Goal: Task Accomplishment & Management: Manage account settings

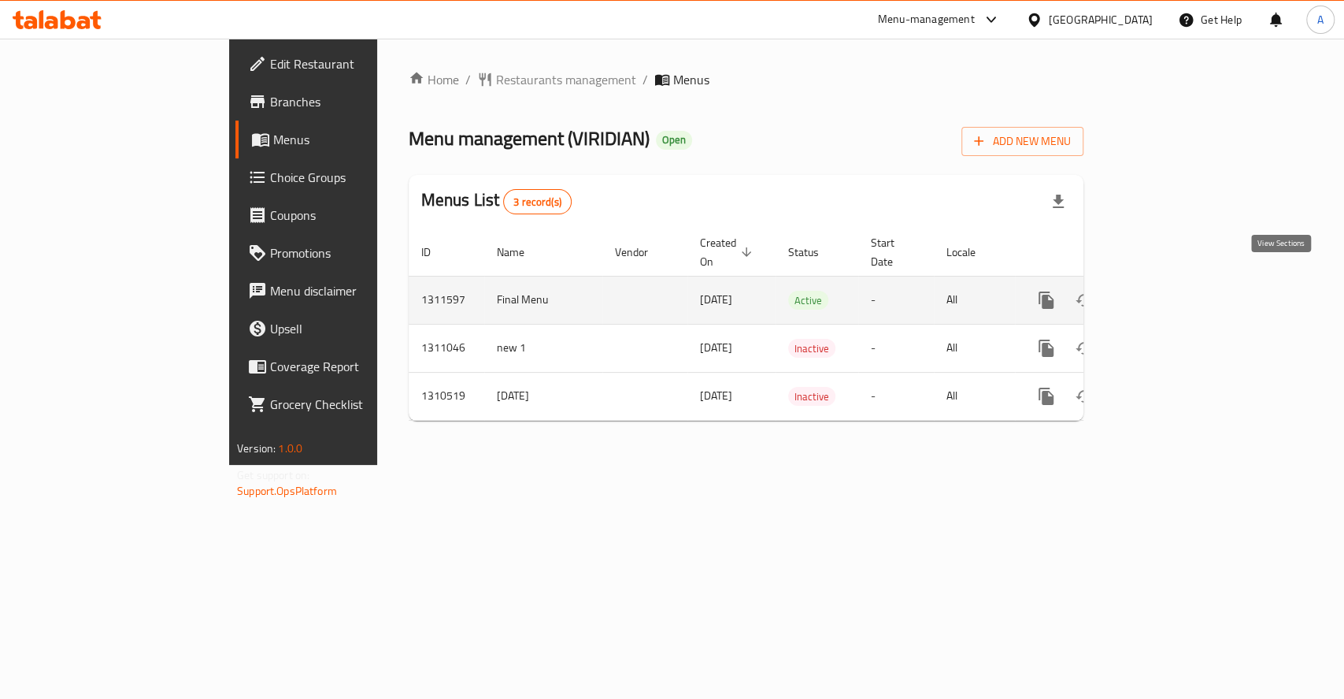
click at [1170, 291] on icon "enhanced table" at bounding box center [1160, 300] width 19 height 19
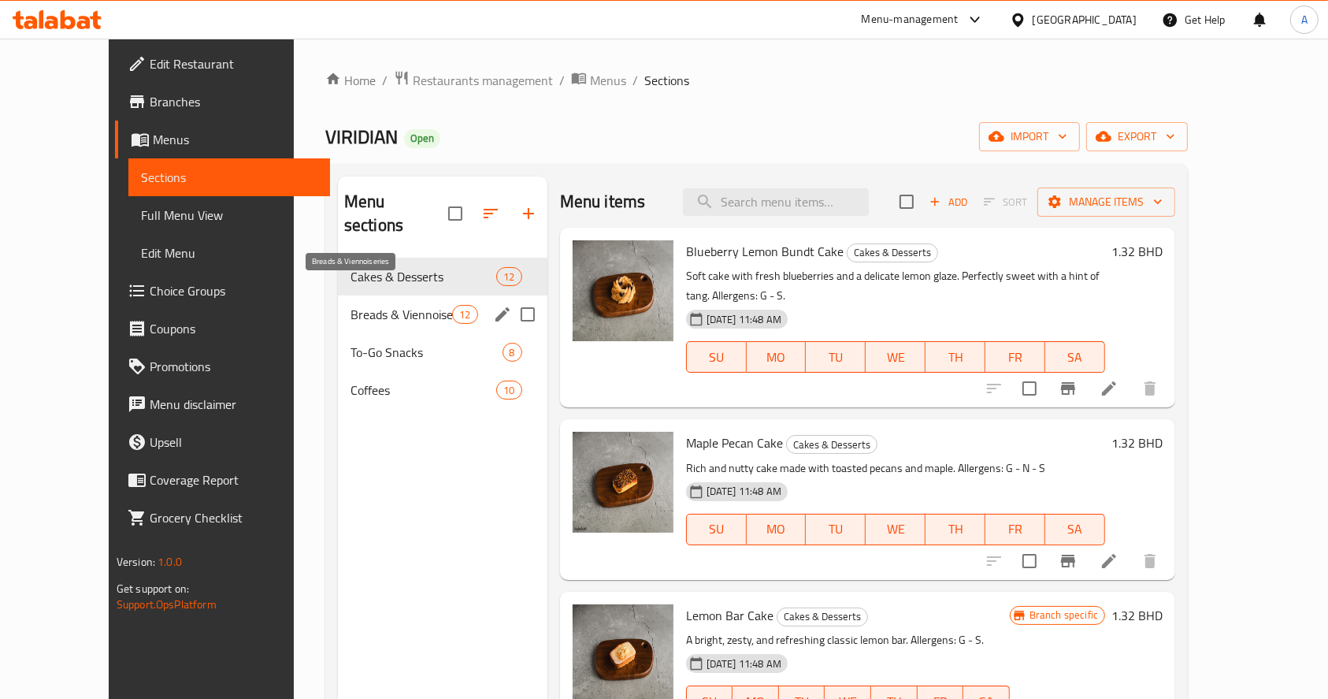
click at [350, 305] on span "Breads & Viennoiseries" at bounding box center [401, 314] width 102 height 19
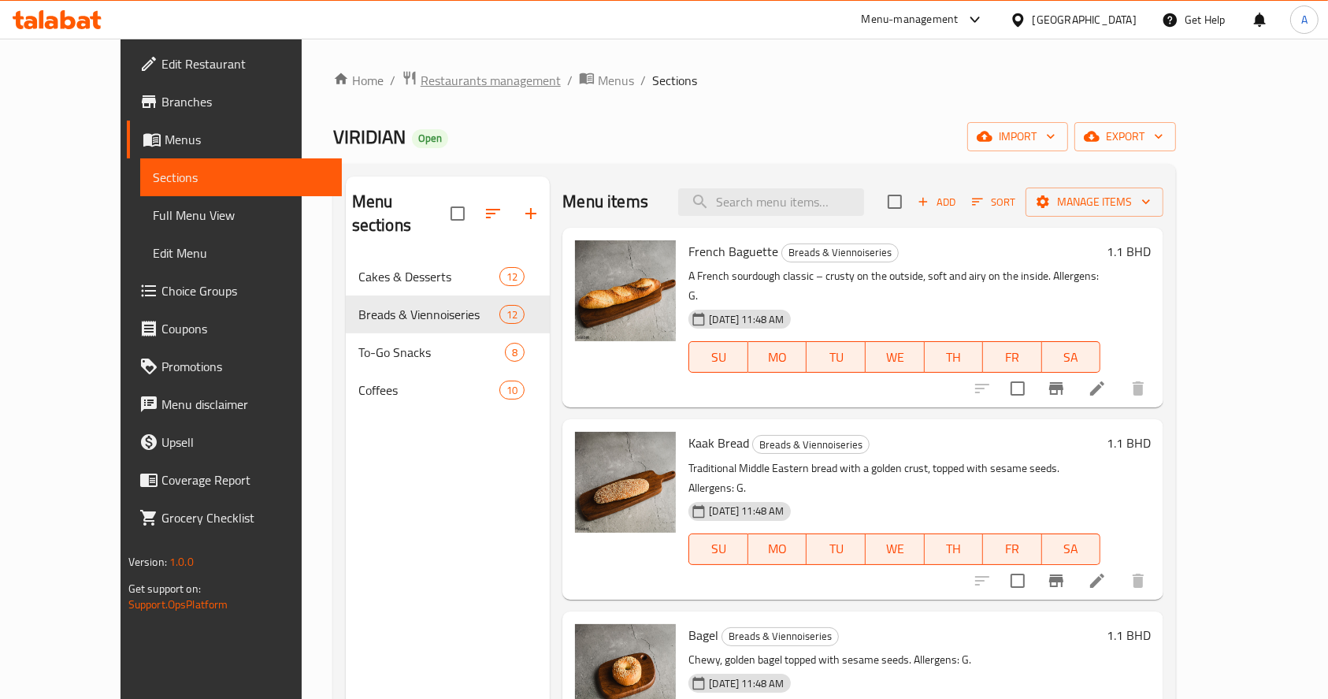
click at [428, 85] on span "Restaurants management" at bounding box center [491, 80] width 140 height 19
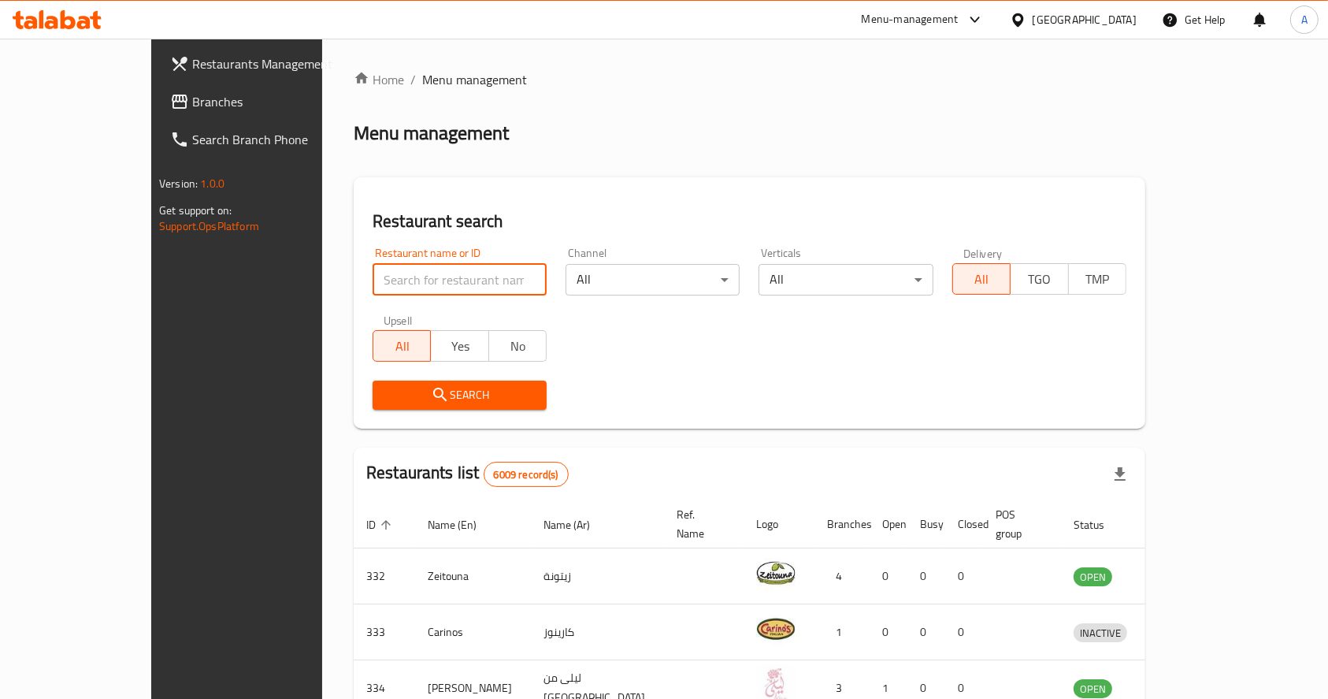
click at [458, 285] on input "search" at bounding box center [460, 280] width 174 height 32
type input "mini bites"
click at [454, 403] on span "Search" at bounding box center [459, 395] width 149 height 20
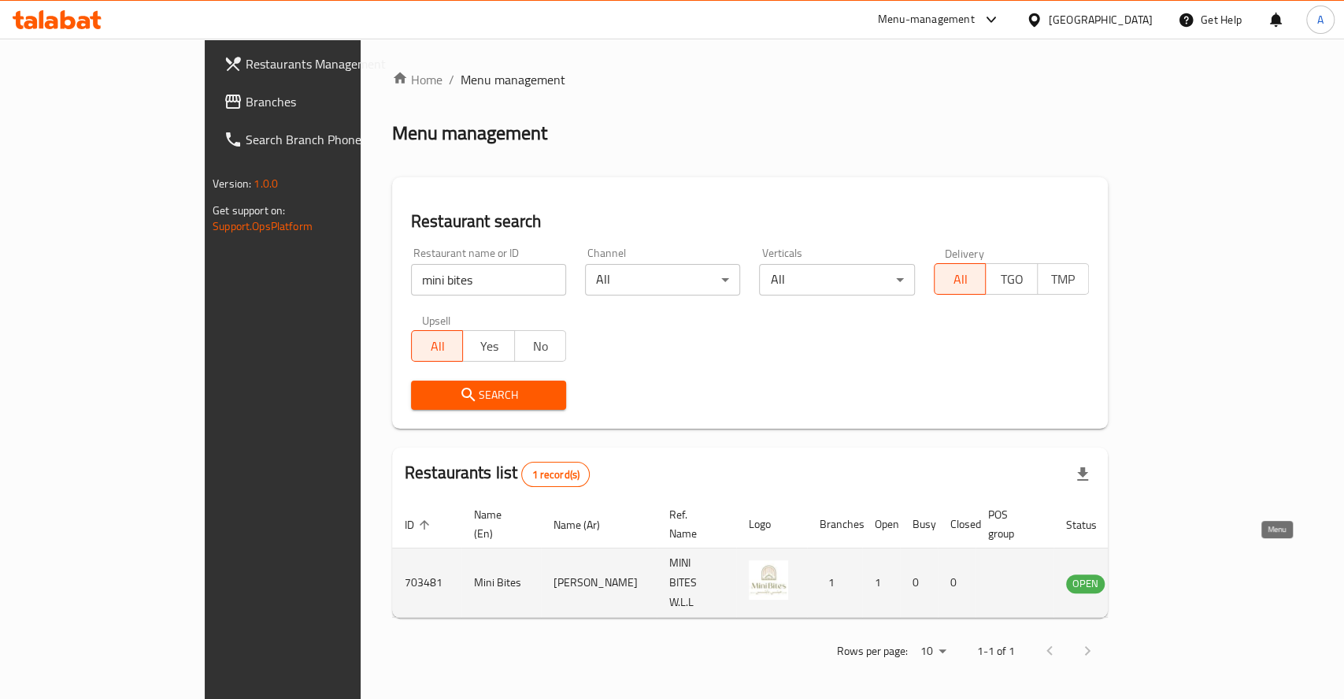
click at [1168, 573] on icon "enhanced table" at bounding box center [1158, 582] width 19 height 19
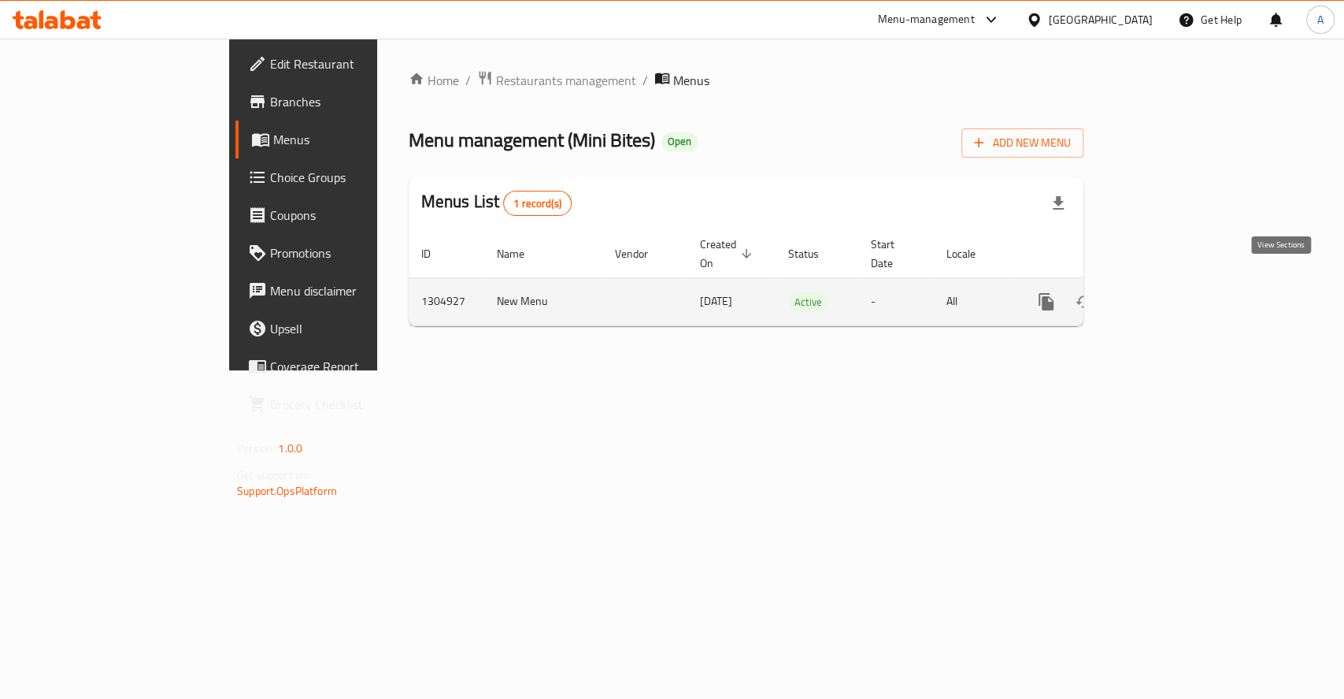
click at [1179, 293] on link "enhanced table" at bounding box center [1160, 302] width 38 height 38
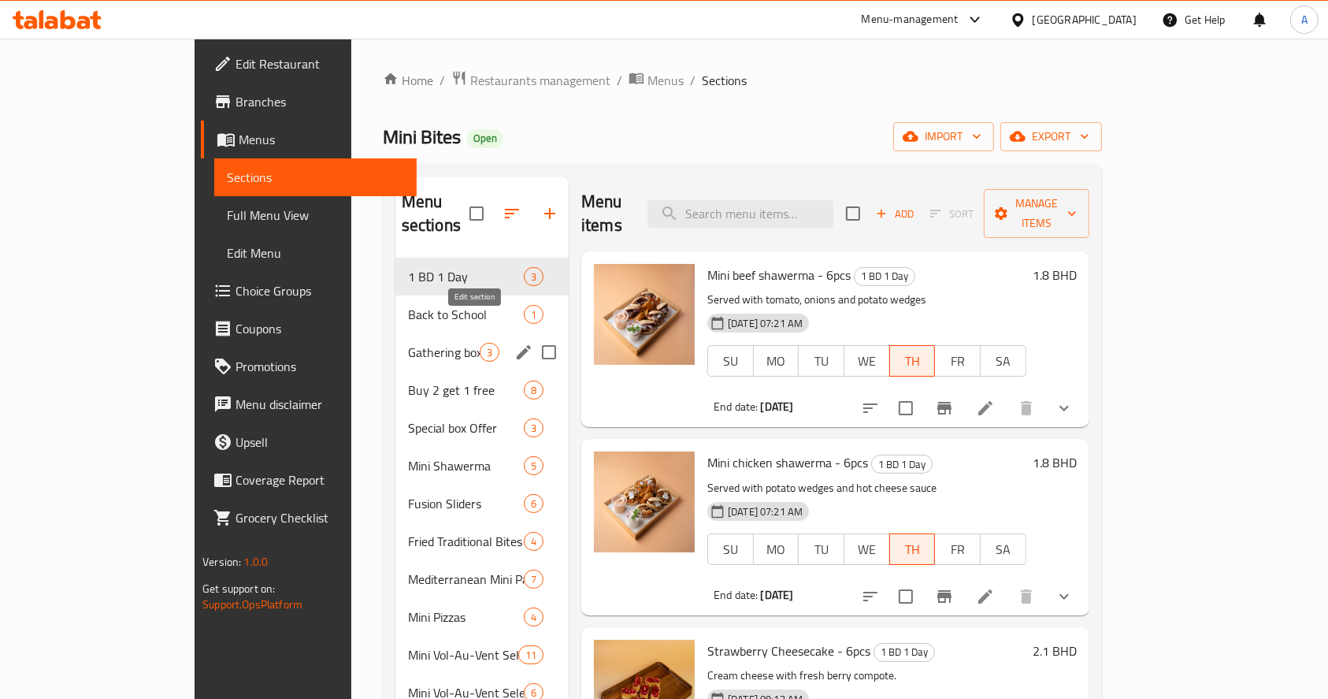
click at [517, 345] on icon "edit" at bounding box center [524, 352] width 14 height 14
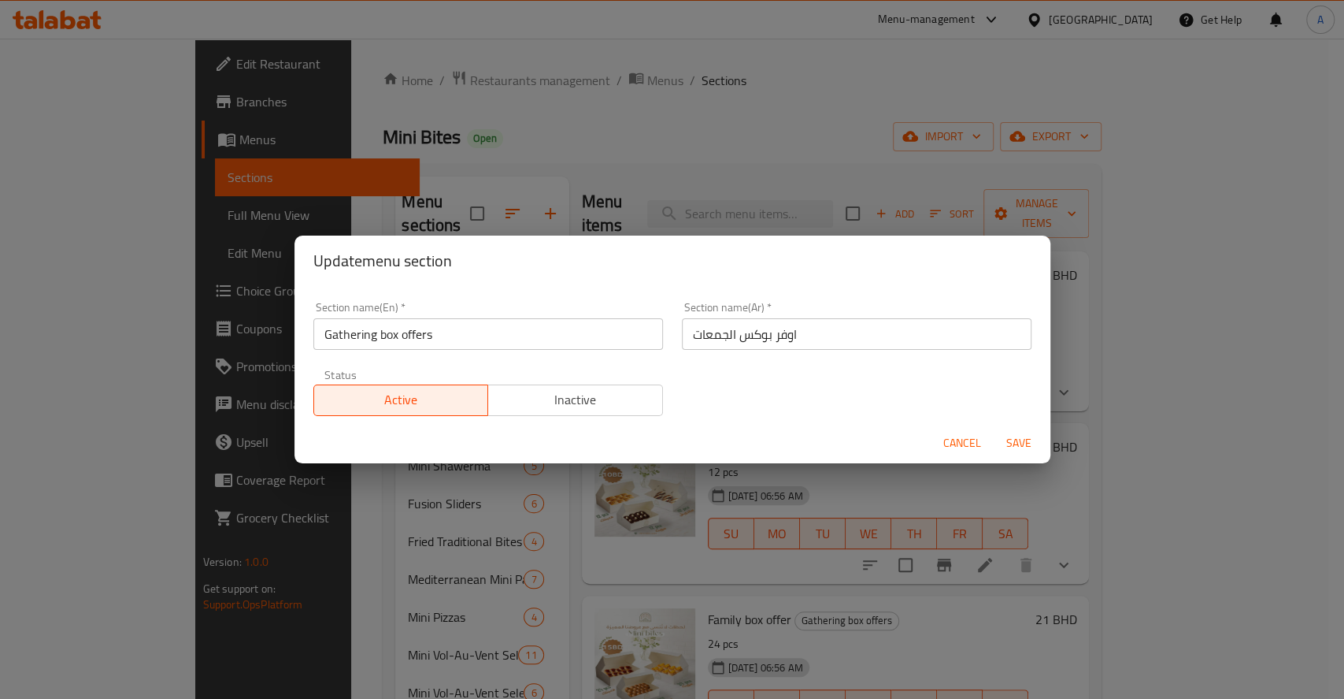
drag, startPoint x: 581, startPoint y: 411, endPoint x: 711, endPoint y: 443, distance: 133.7
click at [583, 410] on span "Inactive" at bounding box center [576, 399] width 162 height 23
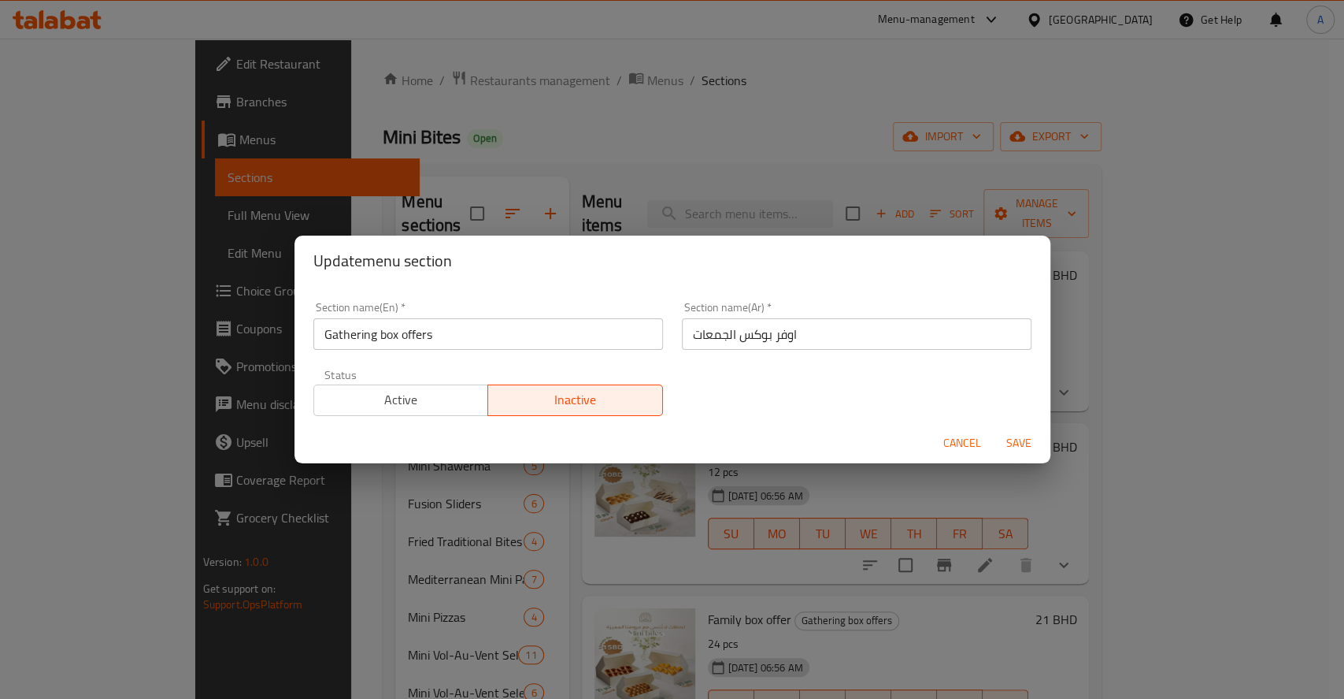
click at [1018, 433] on span "Save" at bounding box center [1019, 443] width 38 height 20
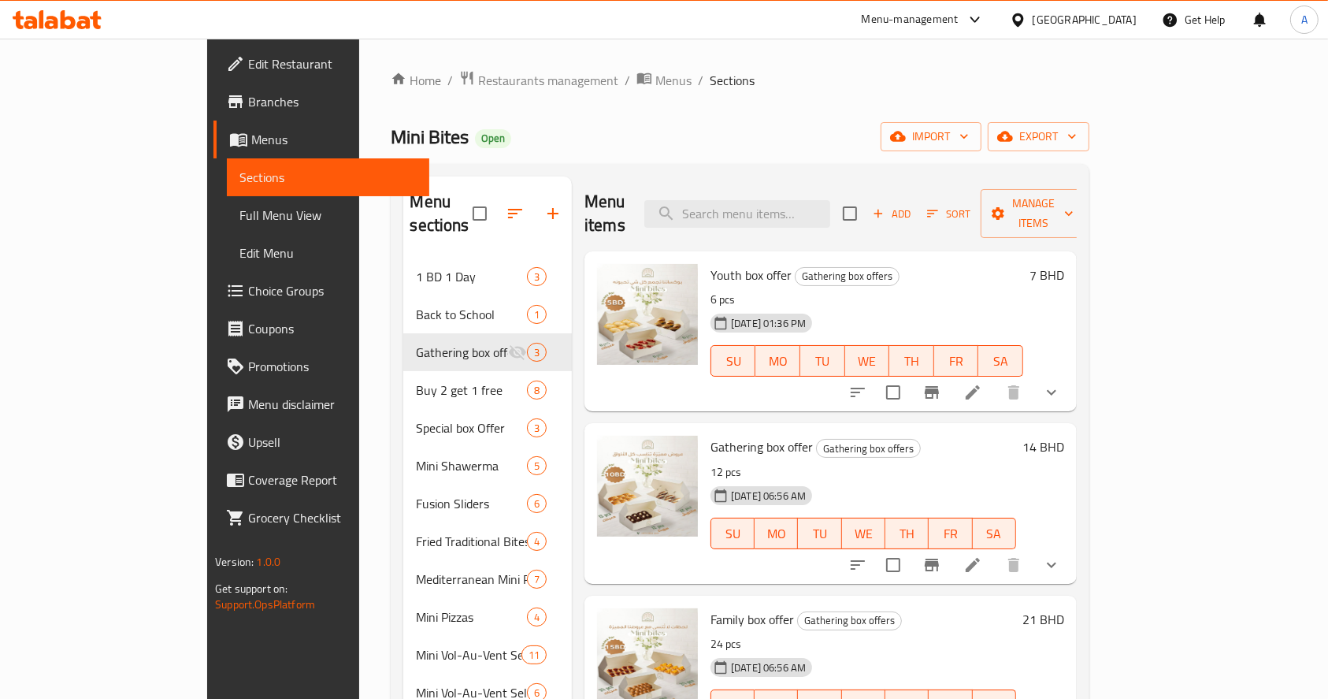
click at [1070, 373] on button "show more" at bounding box center [1052, 392] width 38 height 38
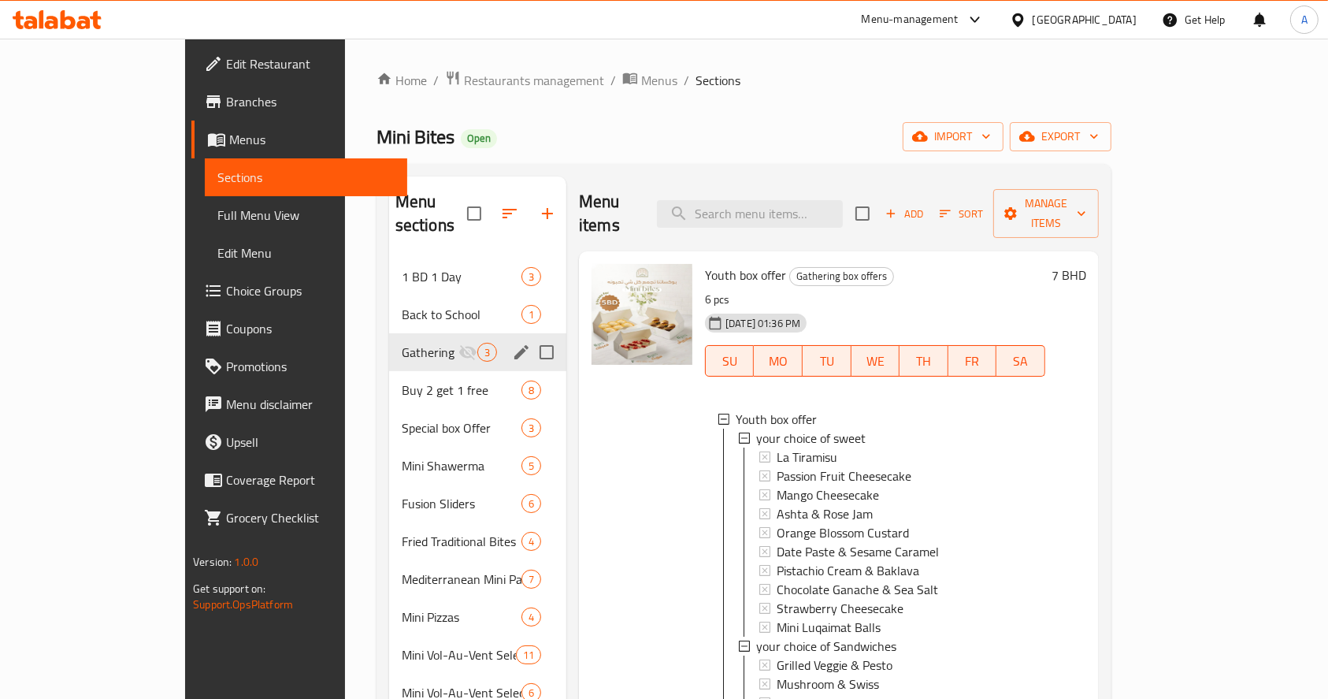
click at [512, 343] on icon "edit" at bounding box center [521, 352] width 19 height 19
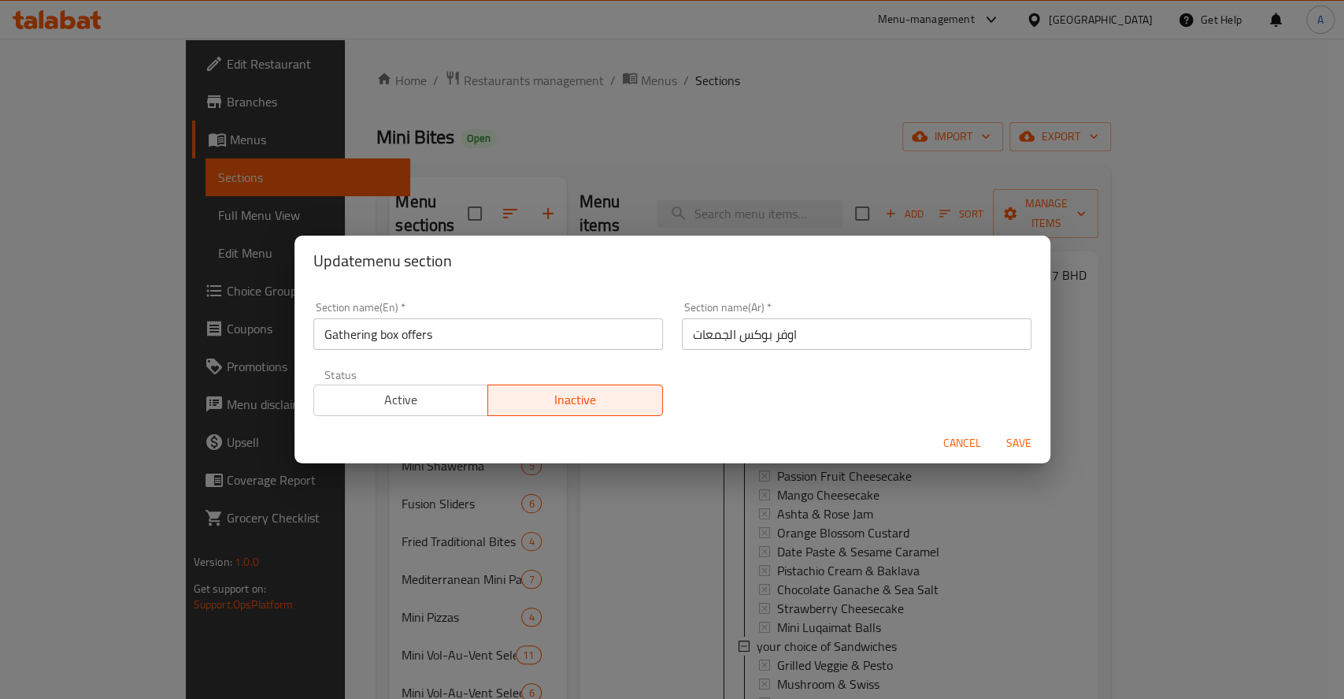
click at [402, 383] on div "Active Inactive" at bounding box center [488, 392] width 350 height 47
click at [403, 395] on span "Active" at bounding box center [402, 399] width 162 height 23
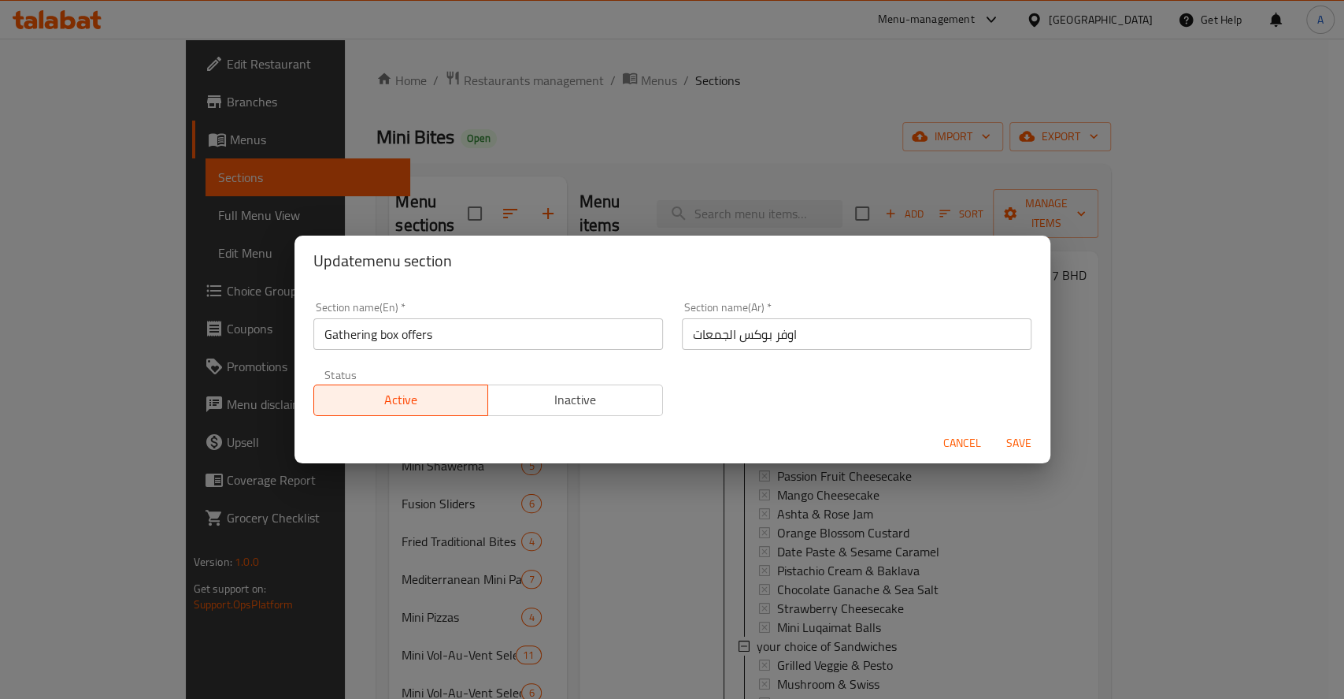
click at [1000, 436] on span "Save" at bounding box center [1019, 443] width 38 height 20
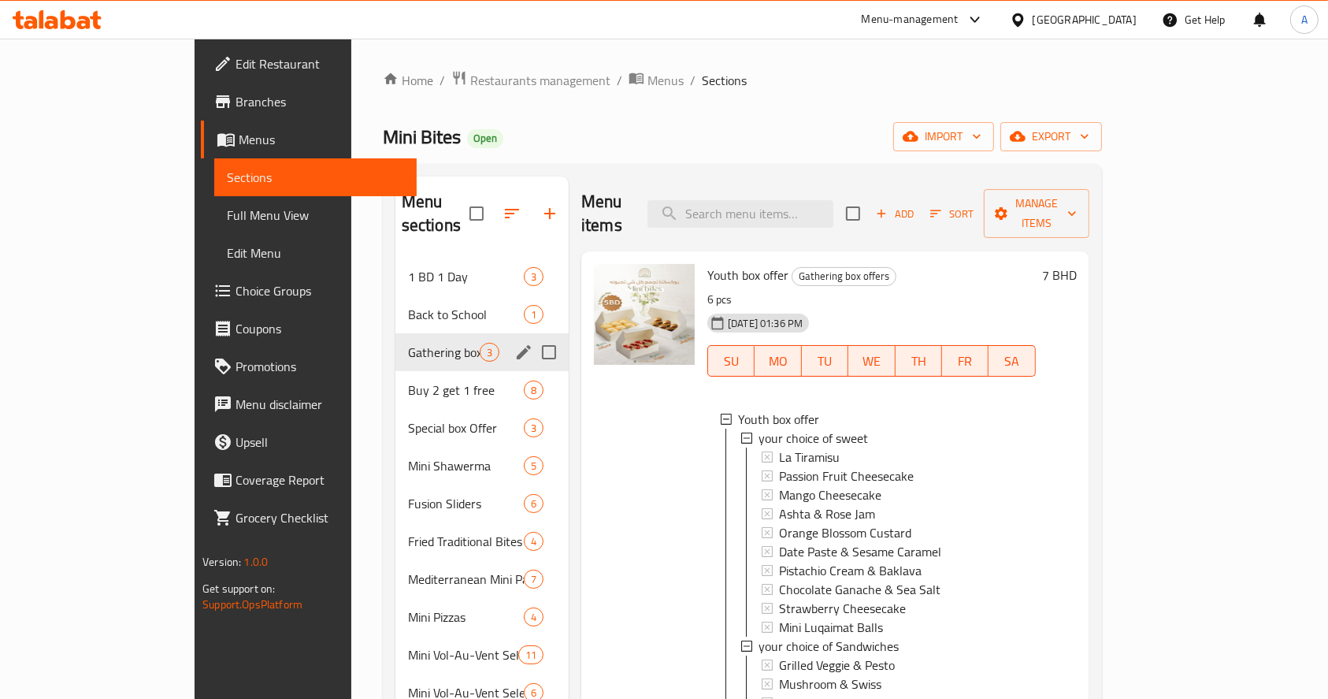
click at [517, 345] on icon "edit" at bounding box center [524, 352] width 14 height 14
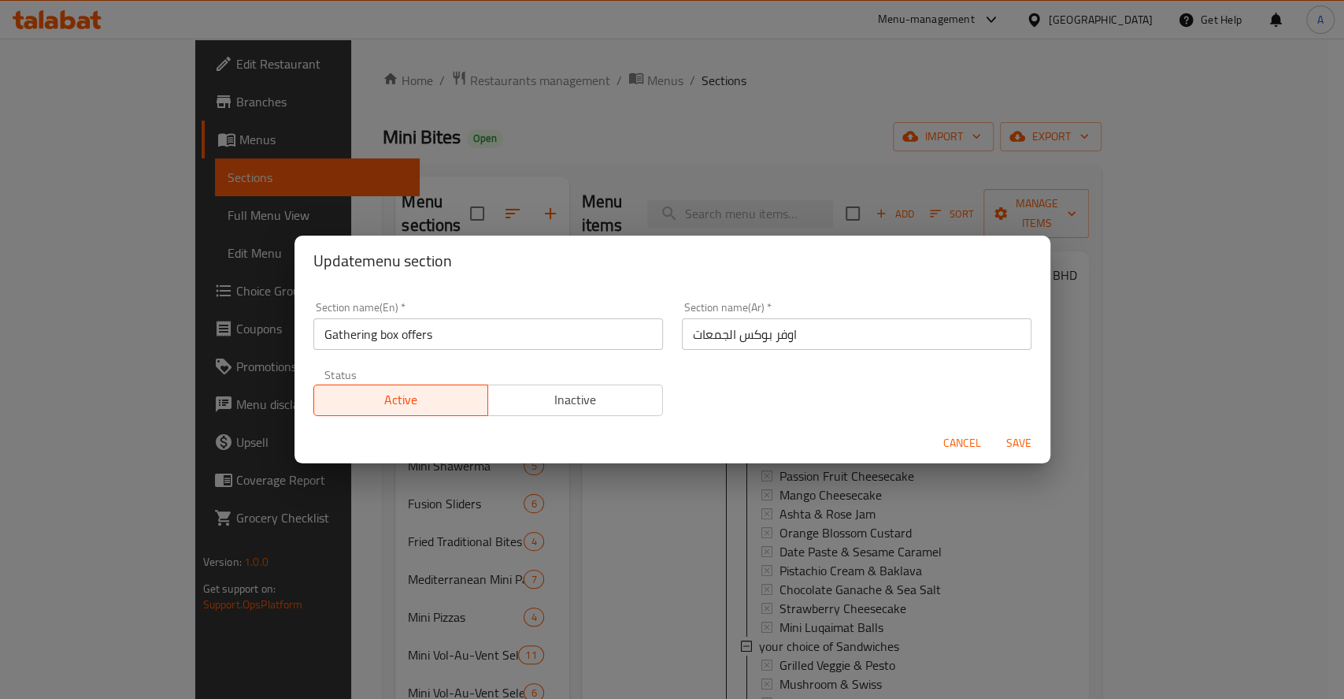
click at [523, 399] on span "Inactive" at bounding box center [576, 399] width 162 height 23
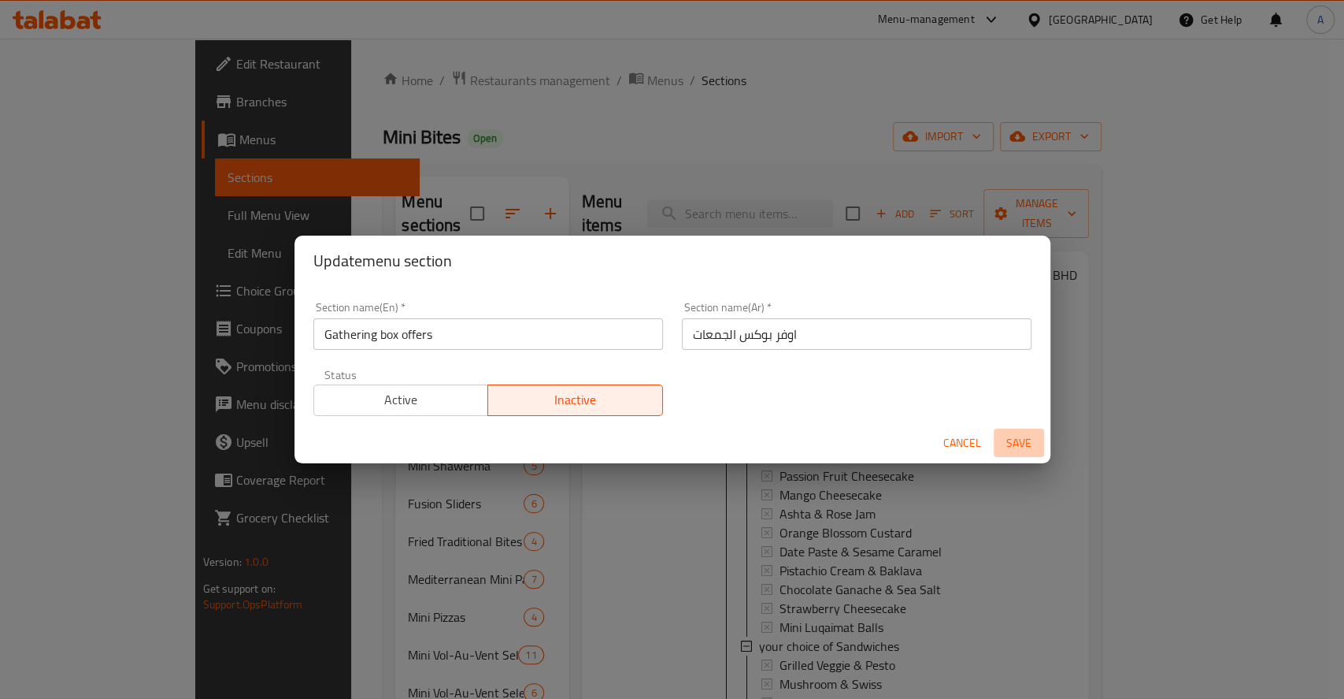
click at [1011, 438] on span "Save" at bounding box center [1019, 443] width 38 height 20
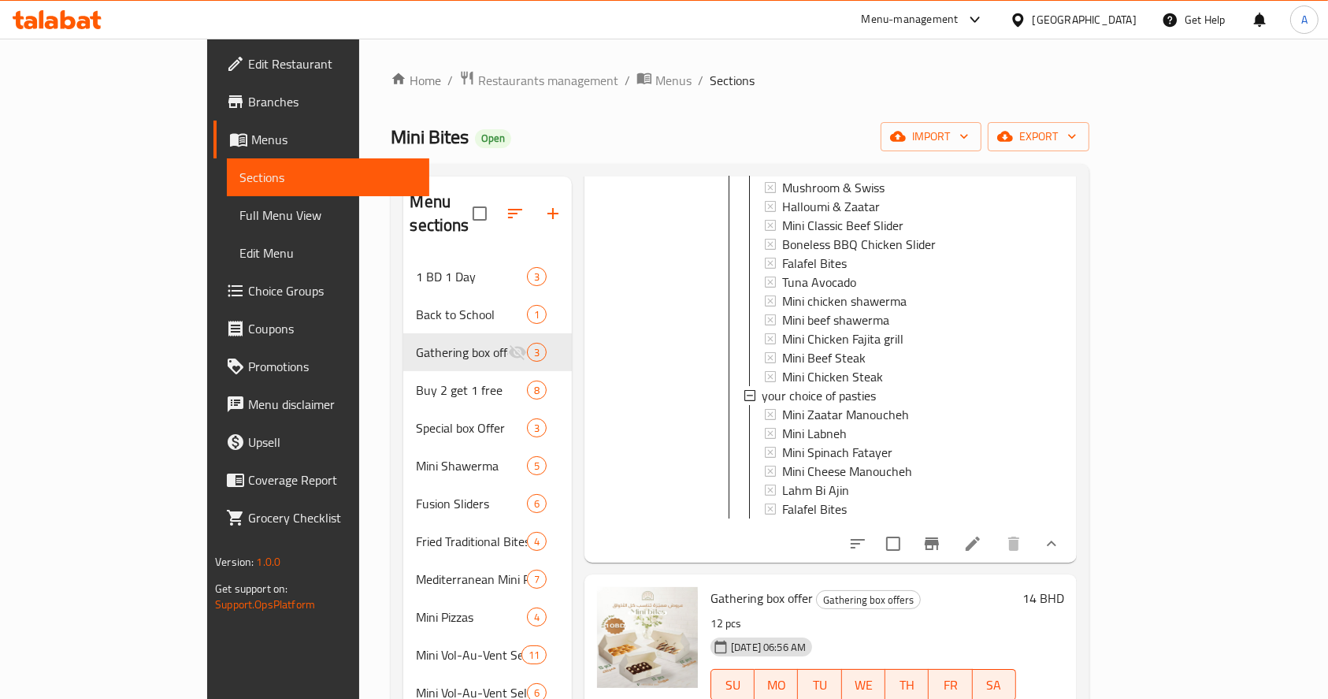
scroll to position [228, 0]
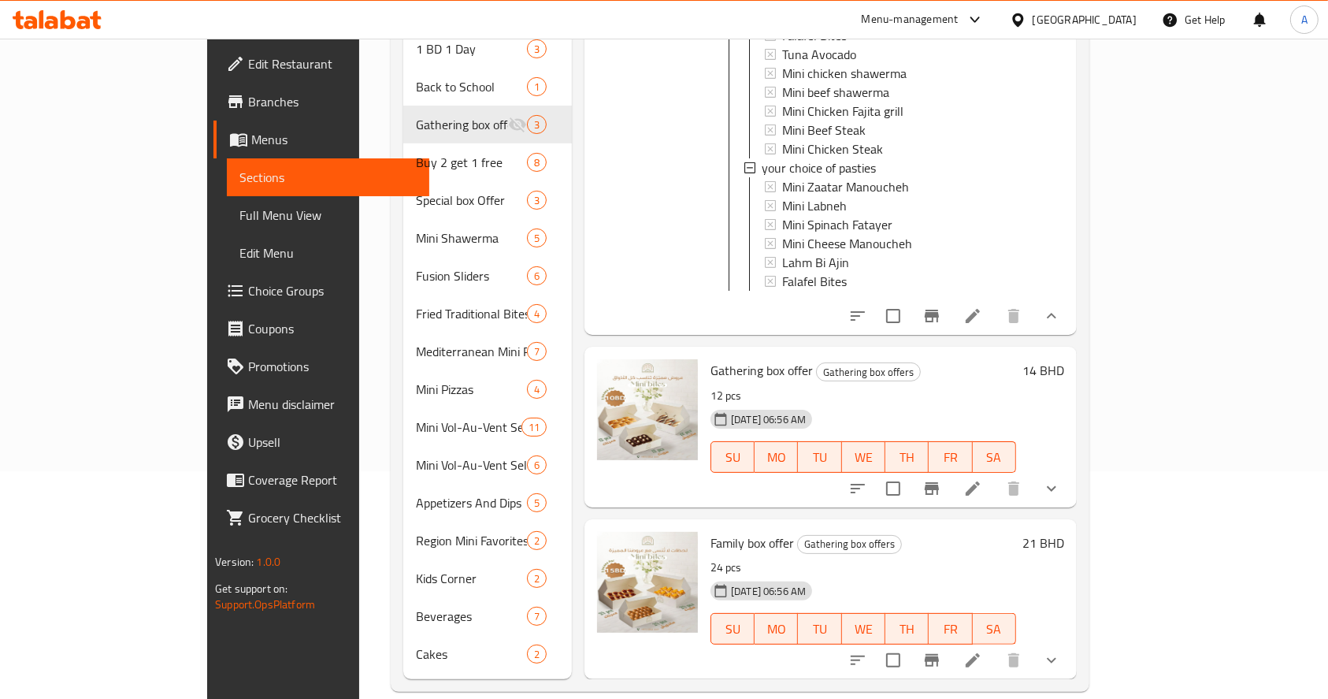
click at [359, 269] on div "Home / Restaurants management / Menus / Sections Mini Bites Open import export …" at bounding box center [739, 267] width 761 height 912
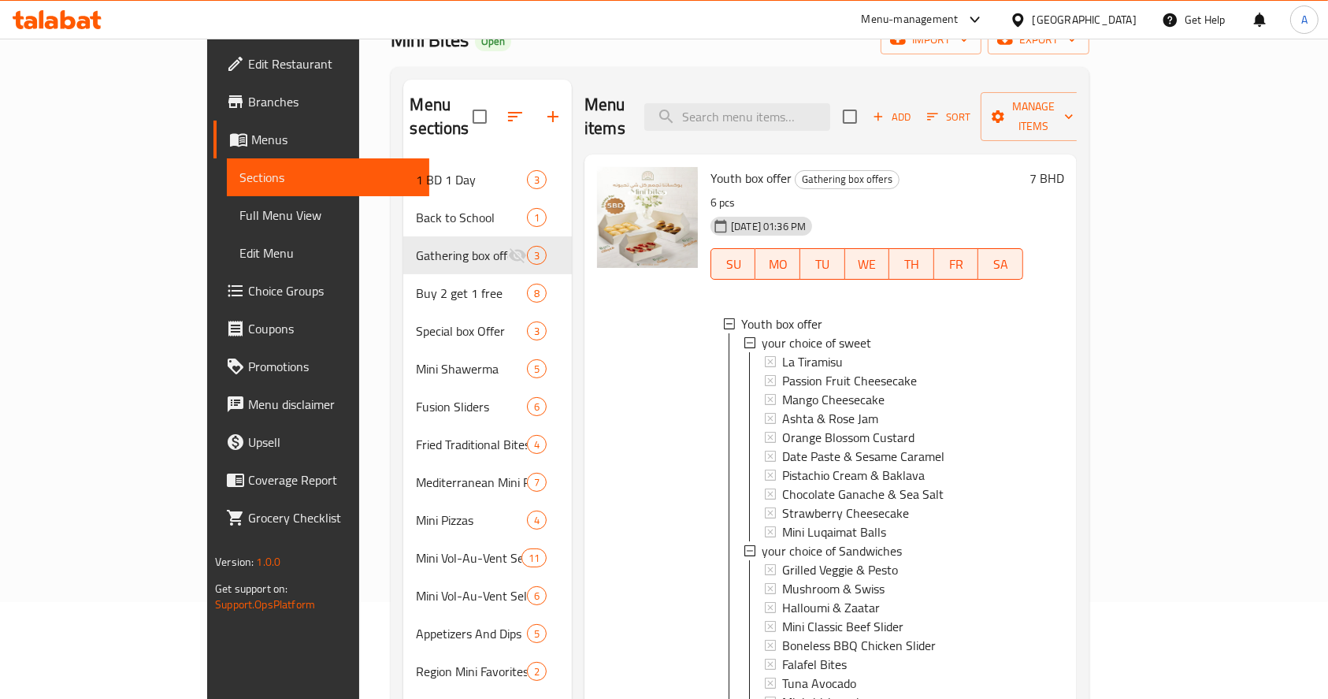
scroll to position [0, 0]
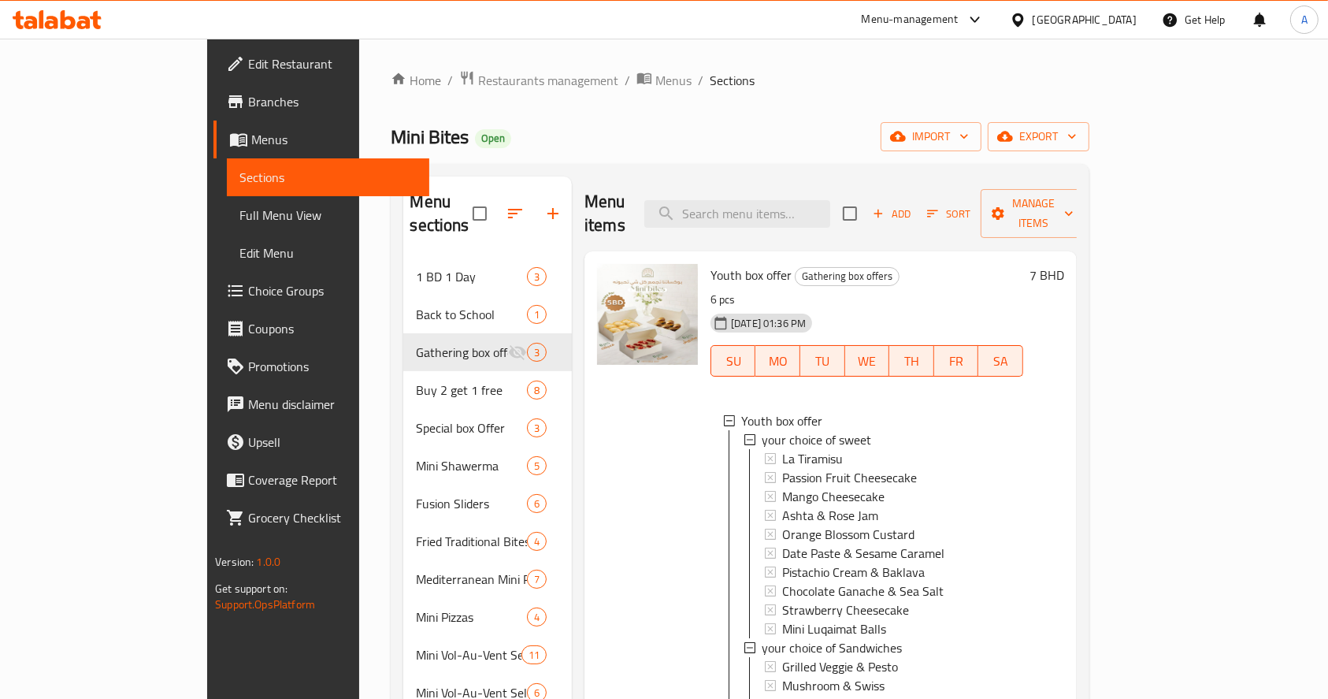
click at [1064, 264] on div "7 BHD" at bounding box center [1043, 275] width 41 height 22
click at [1023, 264] on h6 "Youth box offer Gathering box offers" at bounding box center [866, 275] width 313 height 22
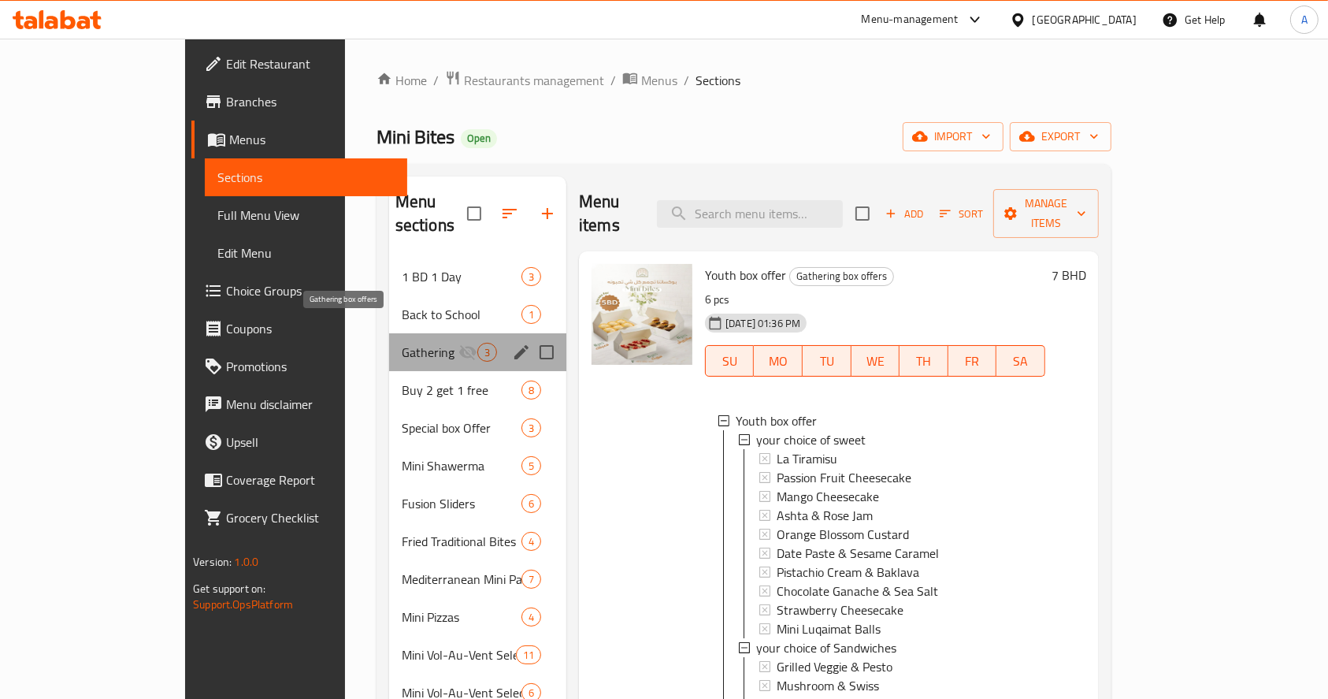
click at [402, 343] on span "Gathering box offers" at bounding box center [430, 352] width 57 height 19
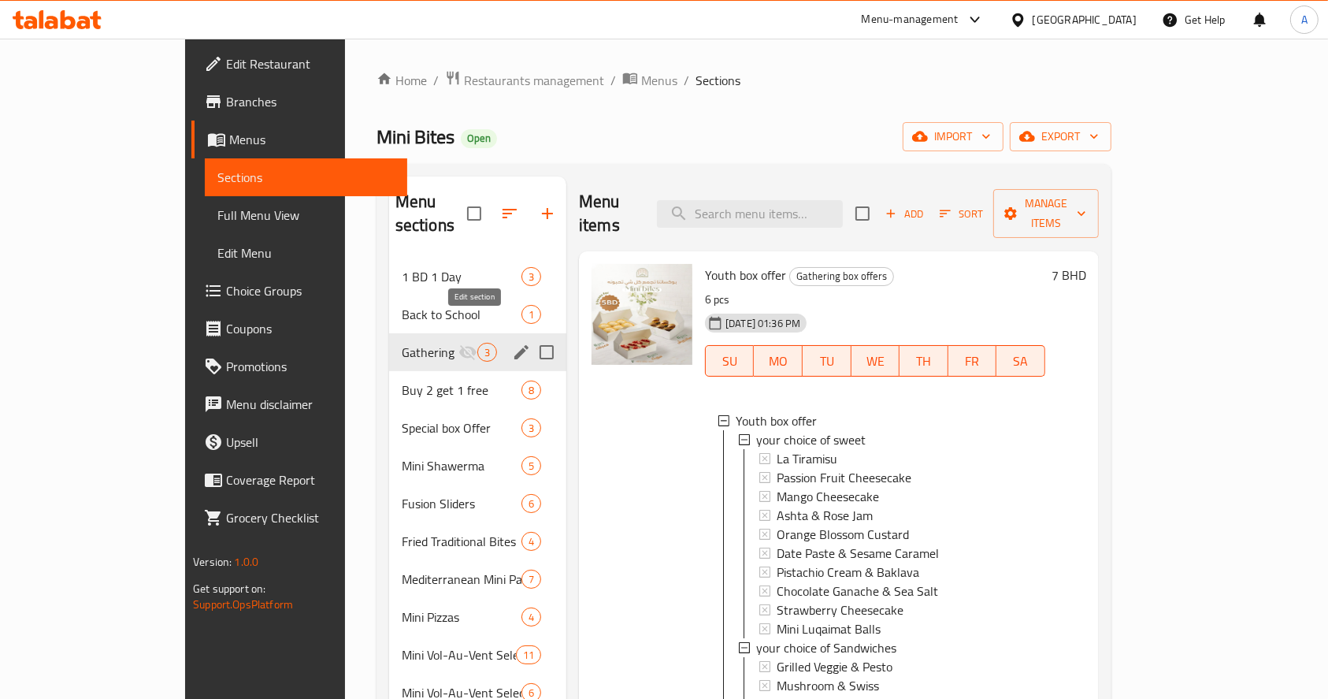
click at [512, 343] on icon "edit" at bounding box center [521, 352] width 19 height 19
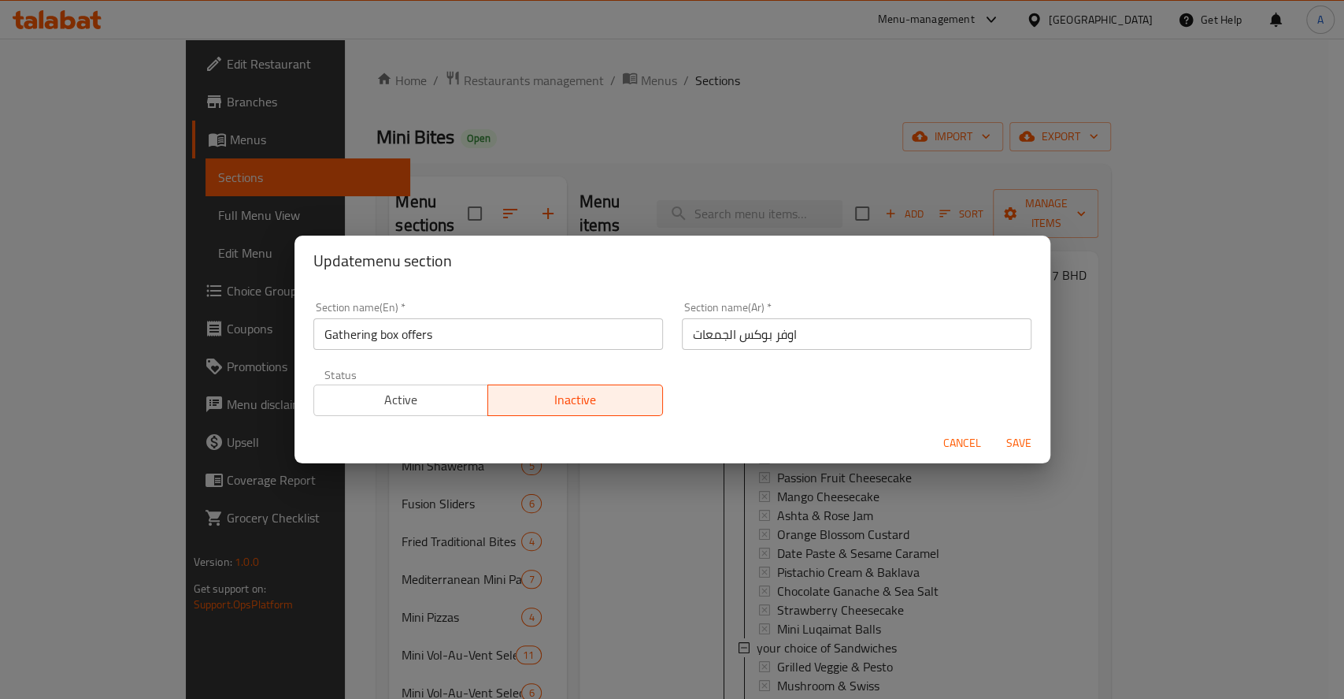
click at [393, 411] on button "Active" at bounding box center [401, 400] width 176 height 32
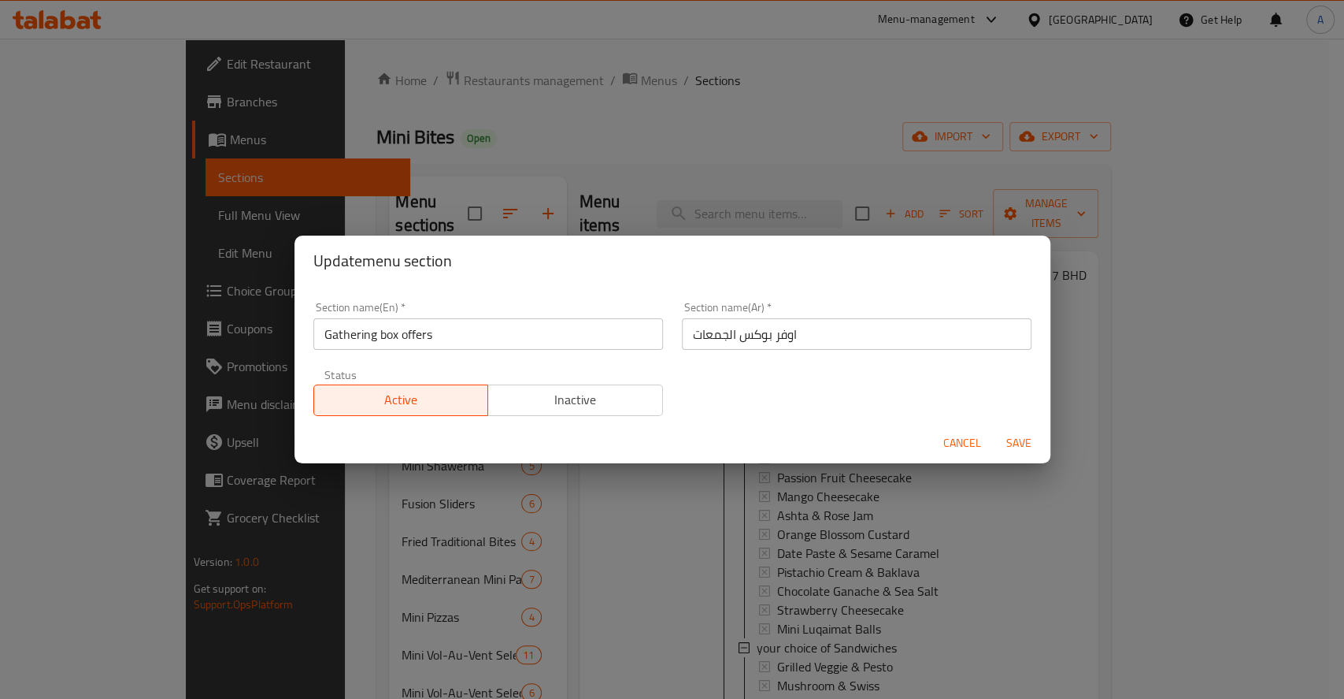
click at [1024, 448] on span "Save" at bounding box center [1019, 443] width 38 height 20
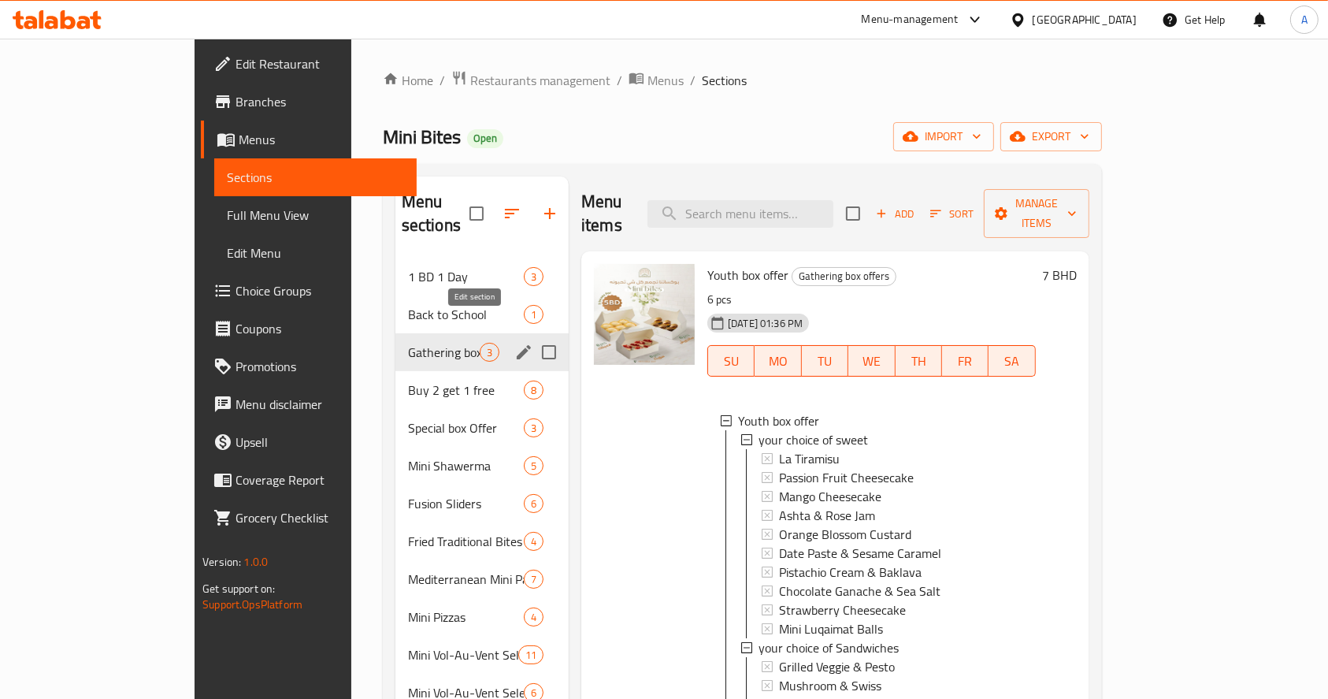
click at [512, 340] on button "edit" at bounding box center [524, 352] width 24 height 24
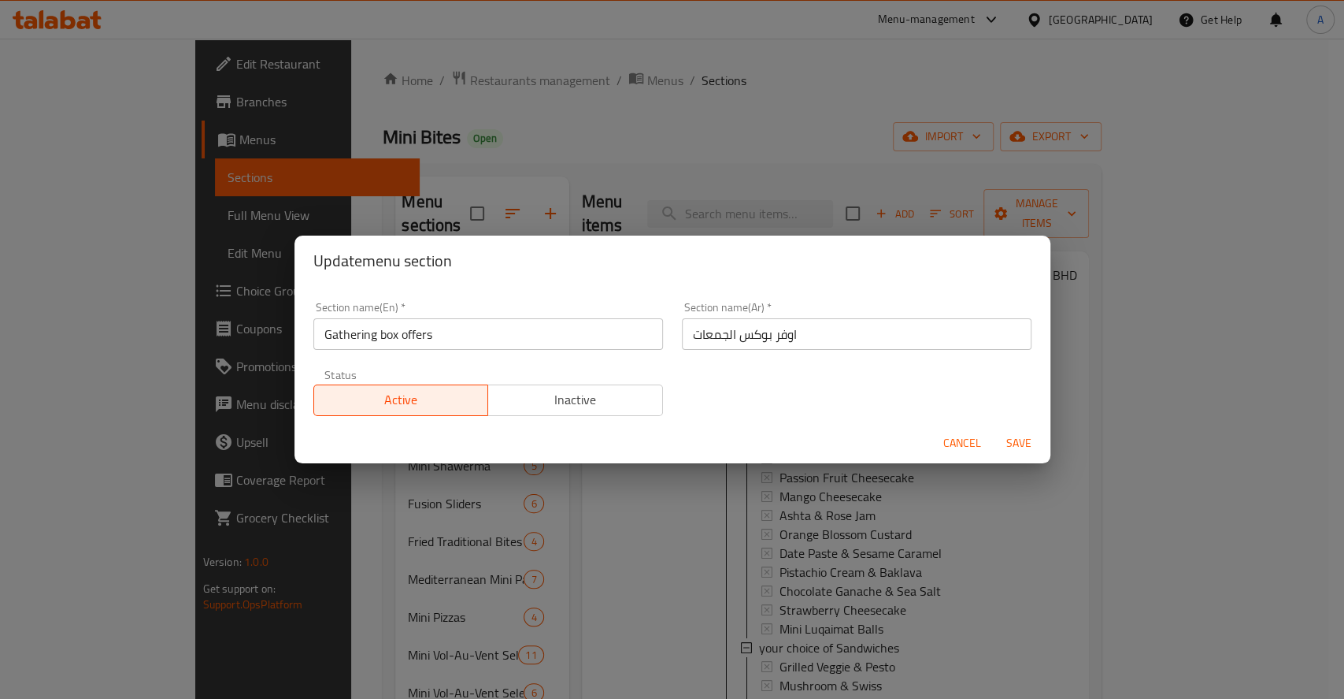
click at [592, 428] on div "Cancel Save" at bounding box center [673, 443] width 756 height 42
click at [599, 389] on span "Inactive" at bounding box center [576, 399] width 162 height 23
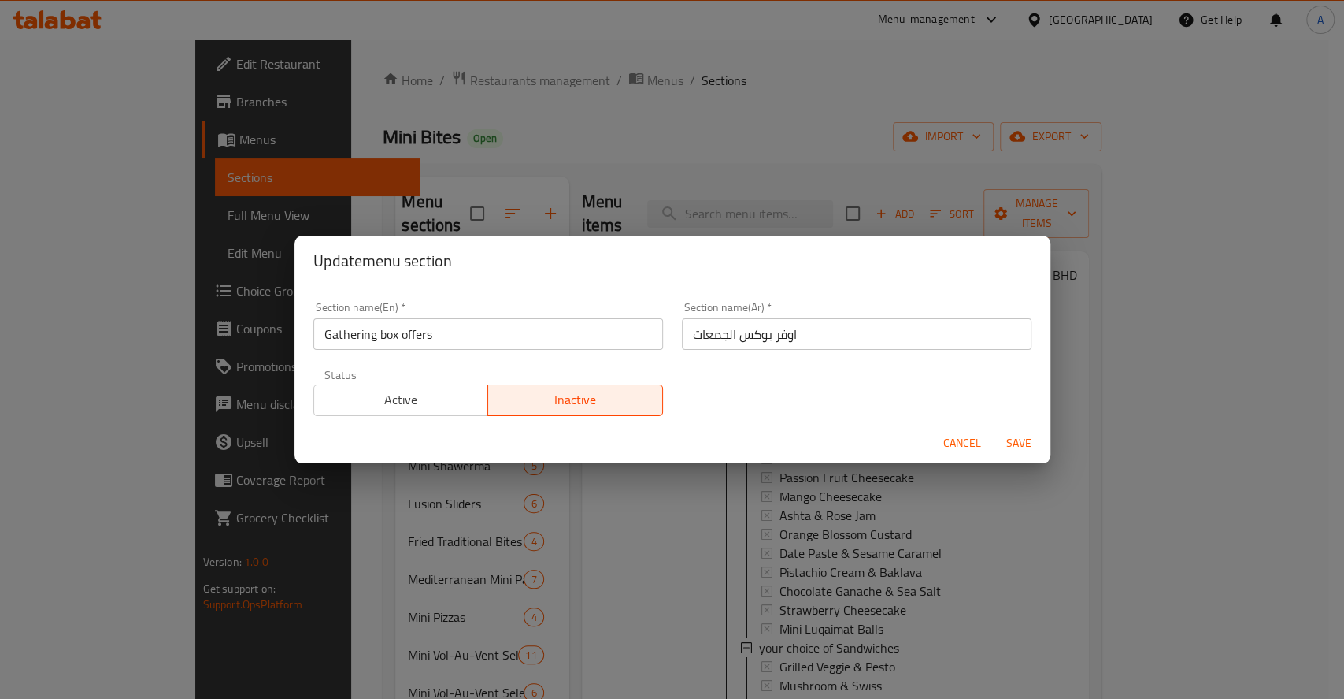
click at [1002, 444] on span "Save" at bounding box center [1019, 443] width 38 height 20
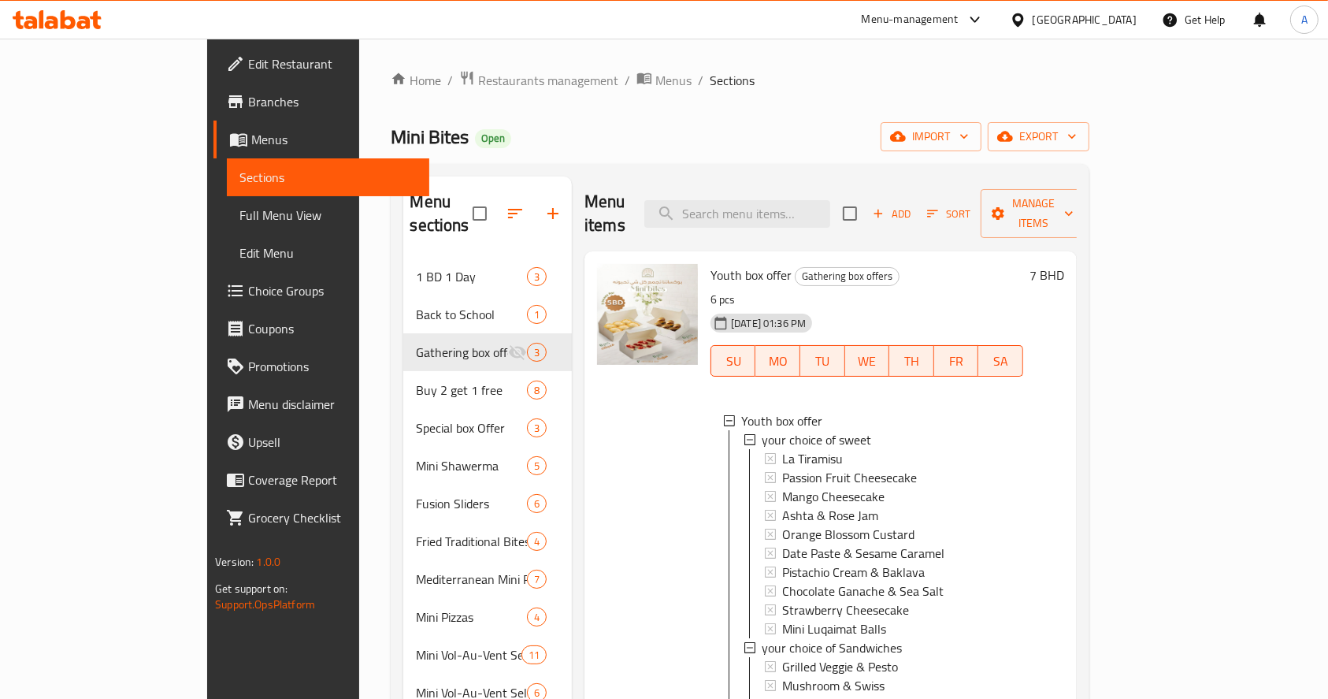
click at [591, 420] on div at bounding box center [647, 656] width 113 height 796
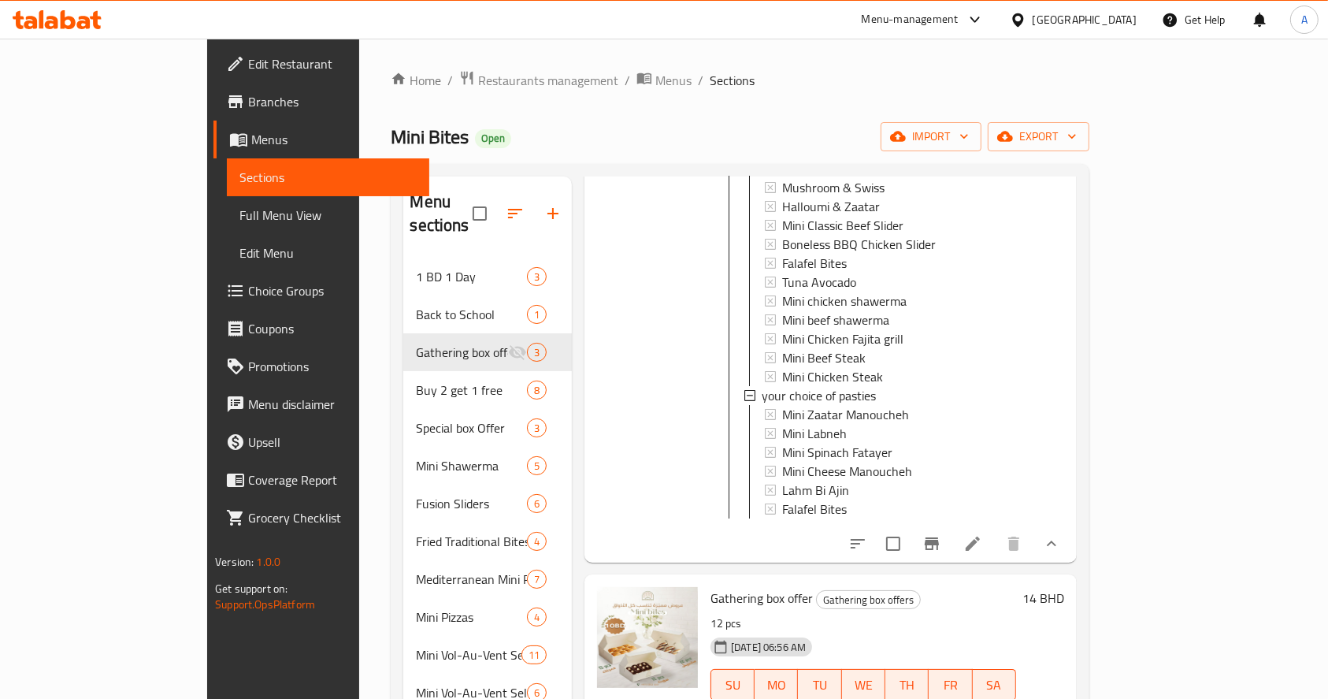
click at [1061, 534] on icon "show more" at bounding box center [1051, 543] width 19 height 19
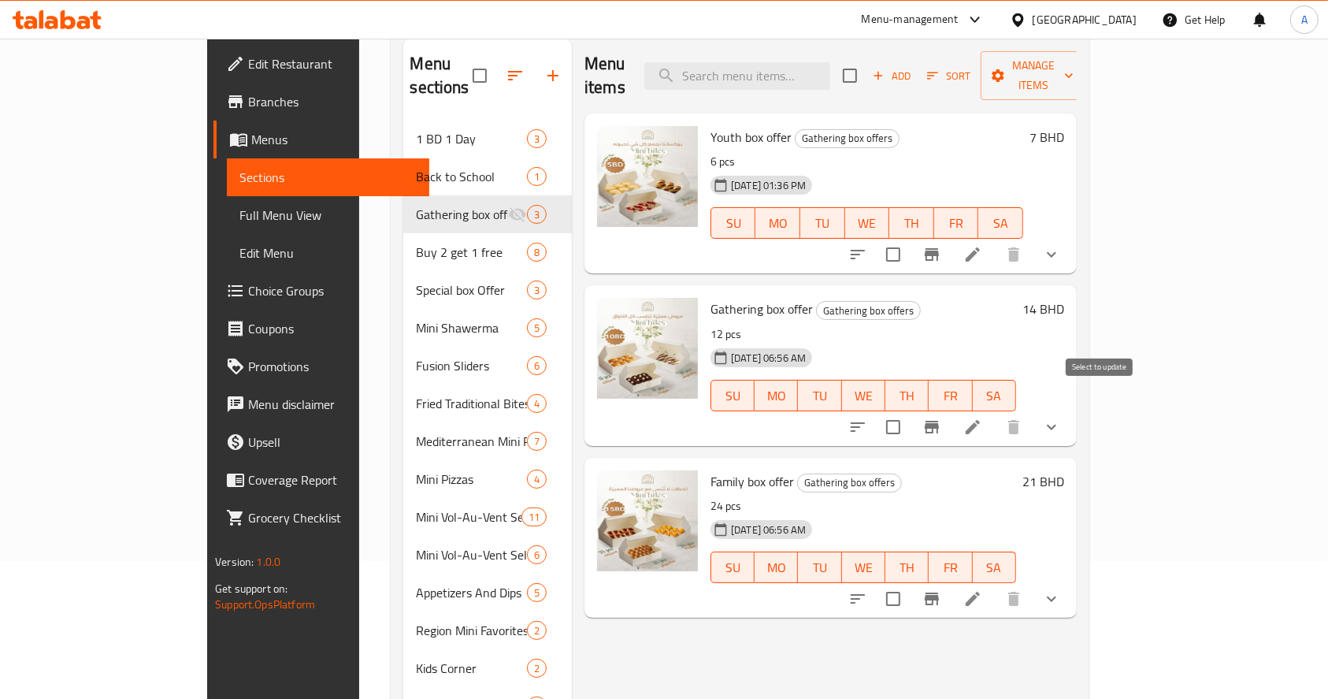
scroll to position [105, 0]
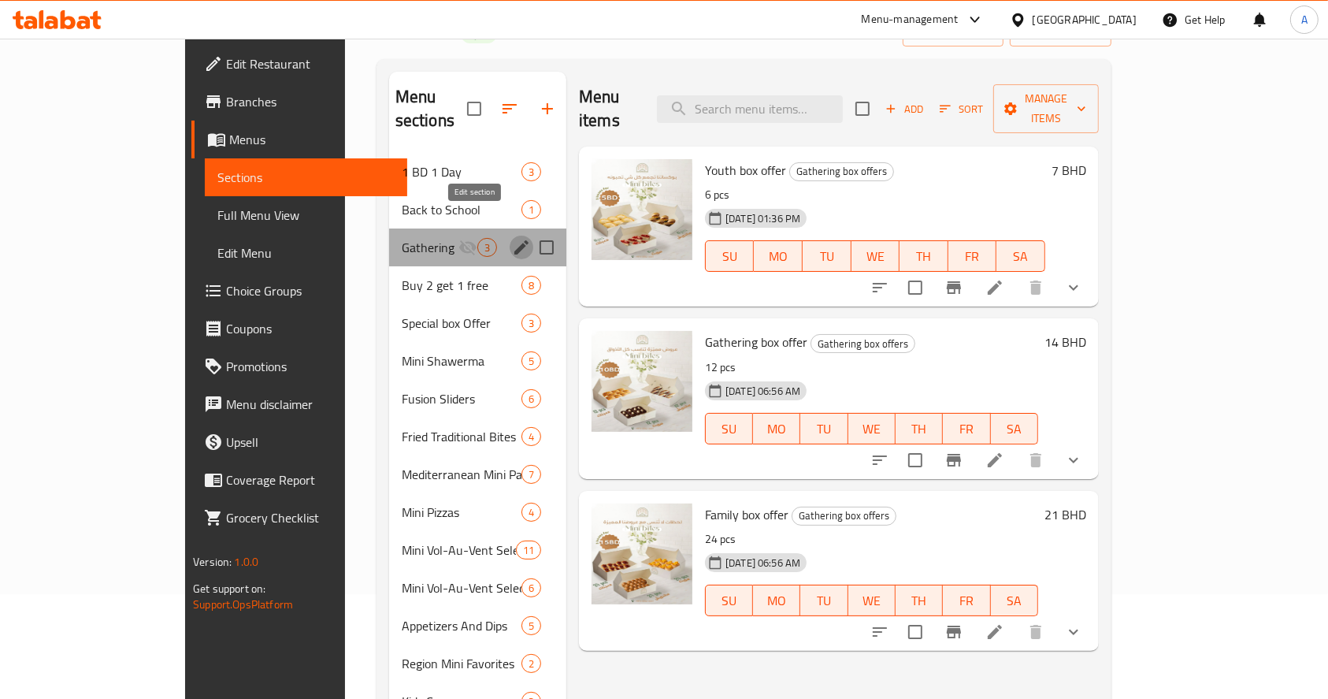
click at [514, 240] on icon "edit" at bounding box center [521, 247] width 14 height 14
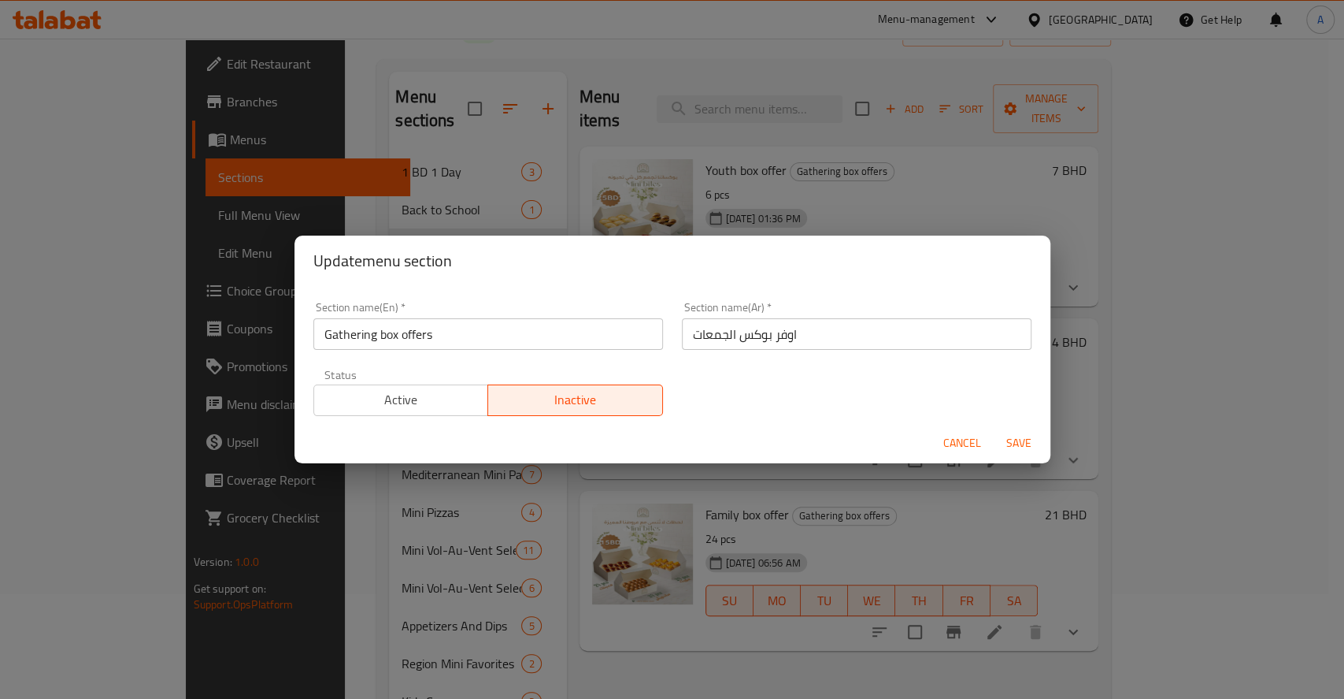
click at [463, 410] on span "Active" at bounding box center [402, 399] width 162 height 23
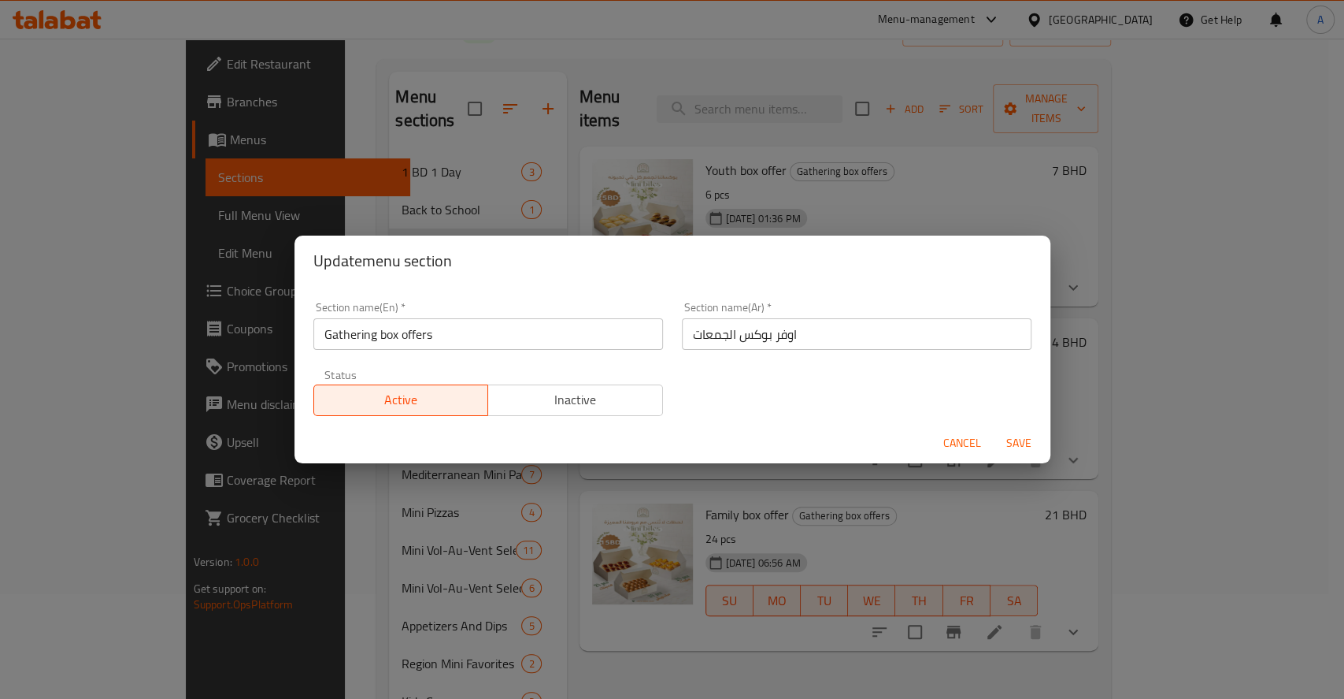
click at [1006, 440] on span "Save" at bounding box center [1019, 443] width 38 height 20
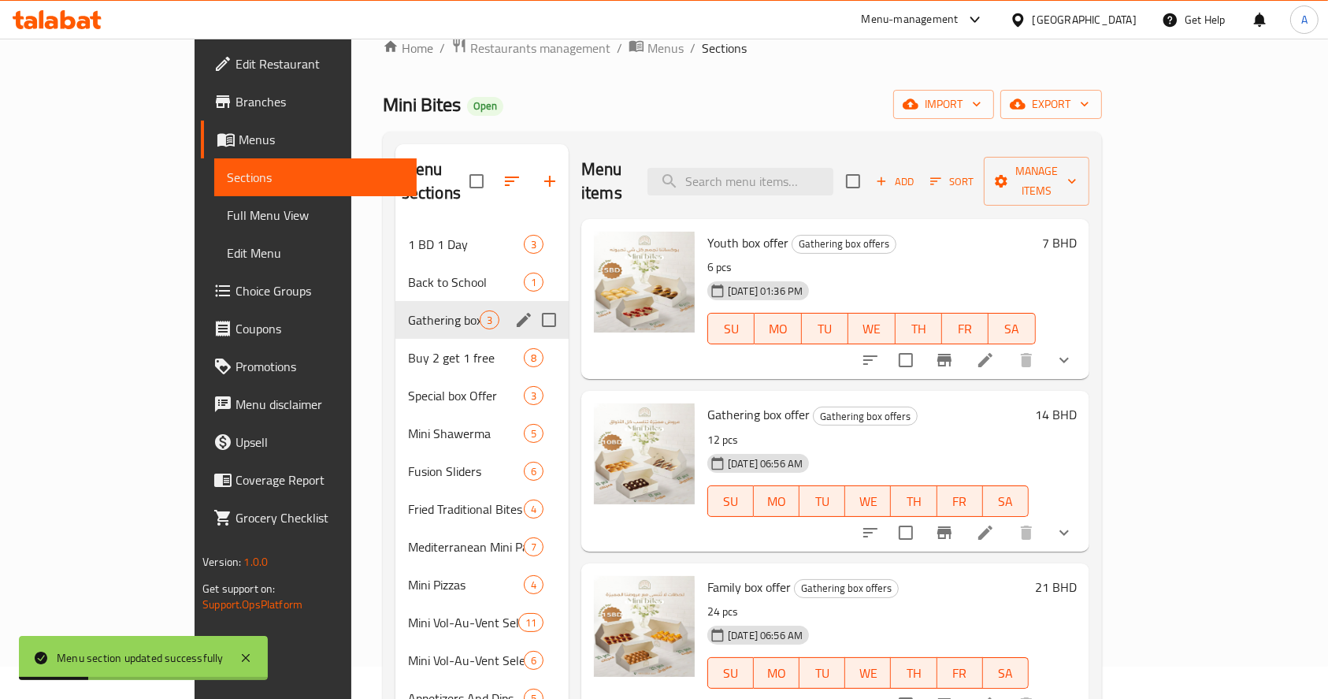
scroll to position [0, 0]
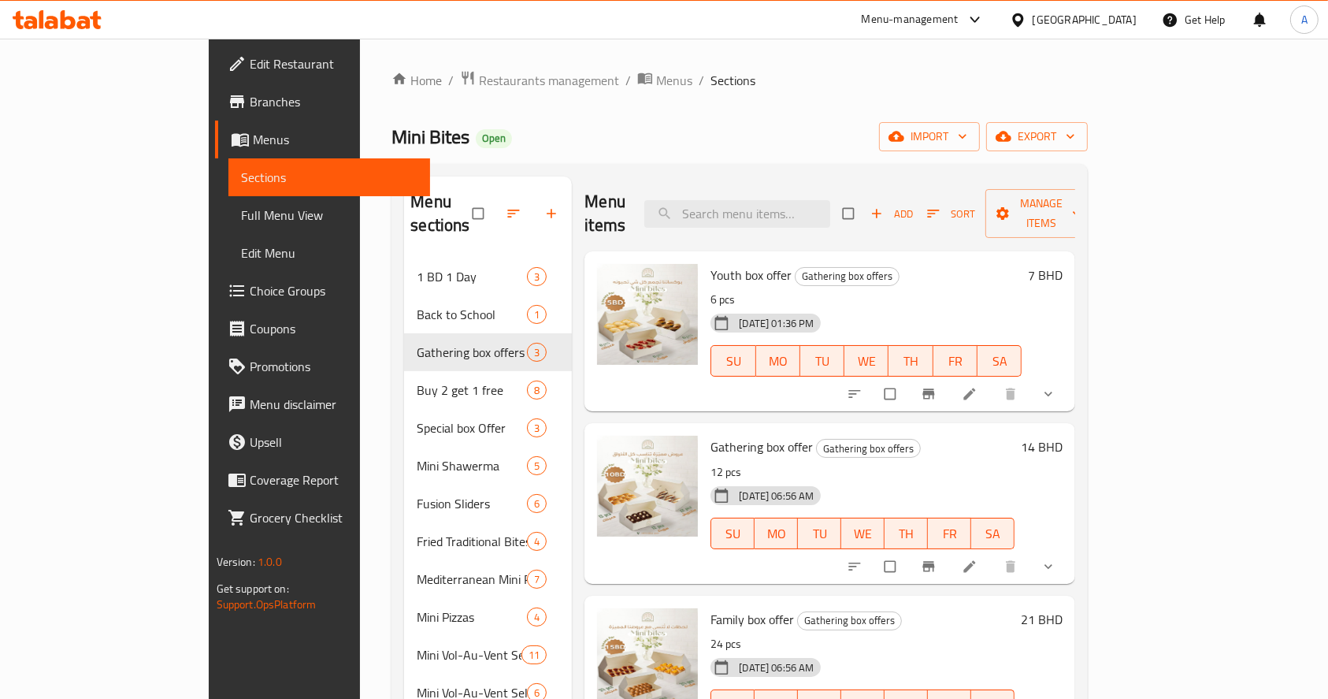
click at [1052, 391] on icon "show more" at bounding box center [1048, 393] width 8 height 5
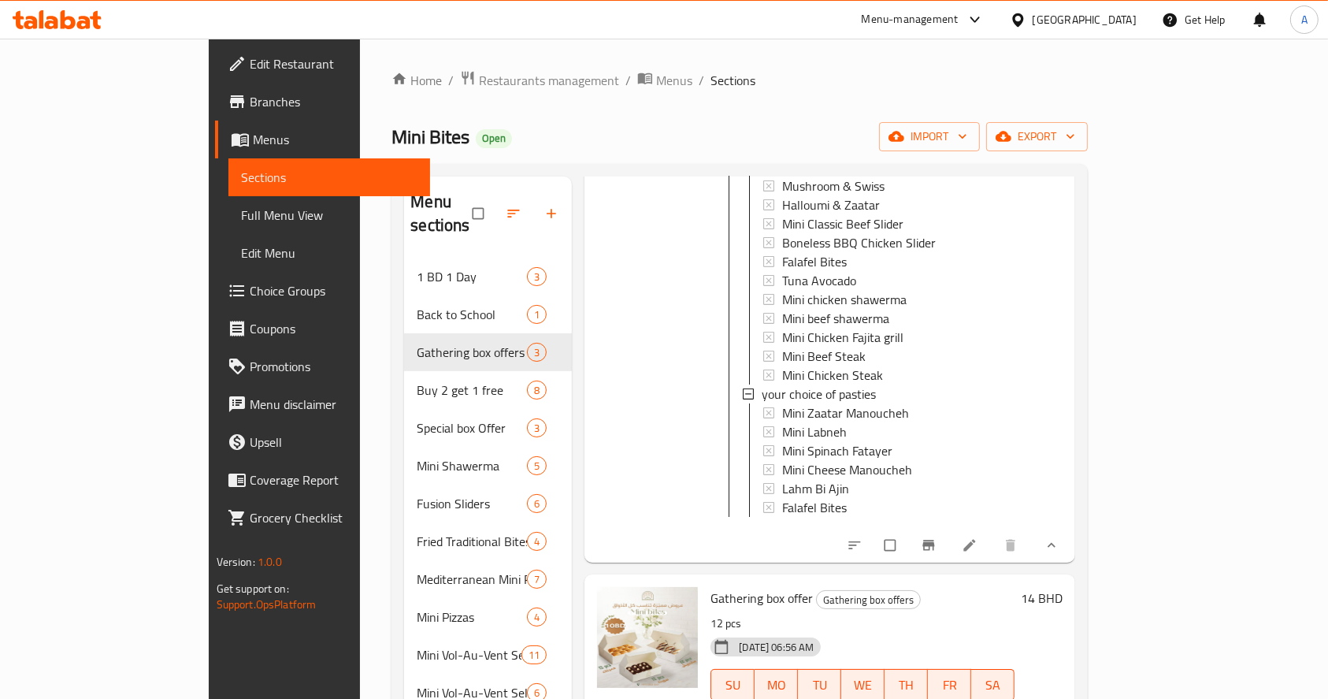
click at [1069, 528] on button "show more" at bounding box center [1050, 545] width 38 height 35
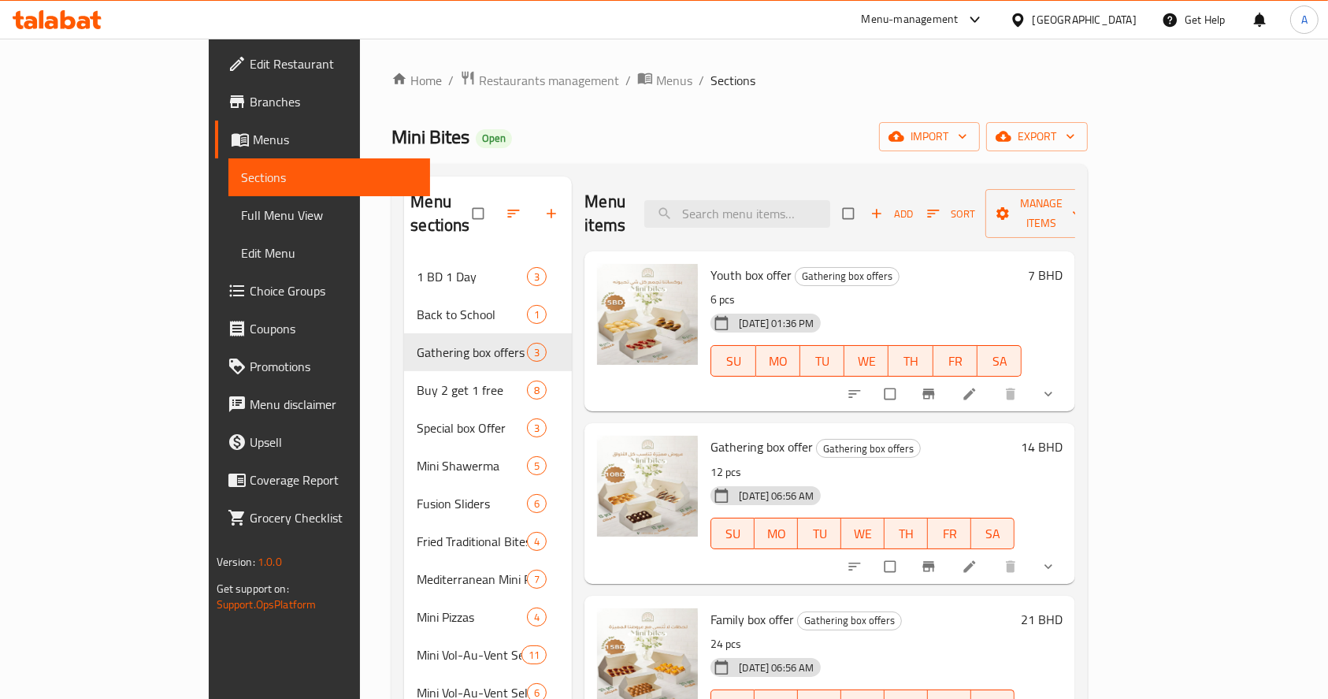
click at [959, 22] on div "Menu-management" at bounding box center [910, 19] width 97 height 19
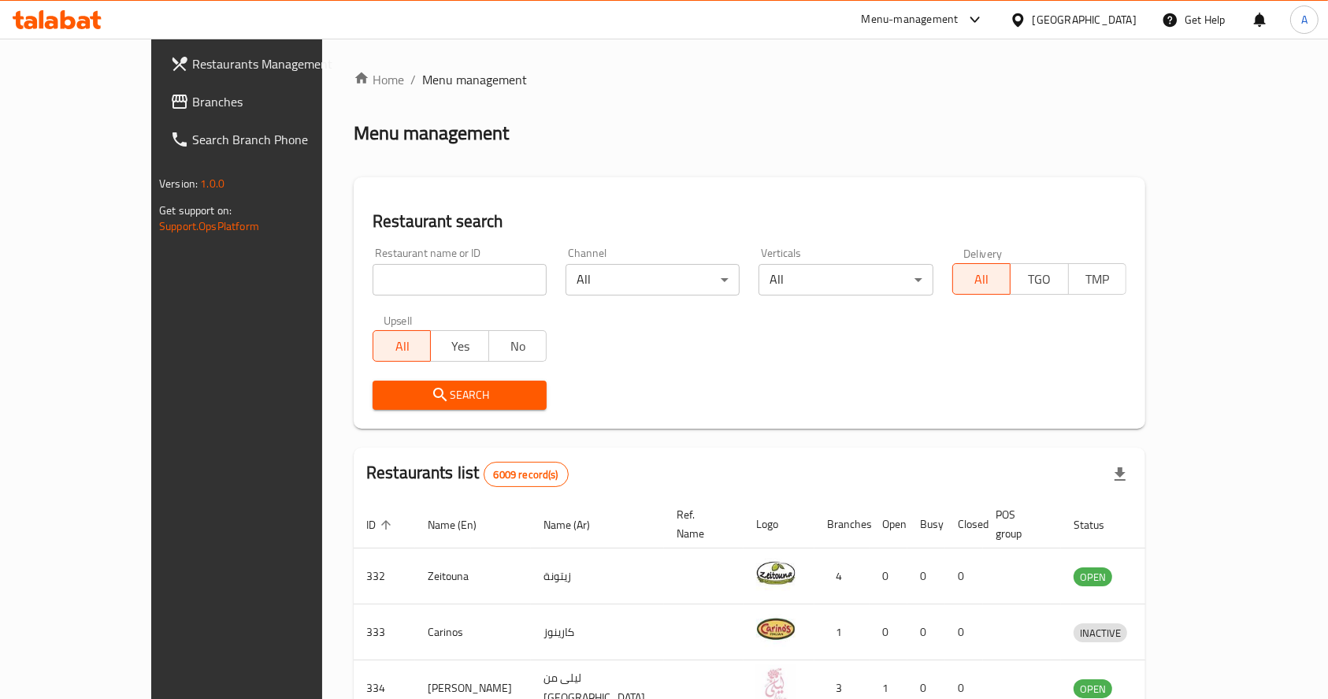
drag, startPoint x: 368, startPoint y: 278, endPoint x: 384, endPoint y: 280, distance: 15.9
click at [373, 278] on input "search" at bounding box center [460, 280] width 174 height 32
type input "mini bites"
click at [417, 404] on span "Search" at bounding box center [459, 395] width 149 height 20
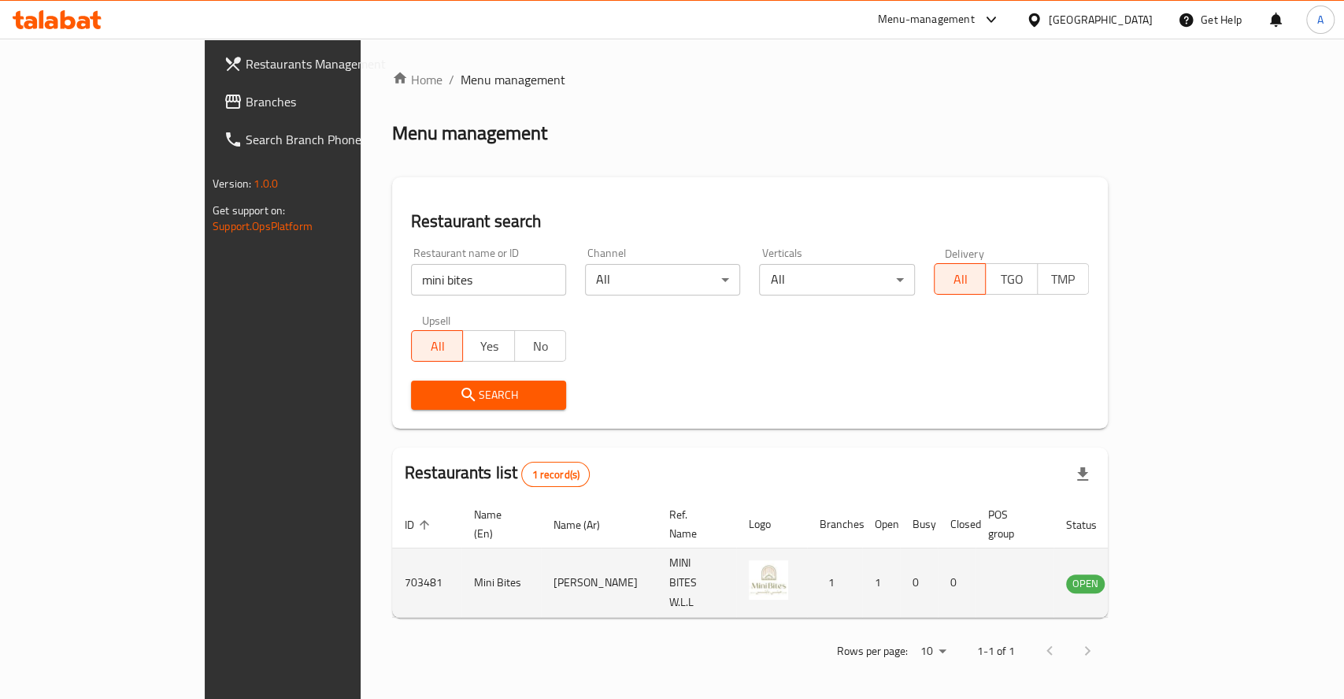
click at [1168, 573] on icon "enhanced table" at bounding box center [1158, 582] width 19 height 19
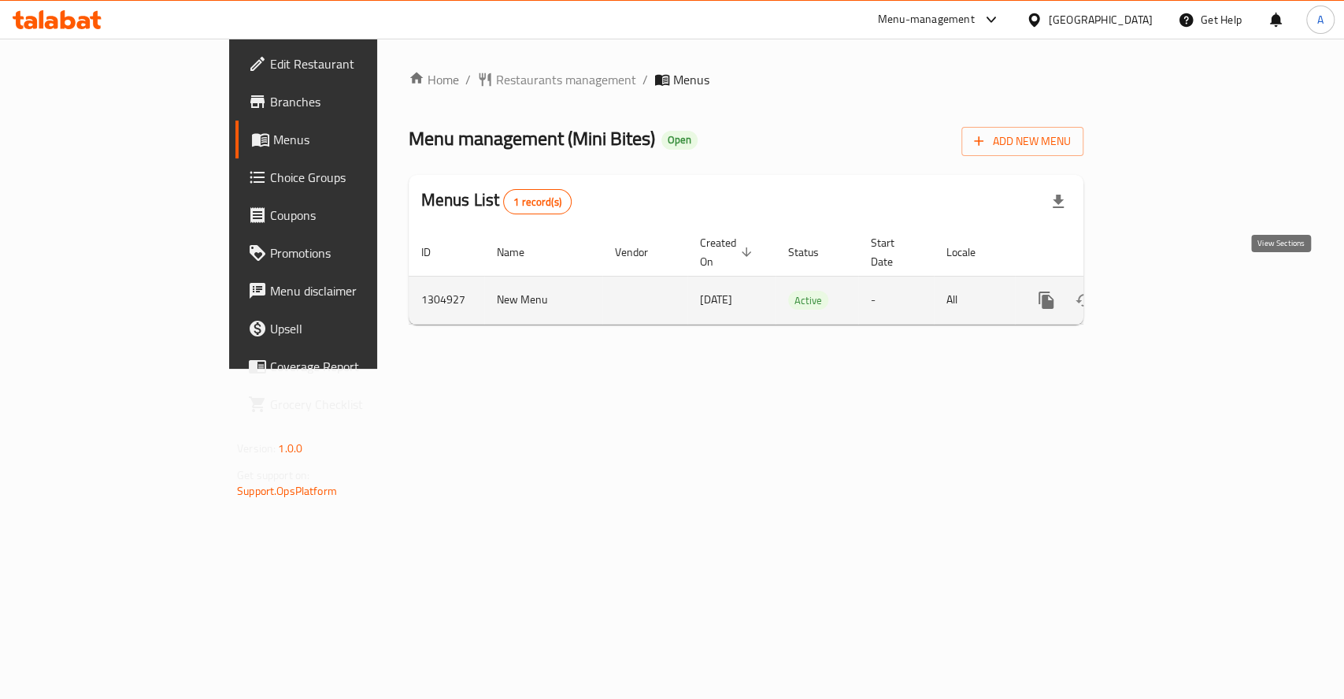
click at [1170, 291] on icon "enhanced table" at bounding box center [1160, 300] width 19 height 19
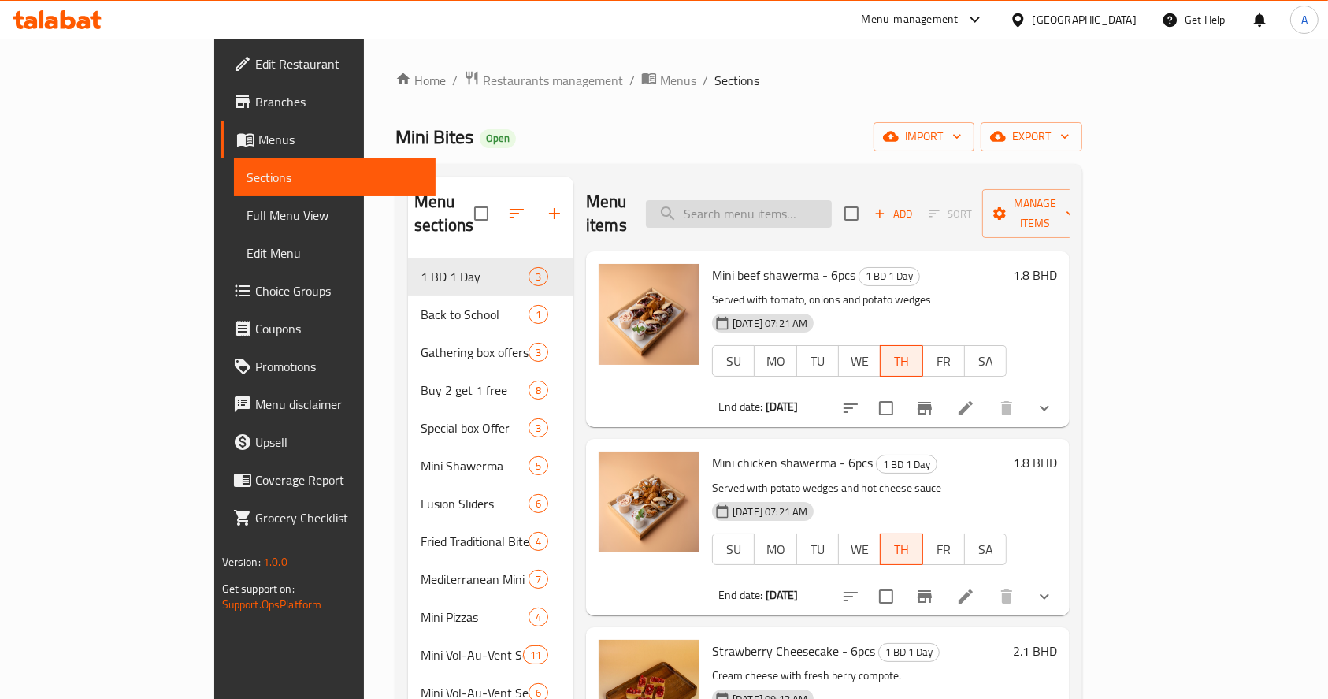
click at [799, 204] on input "search" at bounding box center [739, 214] width 186 height 28
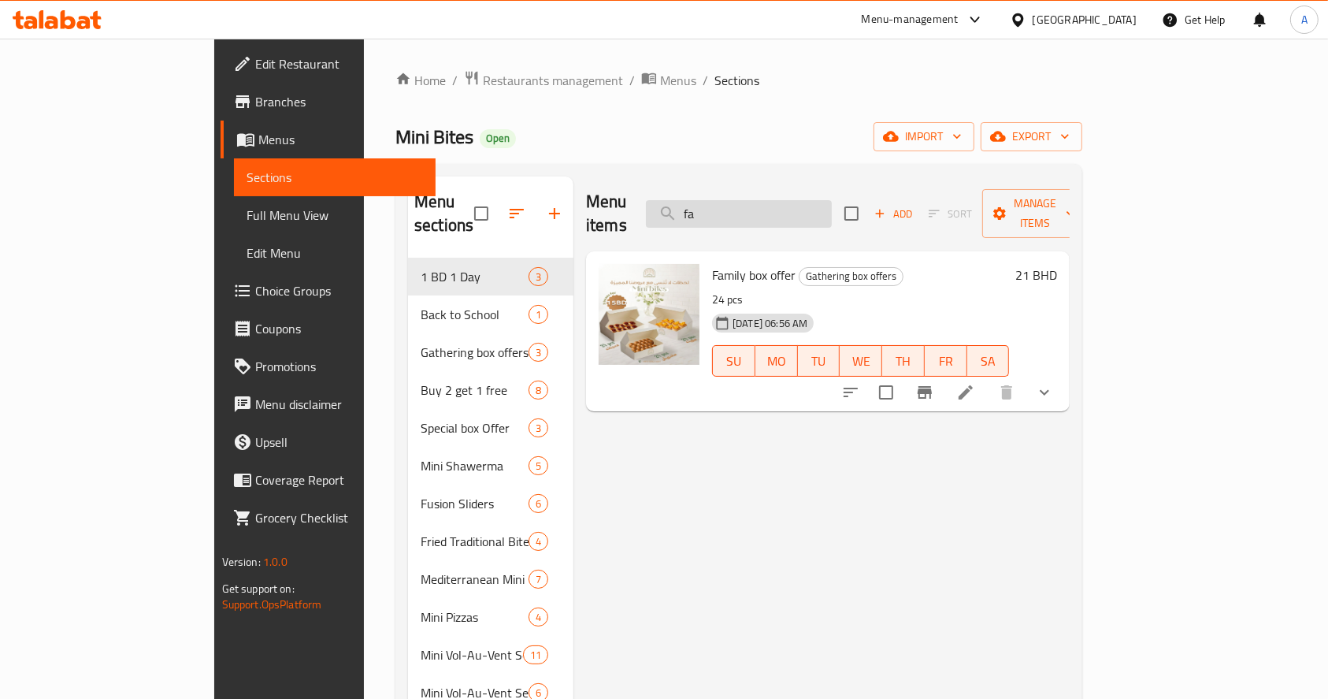
type input "f"
type input "gath"
click at [959, 28] on div "Menu-management" at bounding box center [910, 19] width 97 height 19
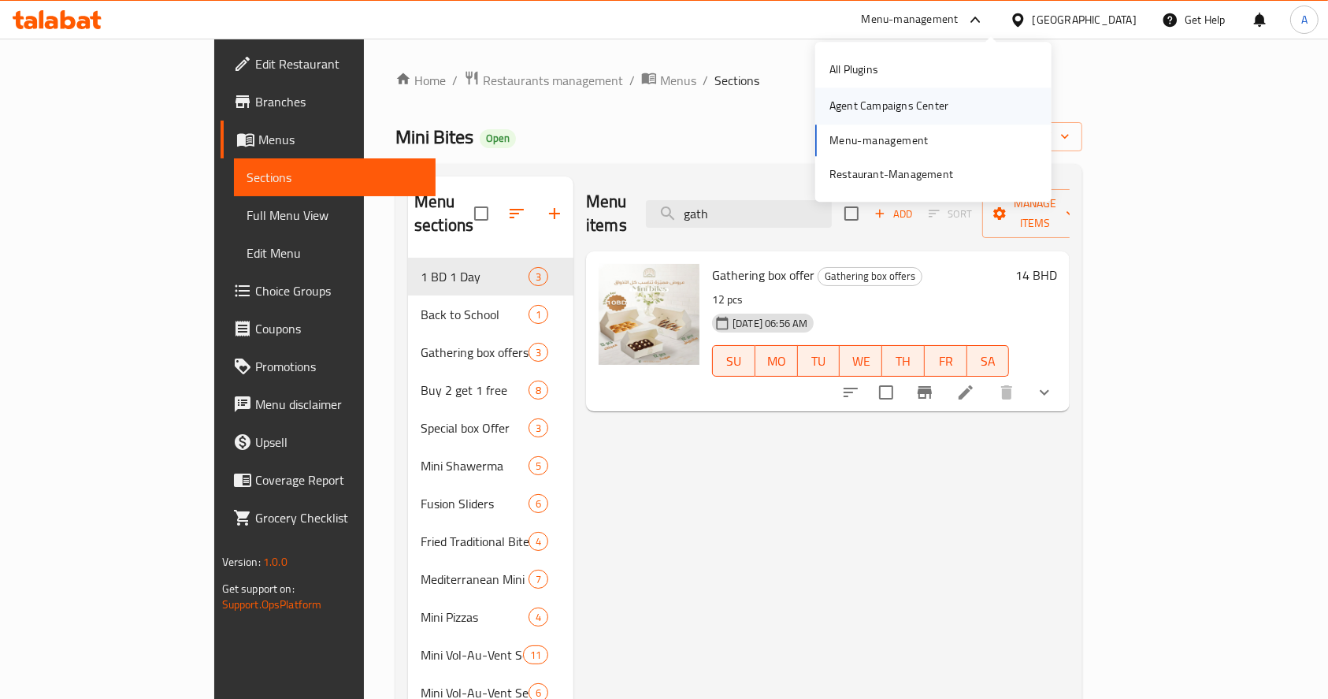
click at [911, 98] on div "Agent Campaigns Center" at bounding box center [888, 106] width 119 height 17
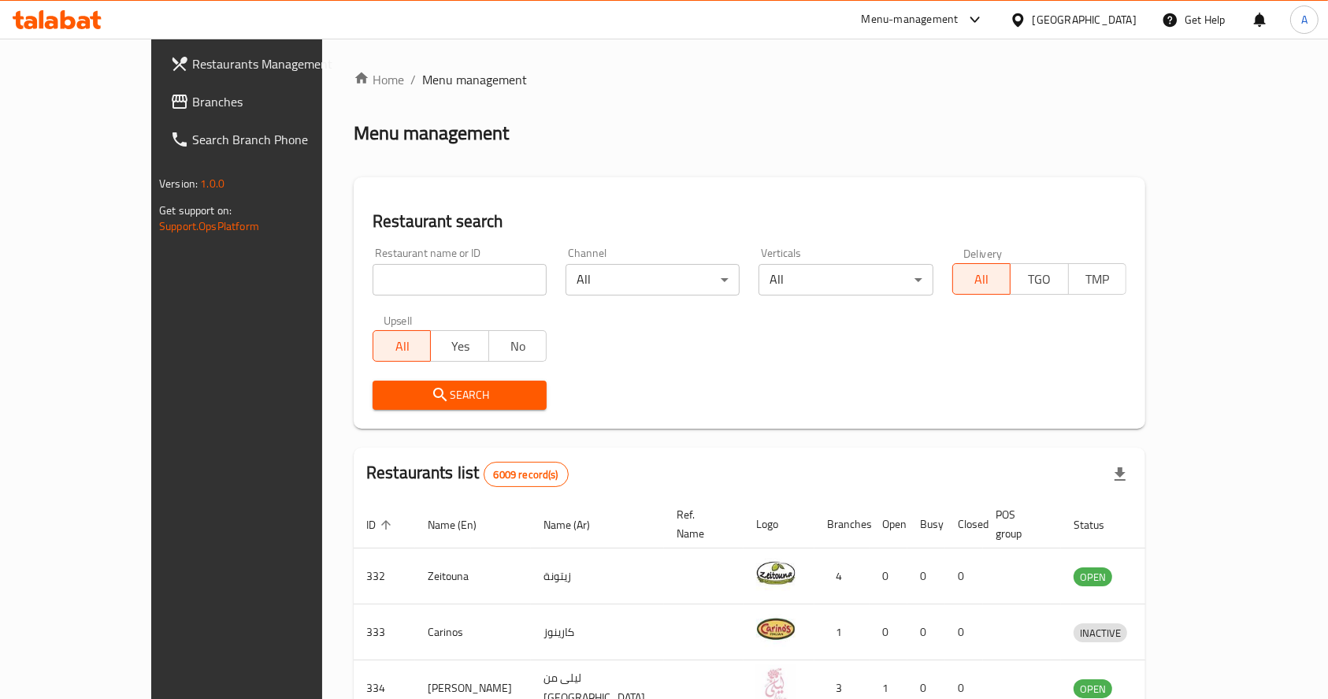
click at [484, 278] on input "search" at bounding box center [460, 280] width 174 height 32
type input "mini bites"
click button "Search" at bounding box center [460, 394] width 174 height 29
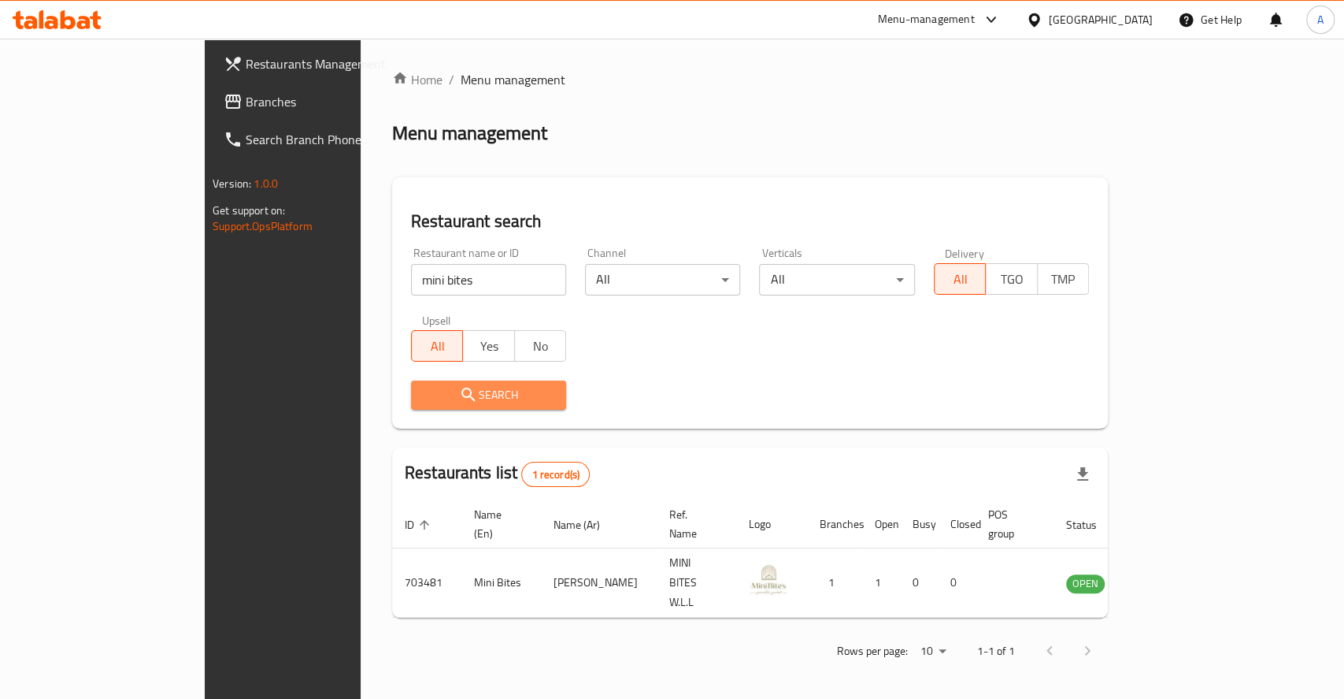
click at [459, 394] on icon "submit" at bounding box center [468, 394] width 19 height 19
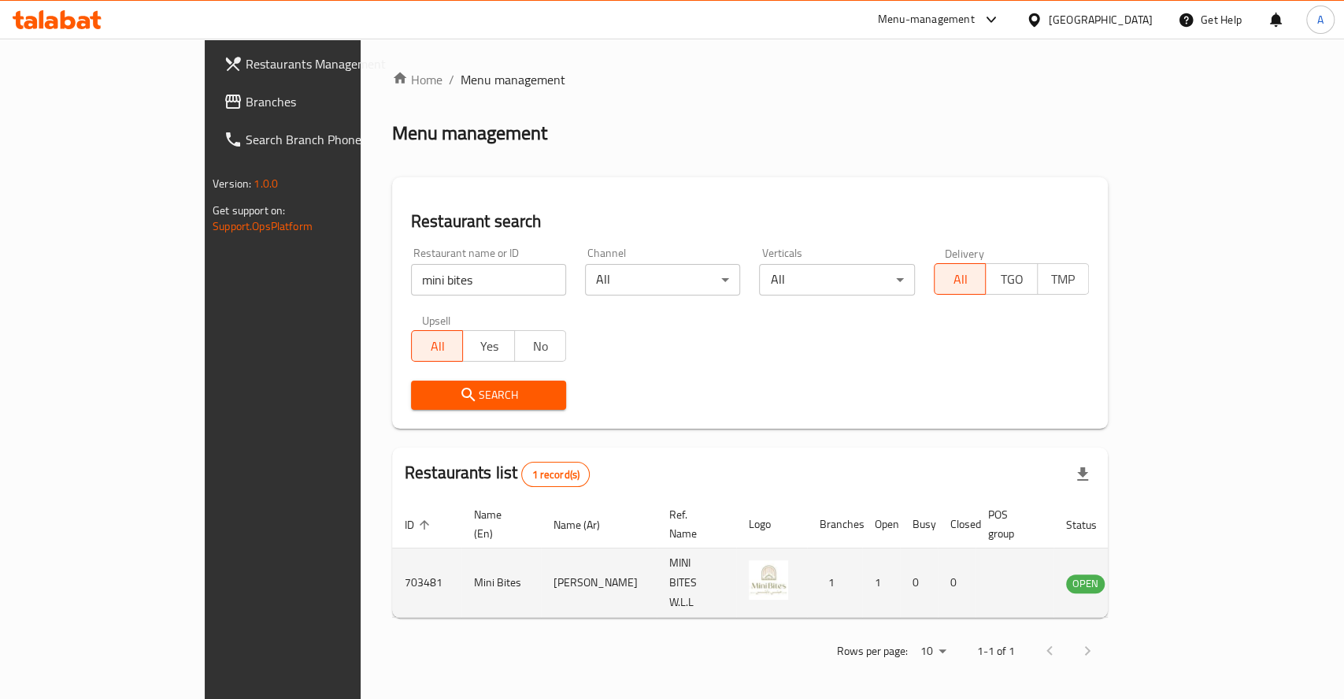
click at [1168, 573] on icon "enhanced table" at bounding box center [1158, 582] width 19 height 19
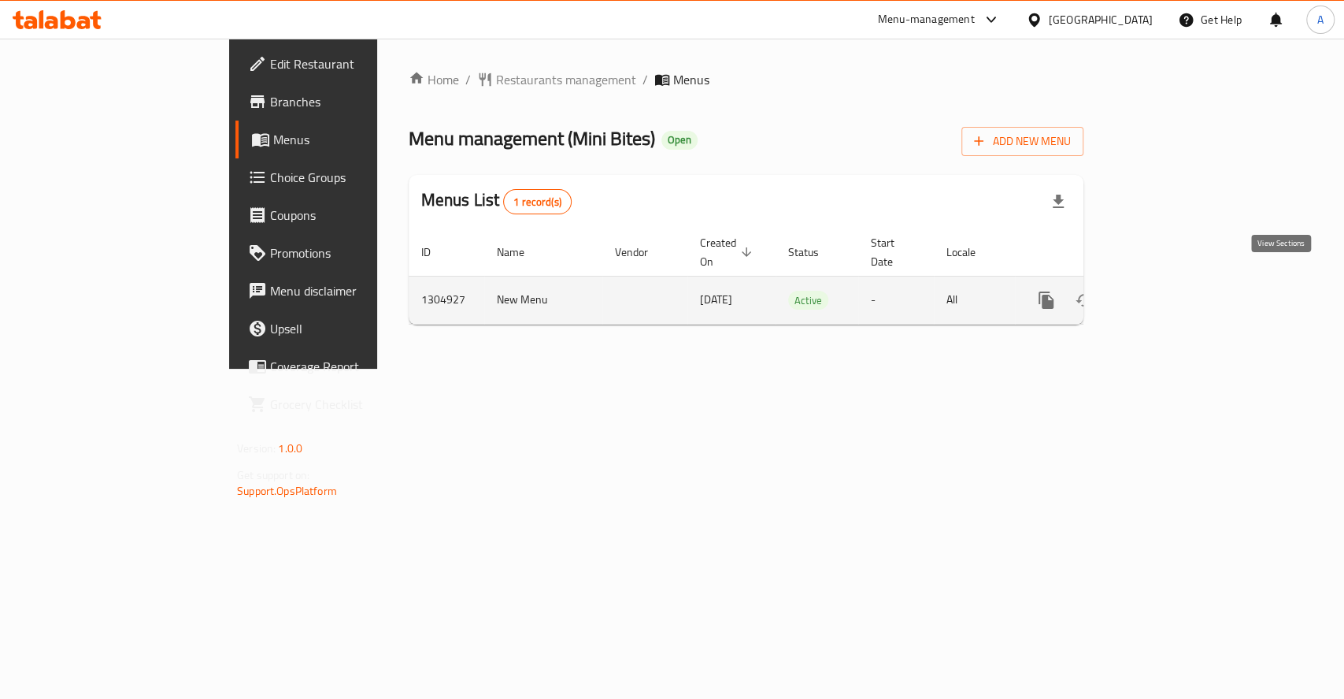
click at [1179, 287] on link "enhanced table" at bounding box center [1160, 300] width 38 height 38
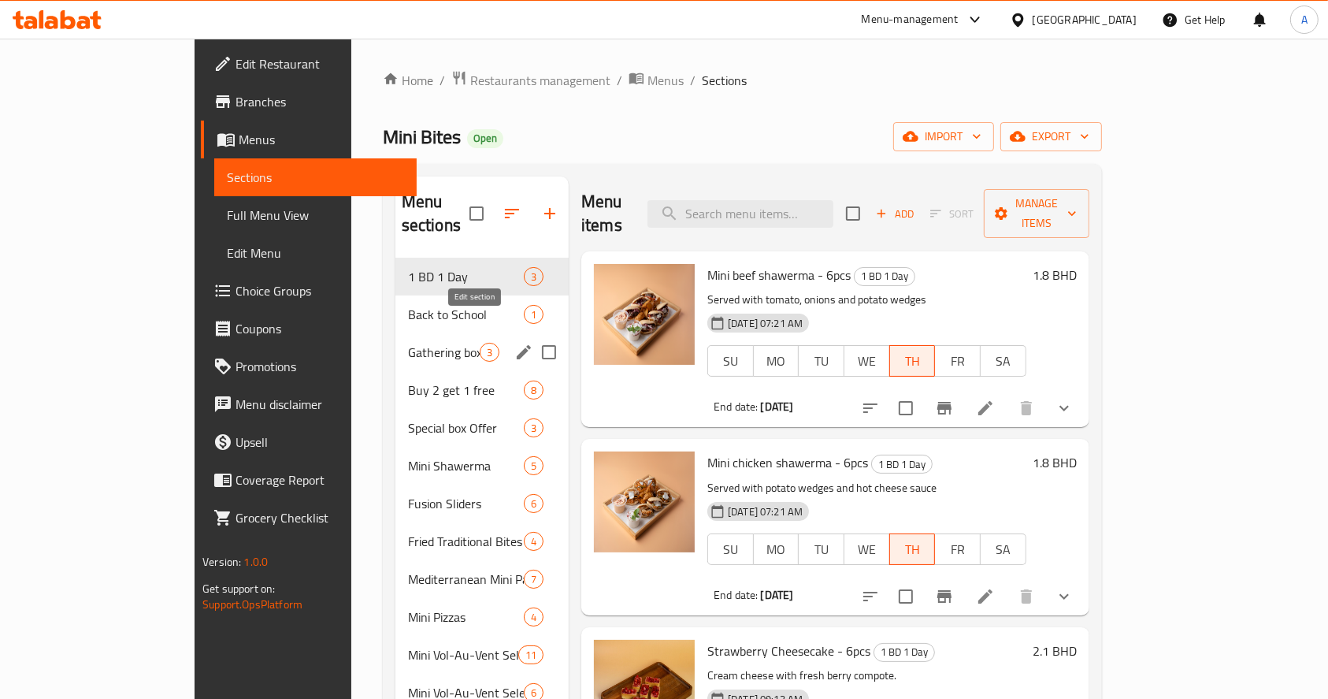
click at [514, 343] on icon "edit" at bounding box center [523, 352] width 19 height 19
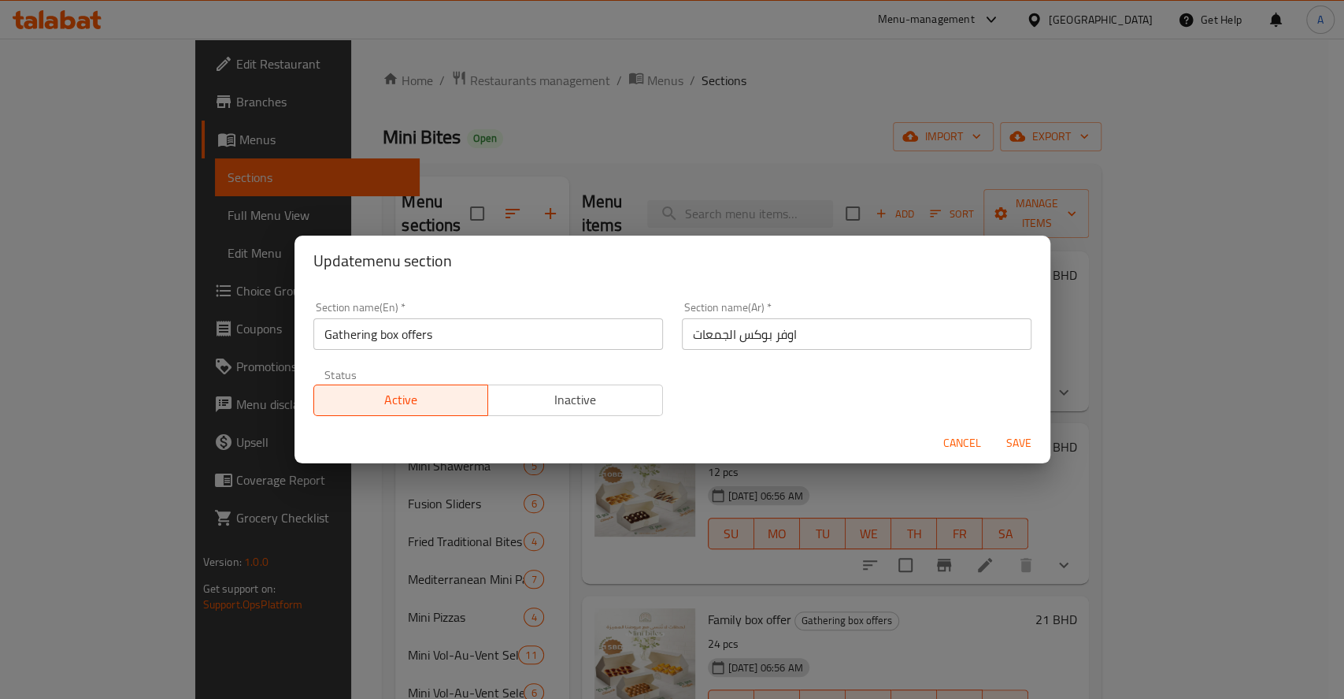
click at [566, 394] on span "Inactive" at bounding box center [576, 399] width 162 height 23
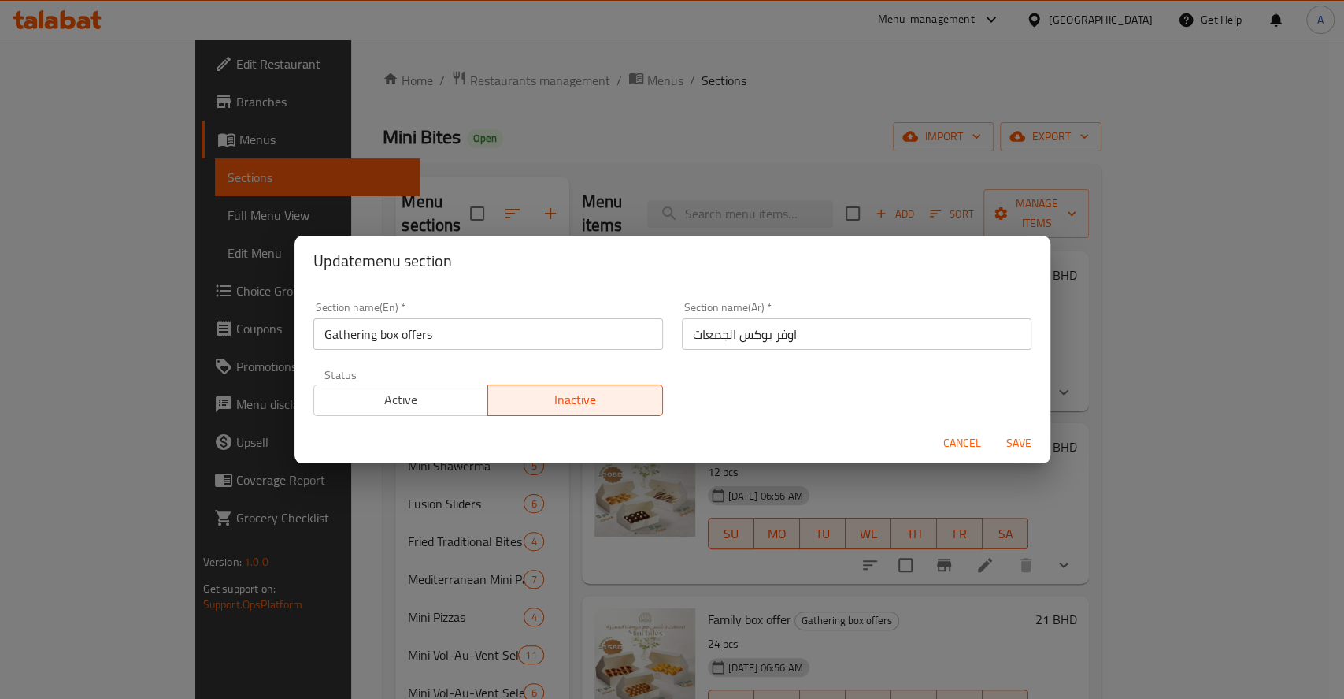
click at [1022, 442] on span "Save" at bounding box center [1019, 443] width 38 height 20
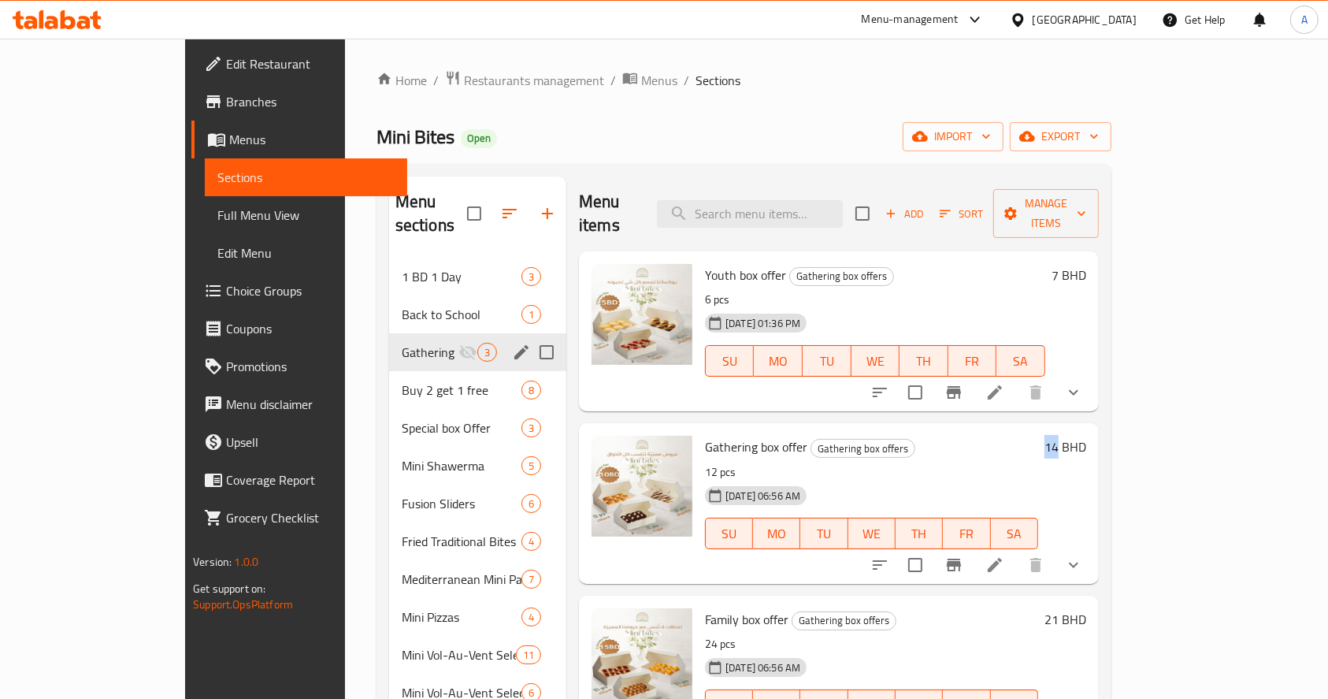
drag, startPoint x: 1230, startPoint y: 422, endPoint x: 1244, endPoint y: 424, distance: 14.3
click at [1086, 436] on h6 "14 BHD" at bounding box center [1065, 447] width 42 height 22
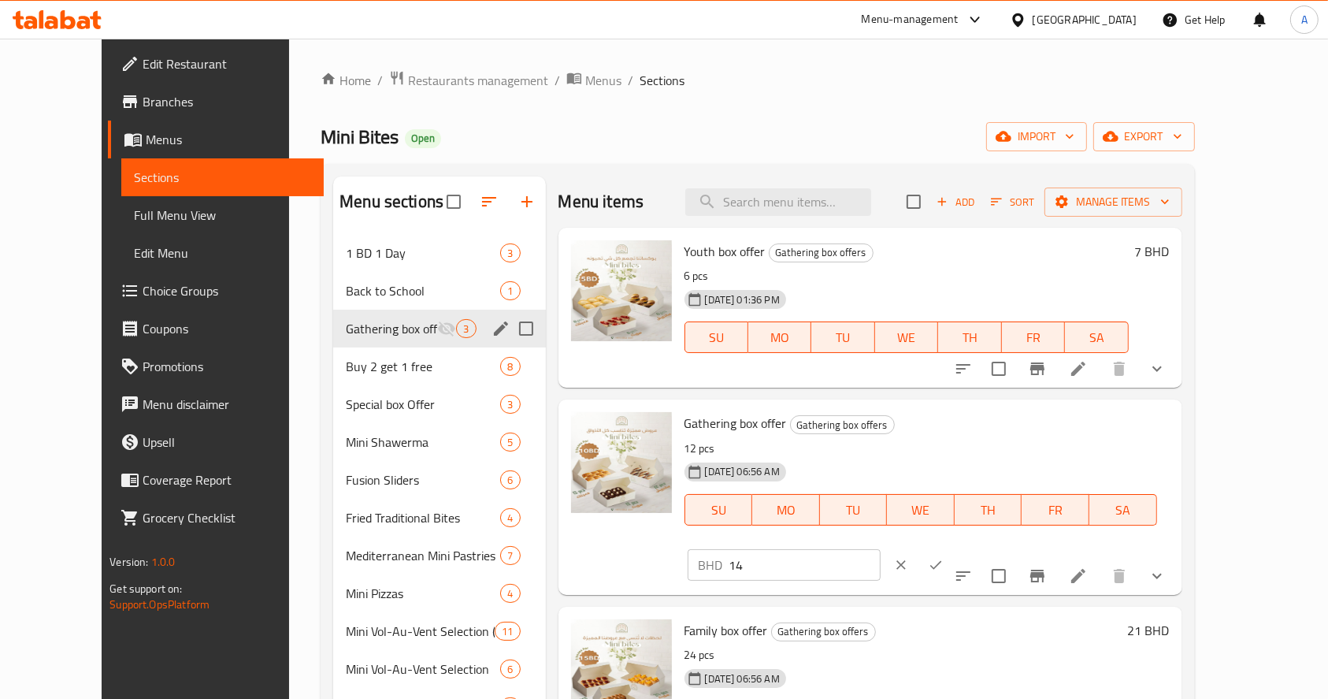
click at [918, 547] on button "clear" at bounding box center [901, 564] width 35 height 35
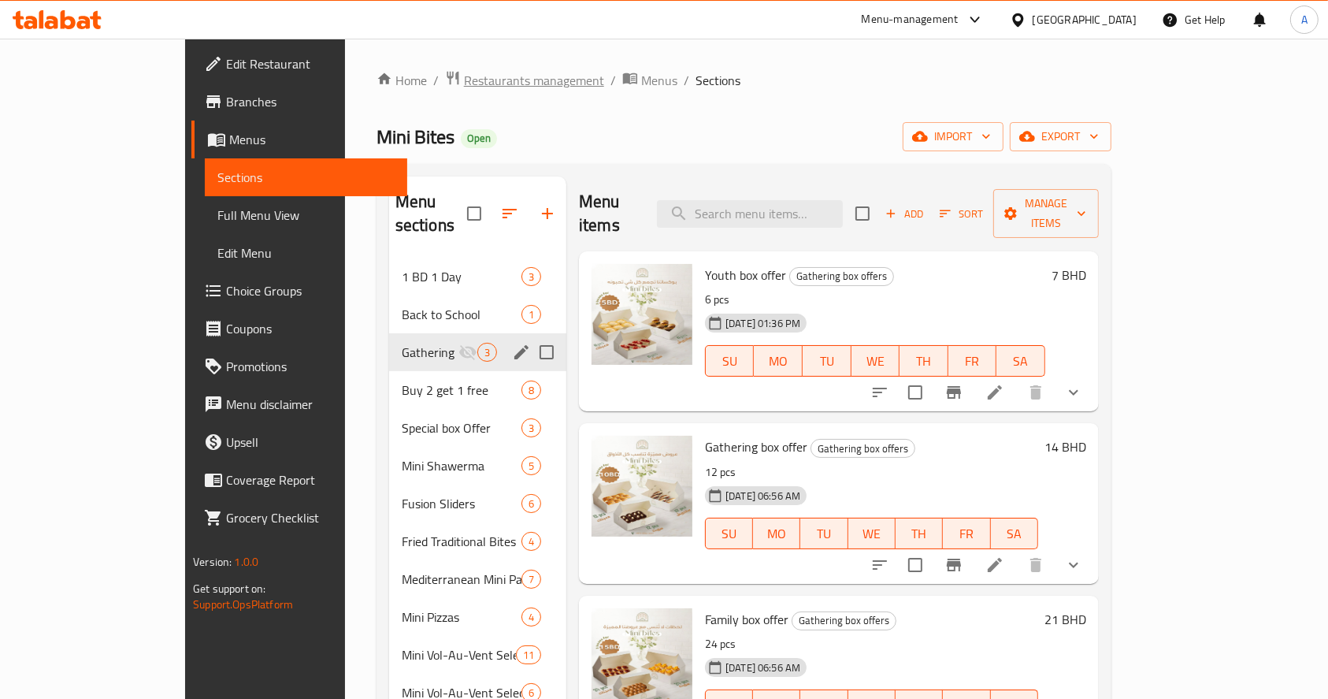
click at [464, 87] on span "Restaurants management" at bounding box center [534, 80] width 140 height 19
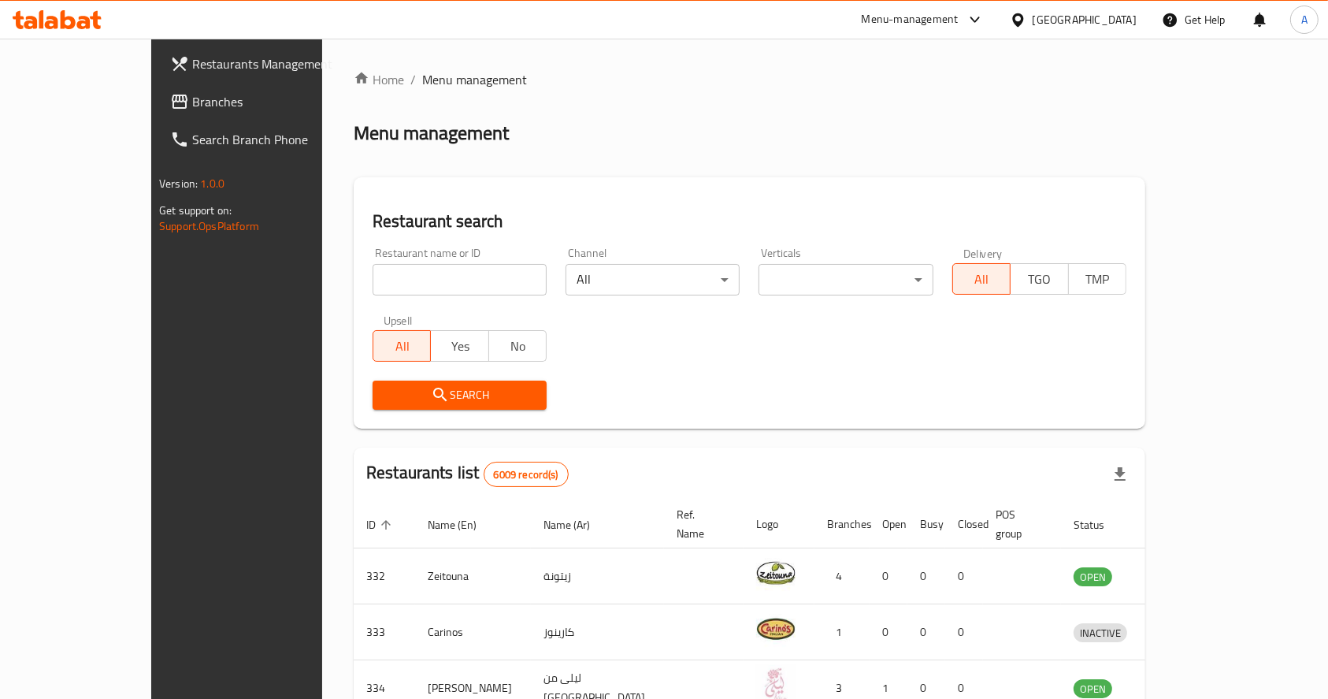
click at [389, 278] on input "search" at bounding box center [460, 280] width 174 height 32
type input "alounack"
click button "Search" at bounding box center [460, 394] width 174 height 29
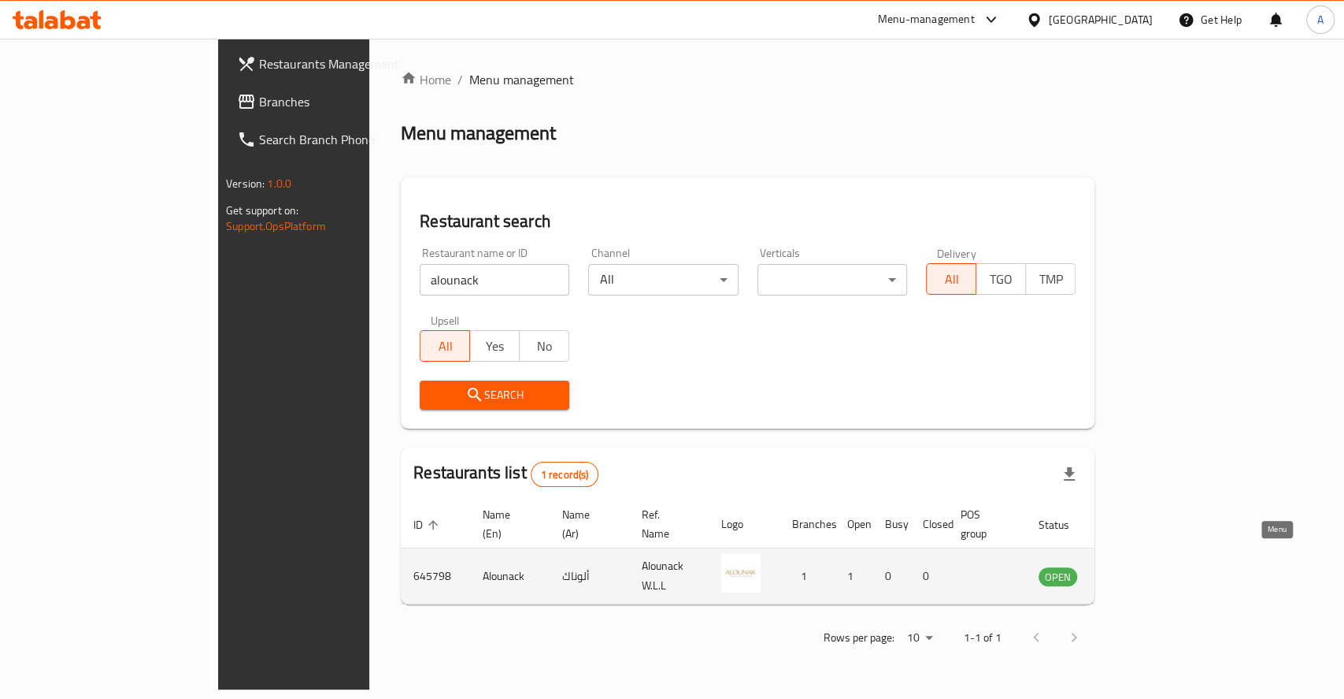
click at [1140, 570] on icon "enhanced table" at bounding box center [1130, 576] width 17 height 13
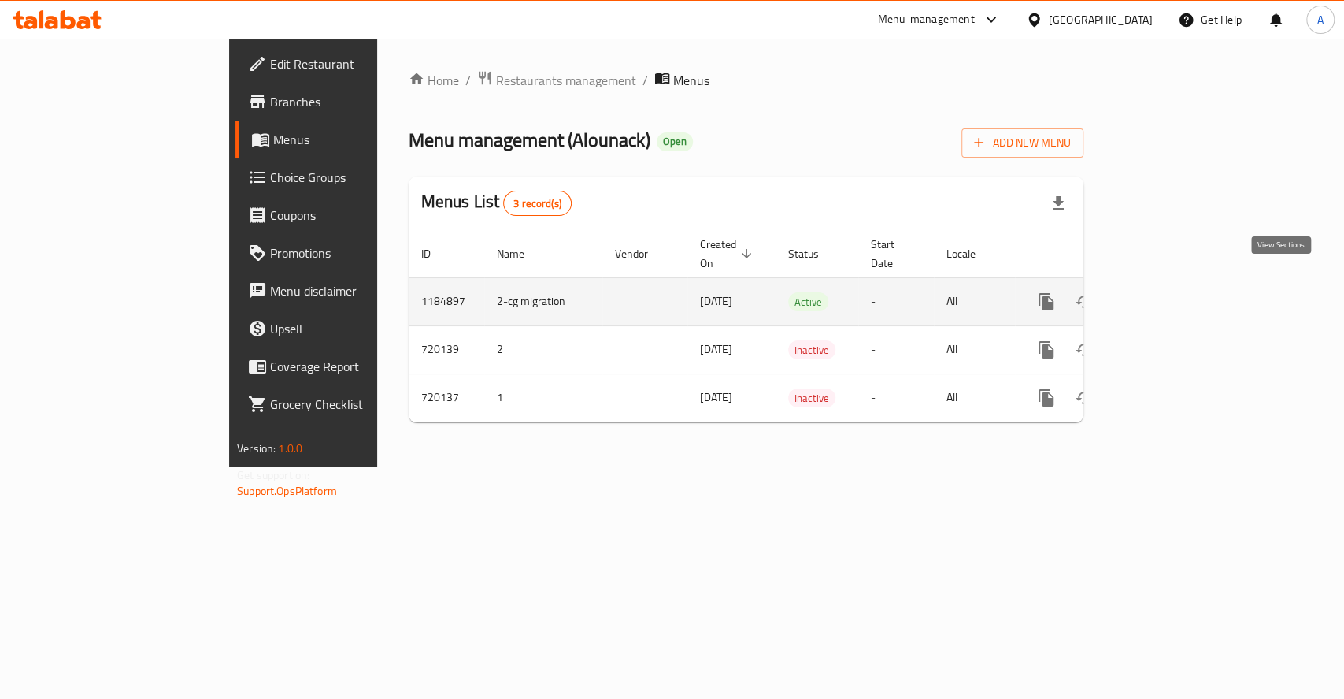
click at [1179, 295] on link "enhanced table" at bounding box center [1160, 302] width 38 height 38
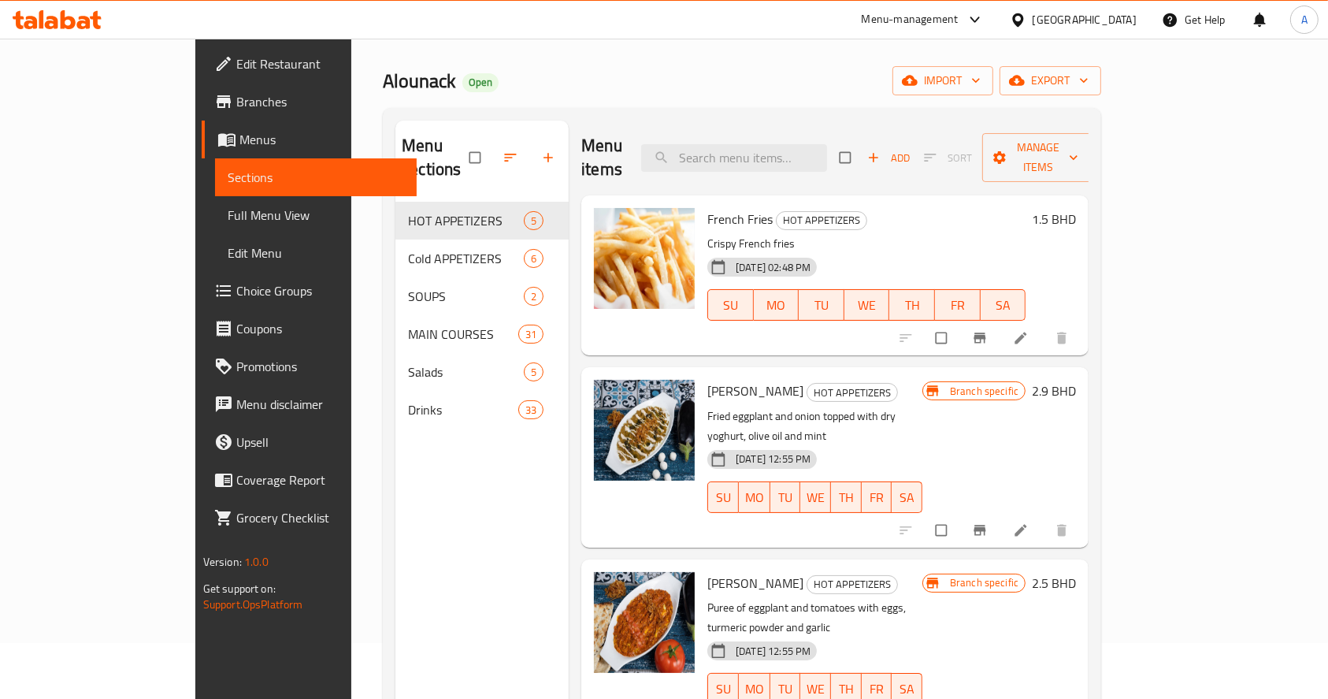
scroll to position [10, 0]
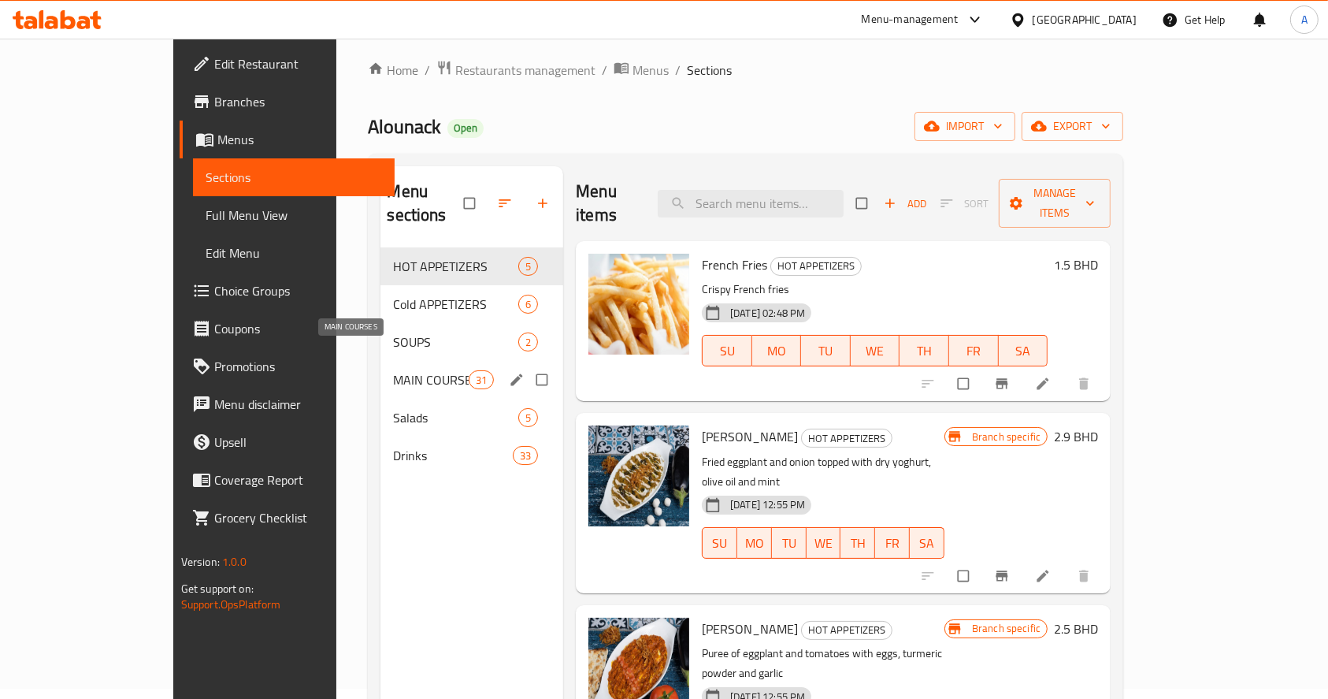
drag, startPoint x: 346, startPoint y: 354, endPoint x: 376, endPoint y: 354, distance: 30.7
click at [393, 370] on span "MAIN COURSES" at bounding box center [430, 379] width 75 height 19
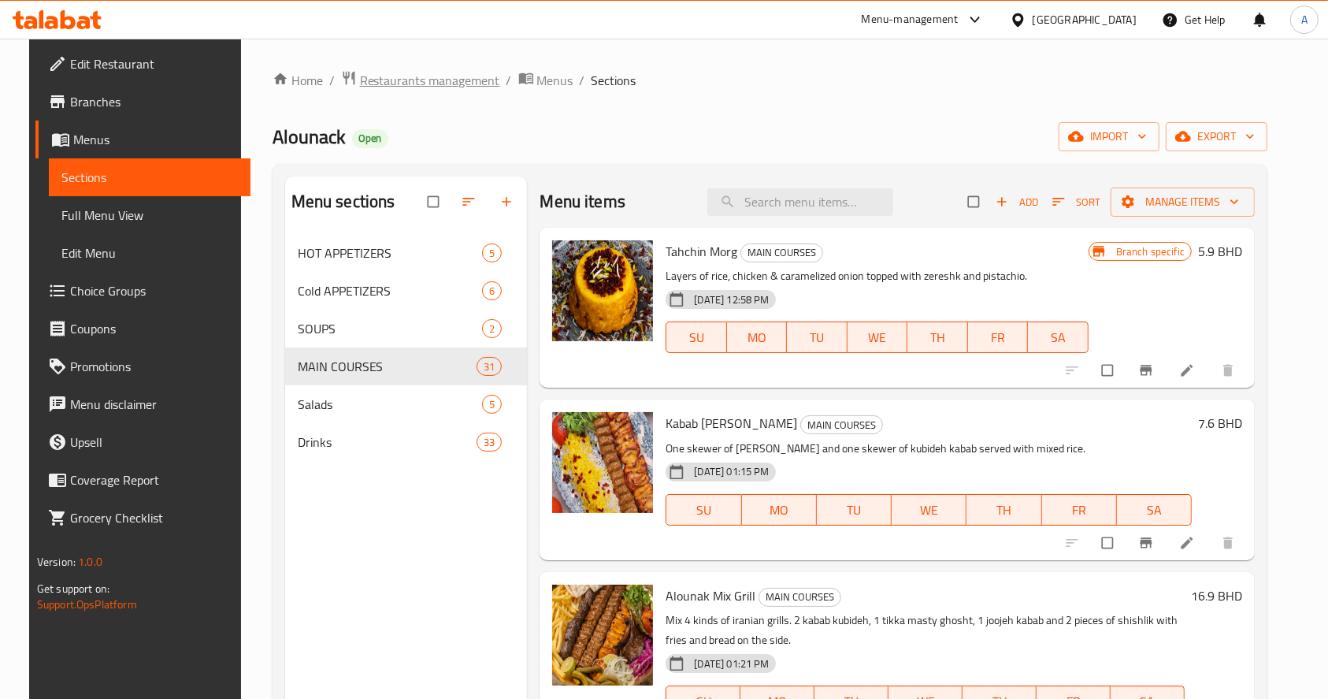
click at [411, 76] on span "Restaurants management" at bounding box center [430, 80] width 140 height 19
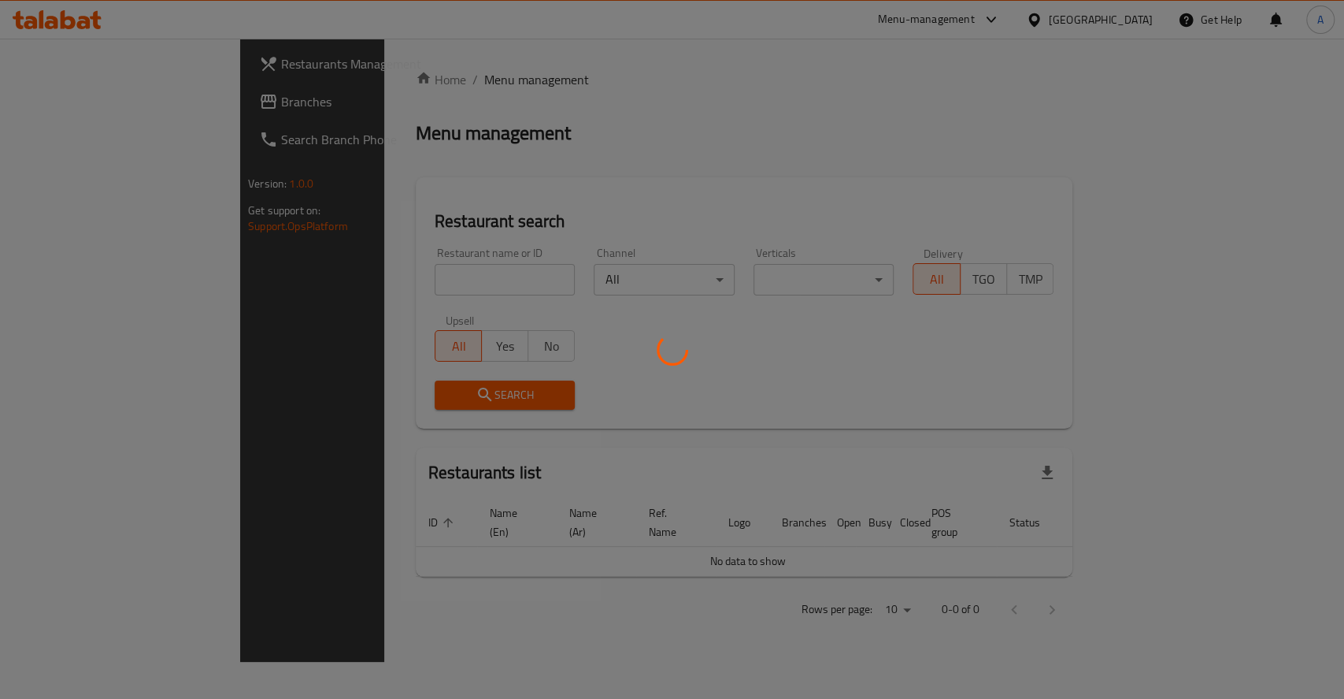
click at [388, 276] on div at bounding box center [672, 349] width 1344 height 699
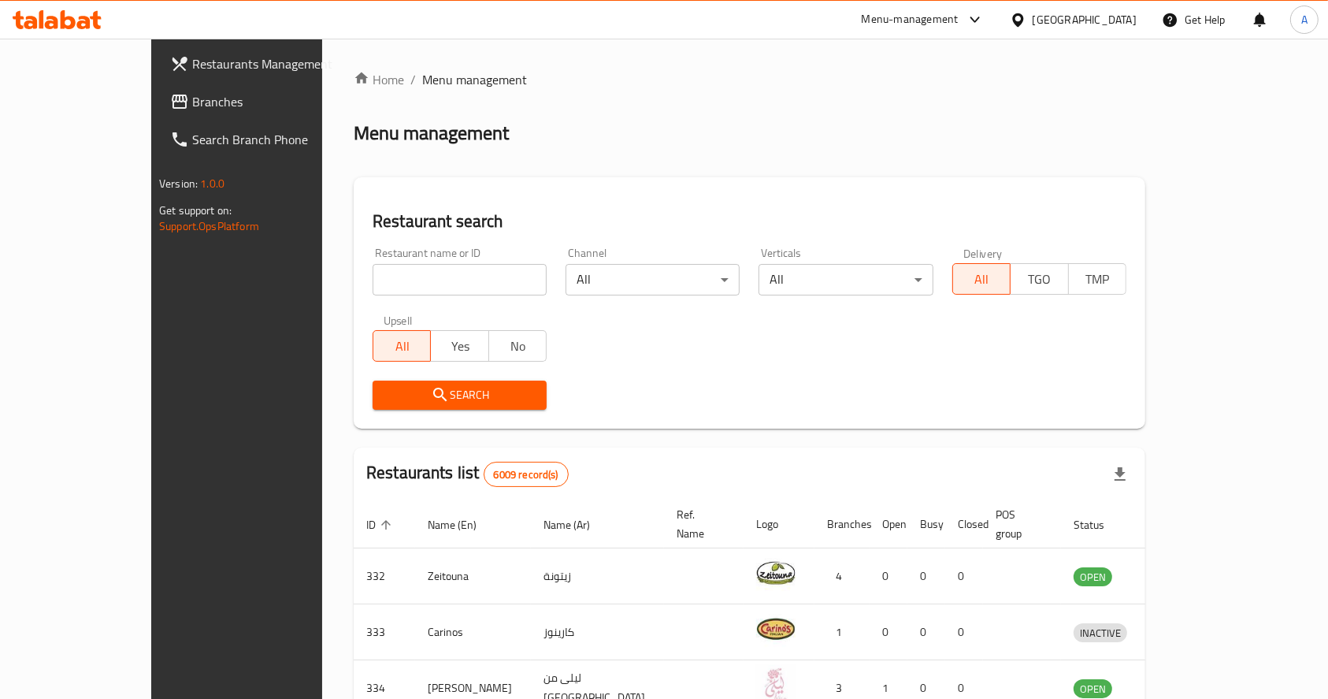
click at [386, 275] on input "search" at bounding box center [460, 280] width 174 height 32
drag, startPoint x: 426, startPoint y: 391, endPoint x: 335, endPoint y: 439, distance: 103.6
click at [473, 410] on div "Search" at bounding box center [459, 395] width 193 height 48
click at [460, 380] on button "Search" at bounding box center [460, 394] width 174 height 29
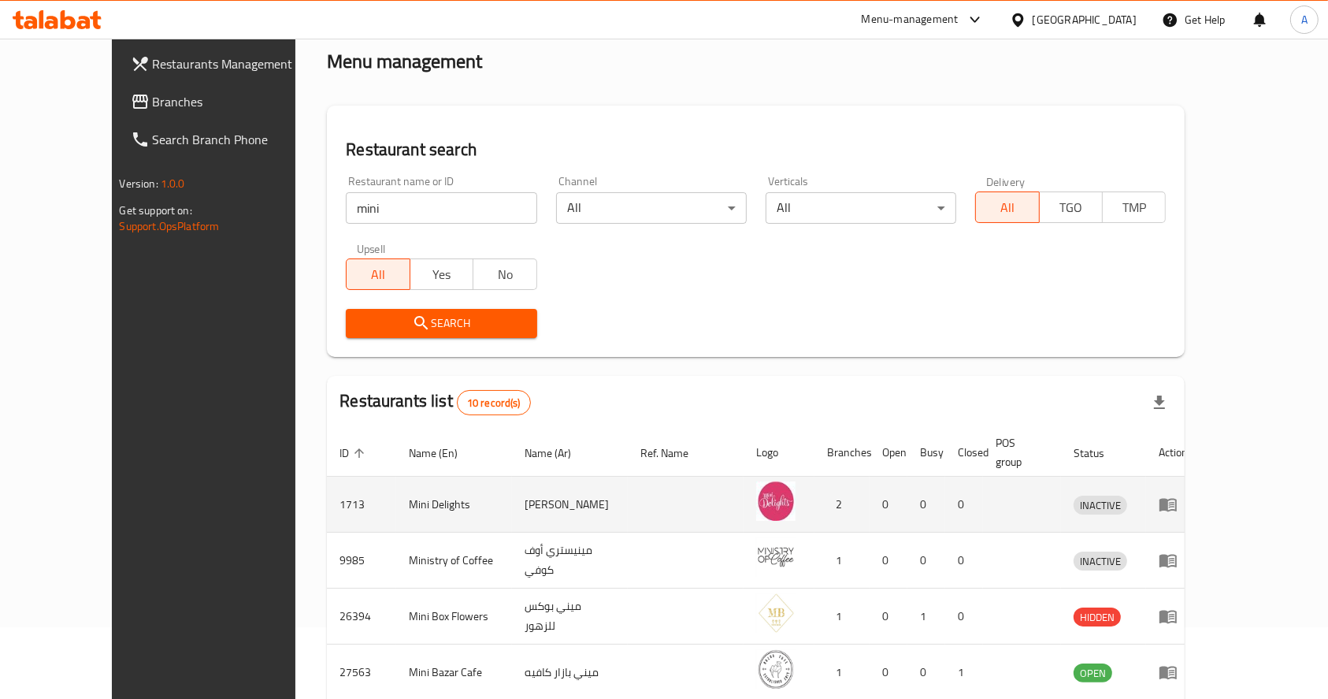
scroll to position [105, 0]
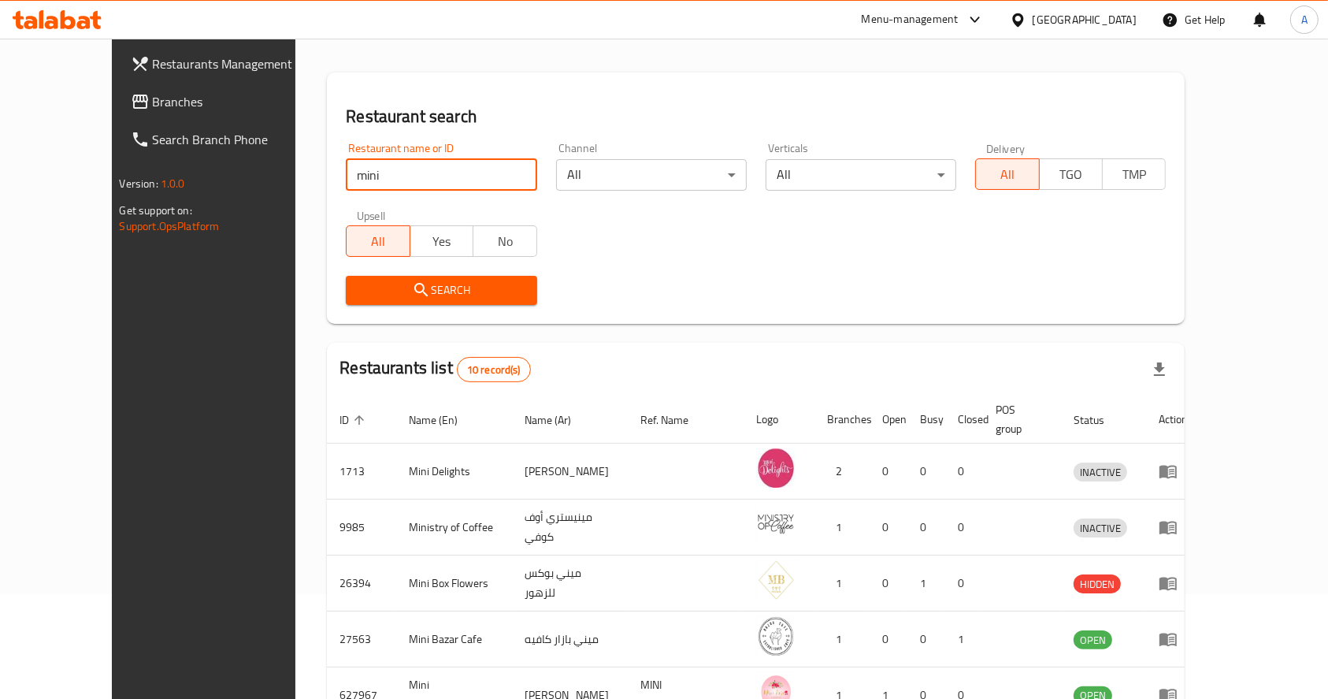
drag, startPoint x: 395, startPoint y: 183, endPoint x: 376, endPoint y: 184, distance: 18.2
click at [395, 183] on input "mini" at bounding box center [441, 175] width 191 height 32
drag, startPoint x: 372, startPoint y: 174, endPoint x: 118, endPoint y: 122, distance: 258.9
click at [118, 122] on div "Restaurants Management Branches Search Branch Phone Version: 1.0.0 Get support …" at bounding box center [664, 495] width 1105 height 1123
type input "mini bites"
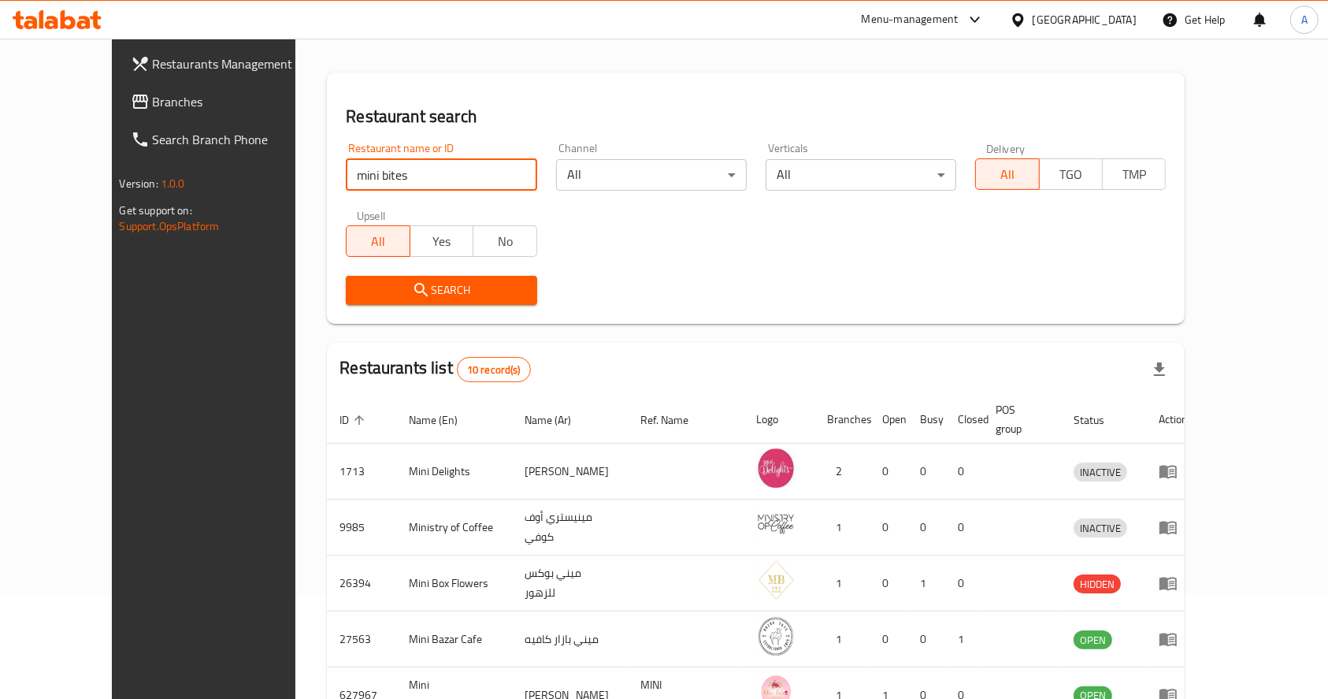
click button "Search" at bounding box center [441, 290] width 191 height 29
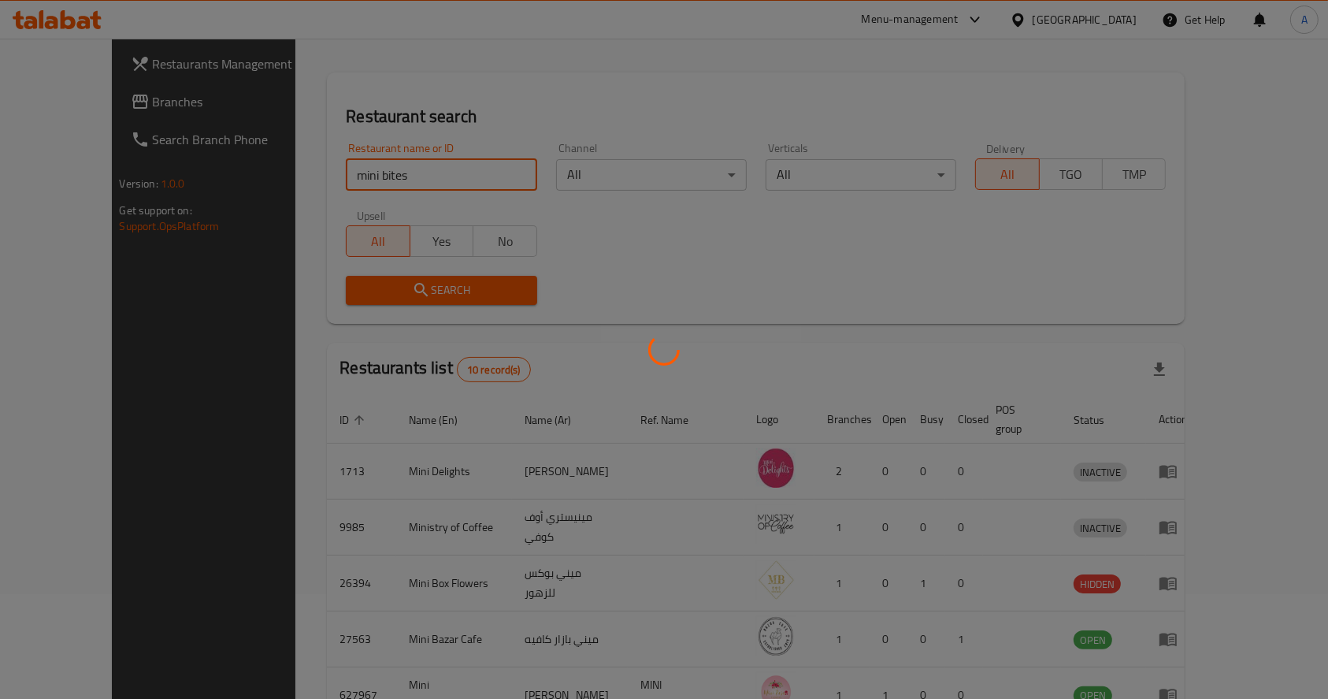
scroll to position [0, 0]
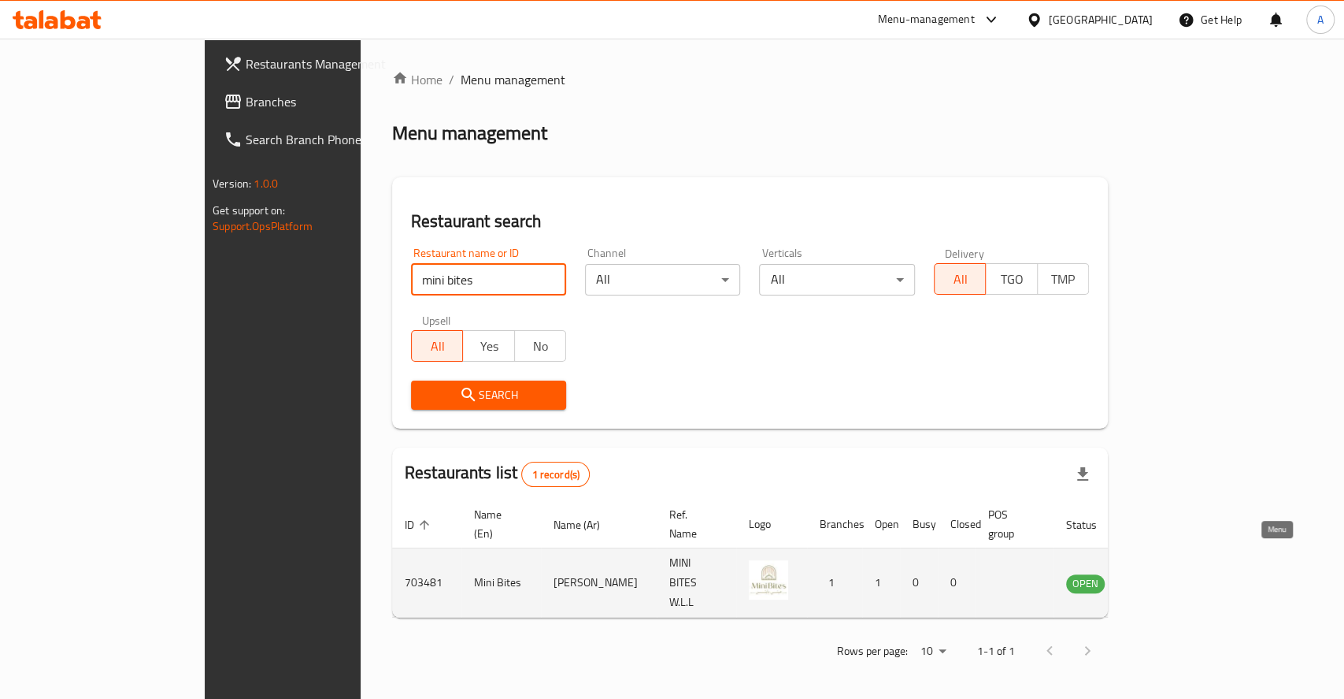
click at [1178, 573] on link "enhanced table" at bounding box center [1163, 582] width 29 height 19
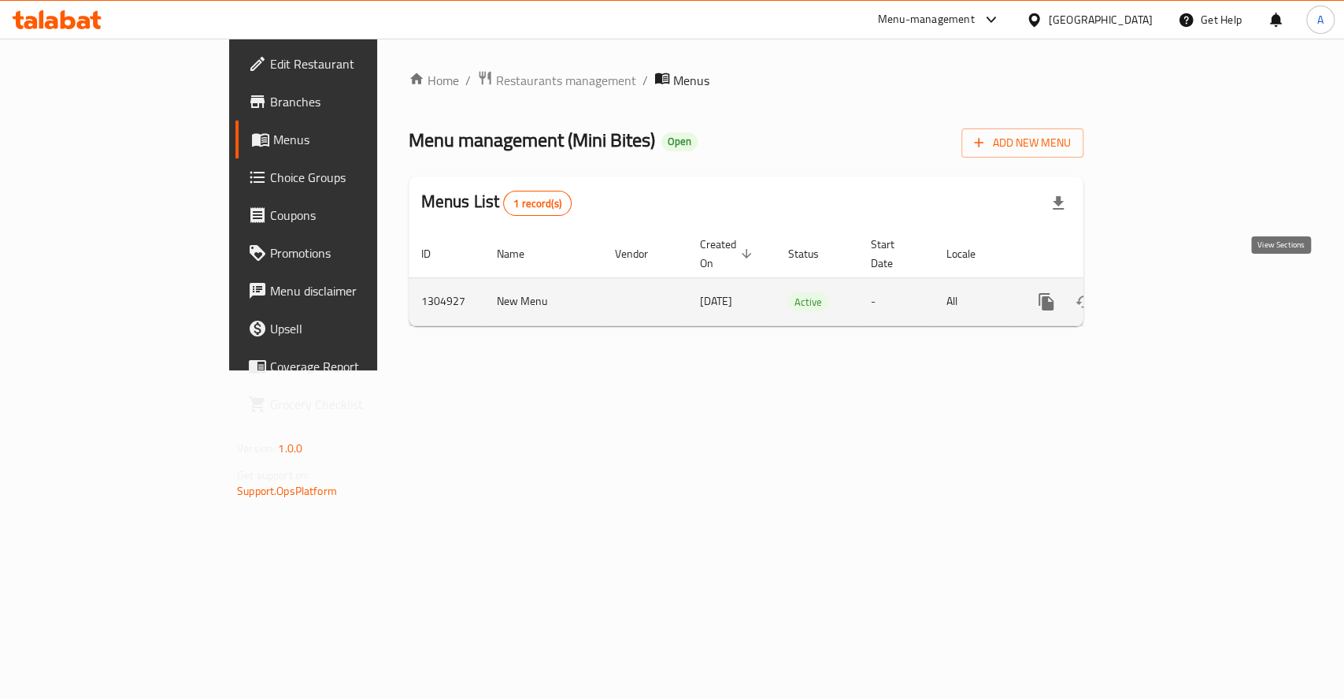
click at [1170, 292] on icon "enhanced table" at bounding box center [1160, 301] width 19 height 19
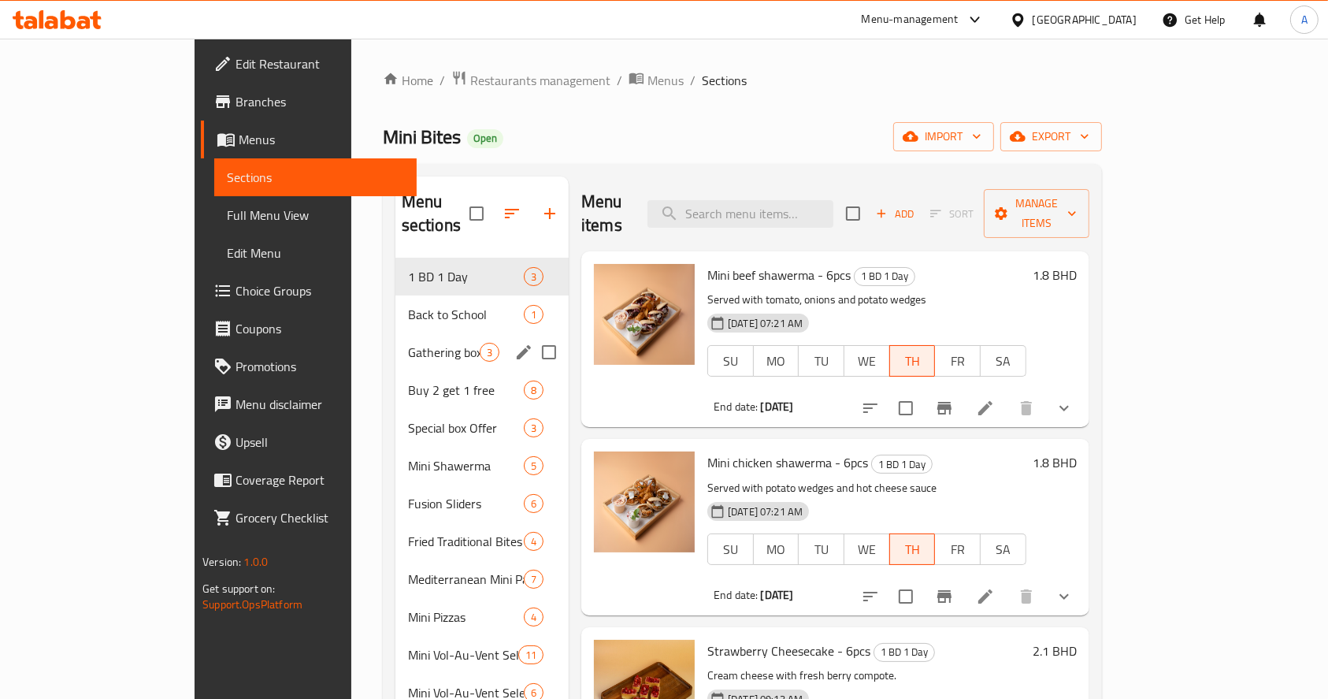
click at [395, 337] on div "Gathering box offers 3" at bounding box center [481, 352] width 173 height 38
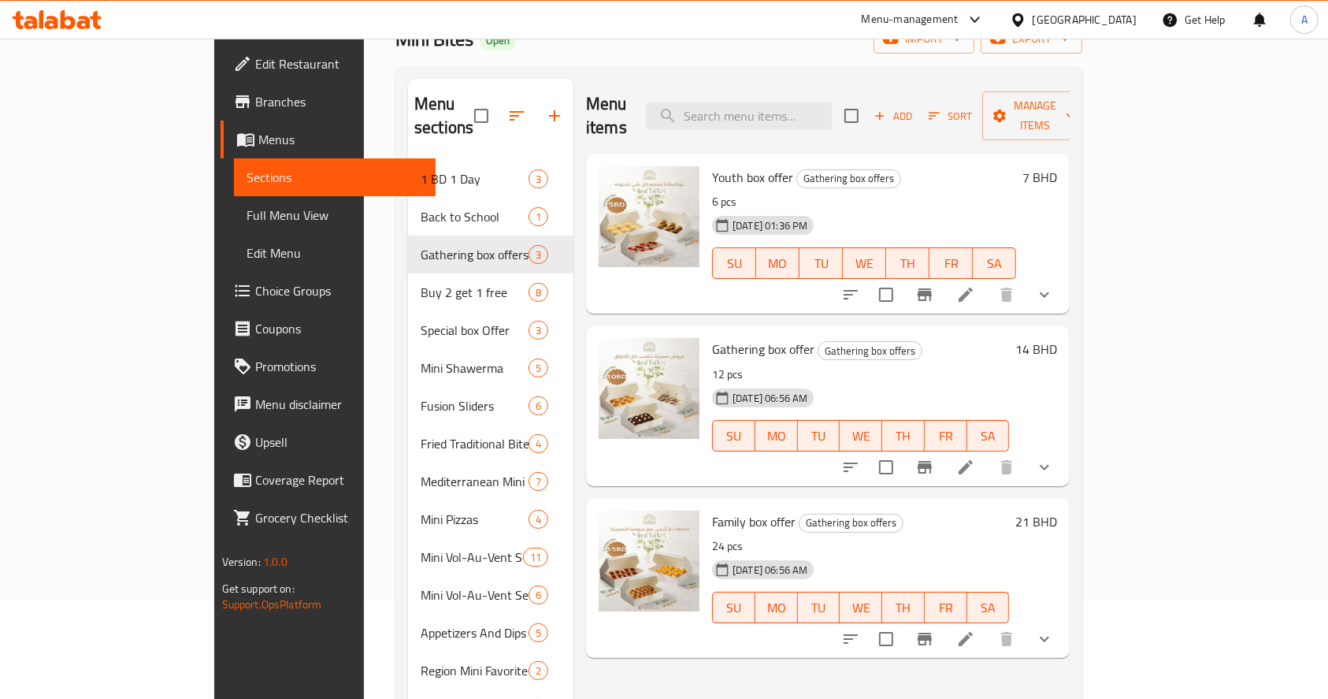
scroll to position [210, 0]
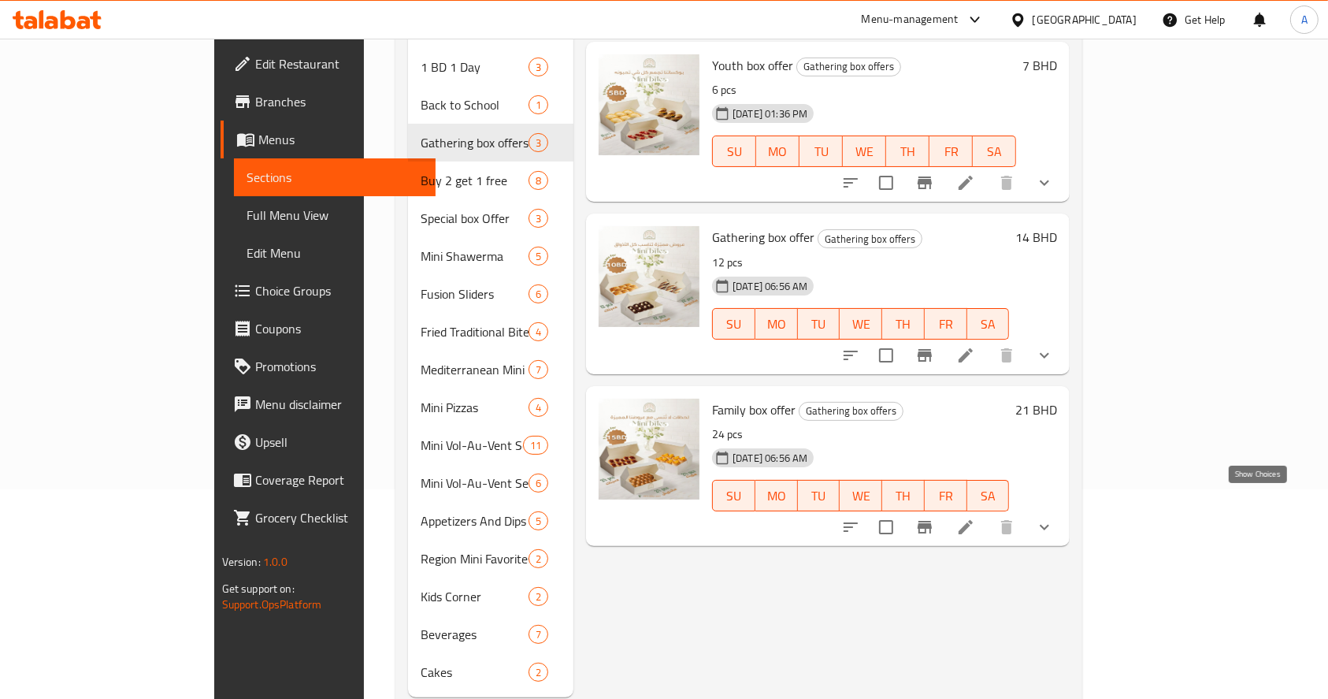
click at [1054, 517] on icon "show more" at bounding box center [1044, 526] width 19 height 19
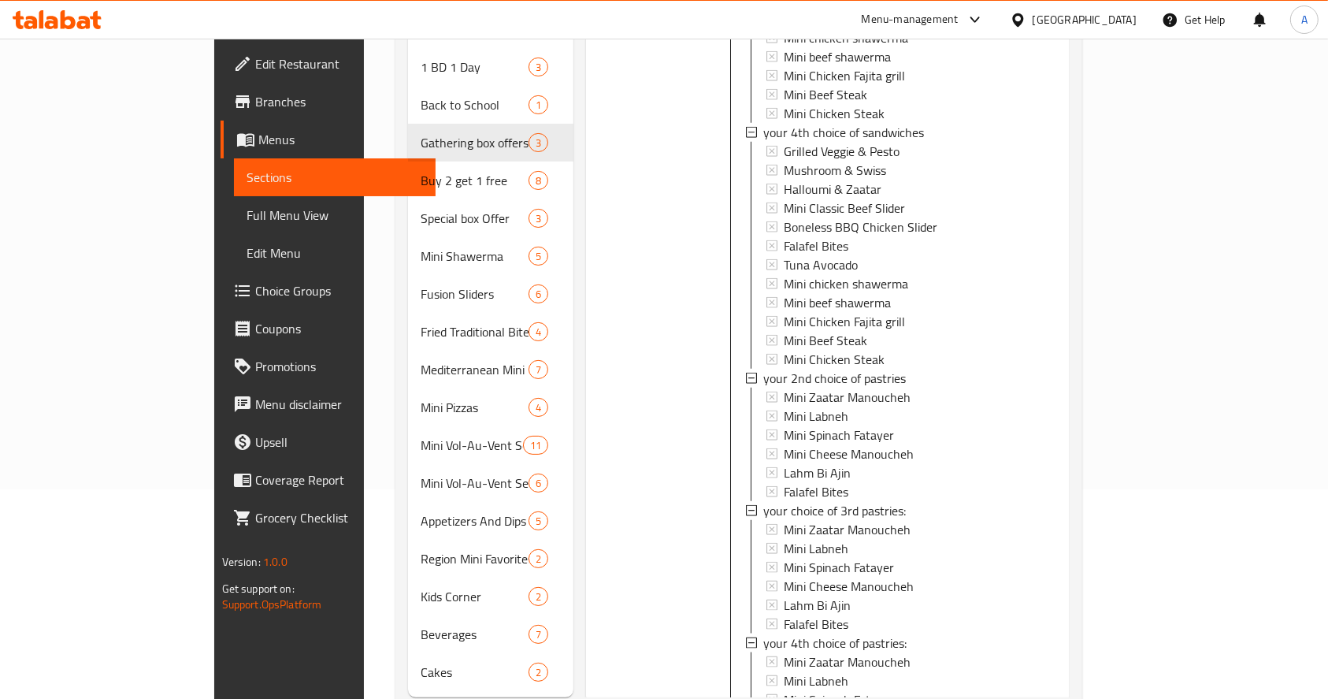
scroll to position [2347, 0]
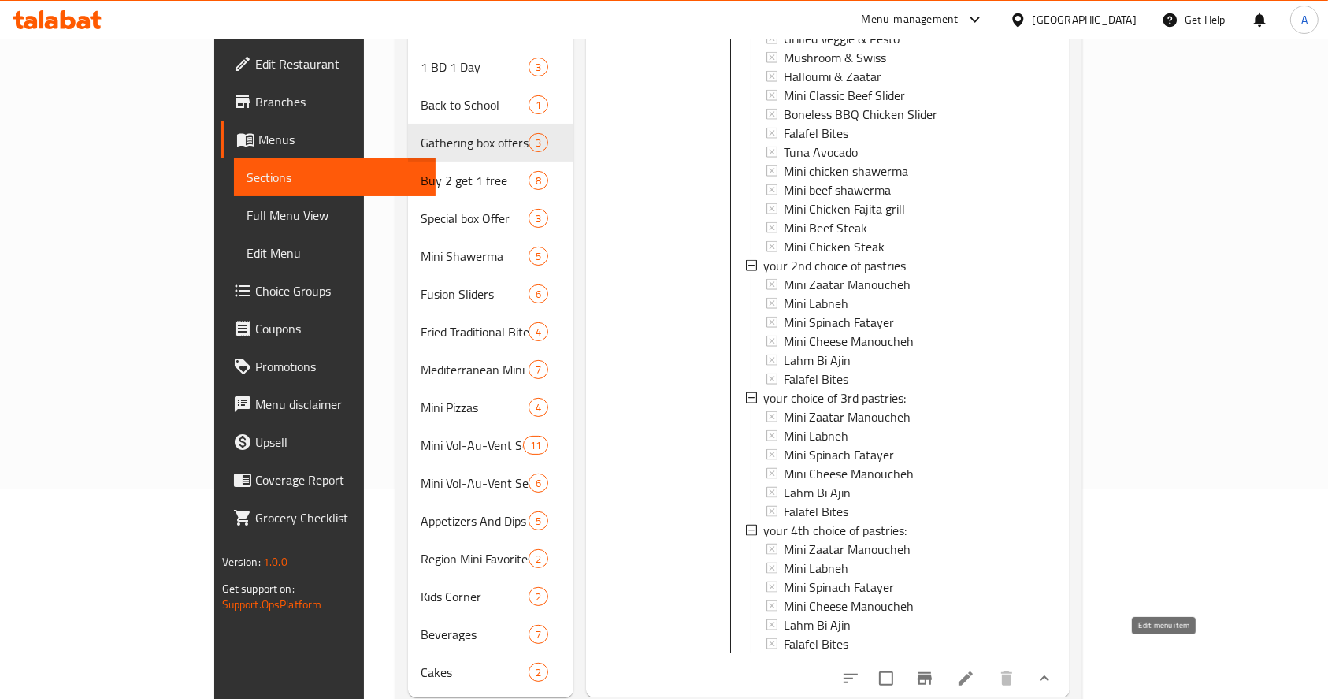
click at [975, 669] on icon at bounding box center [965, 678] width 19 height 19
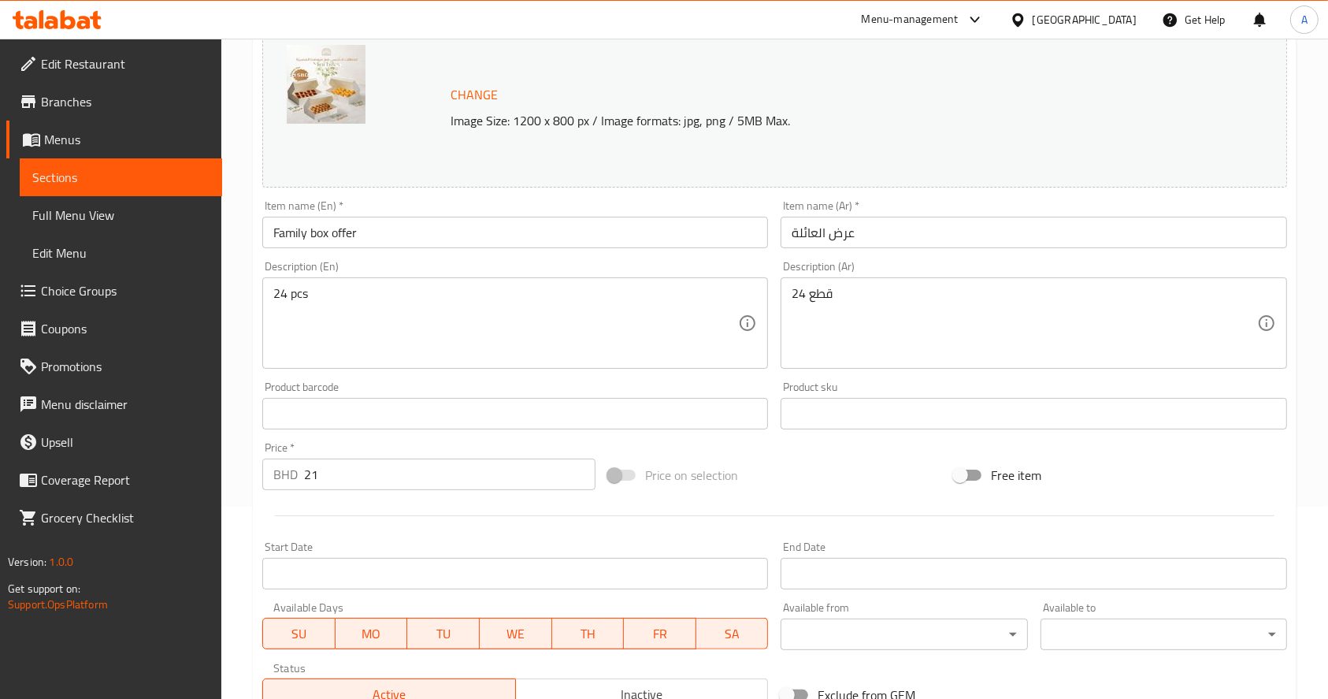
scroll to position [420, 0]
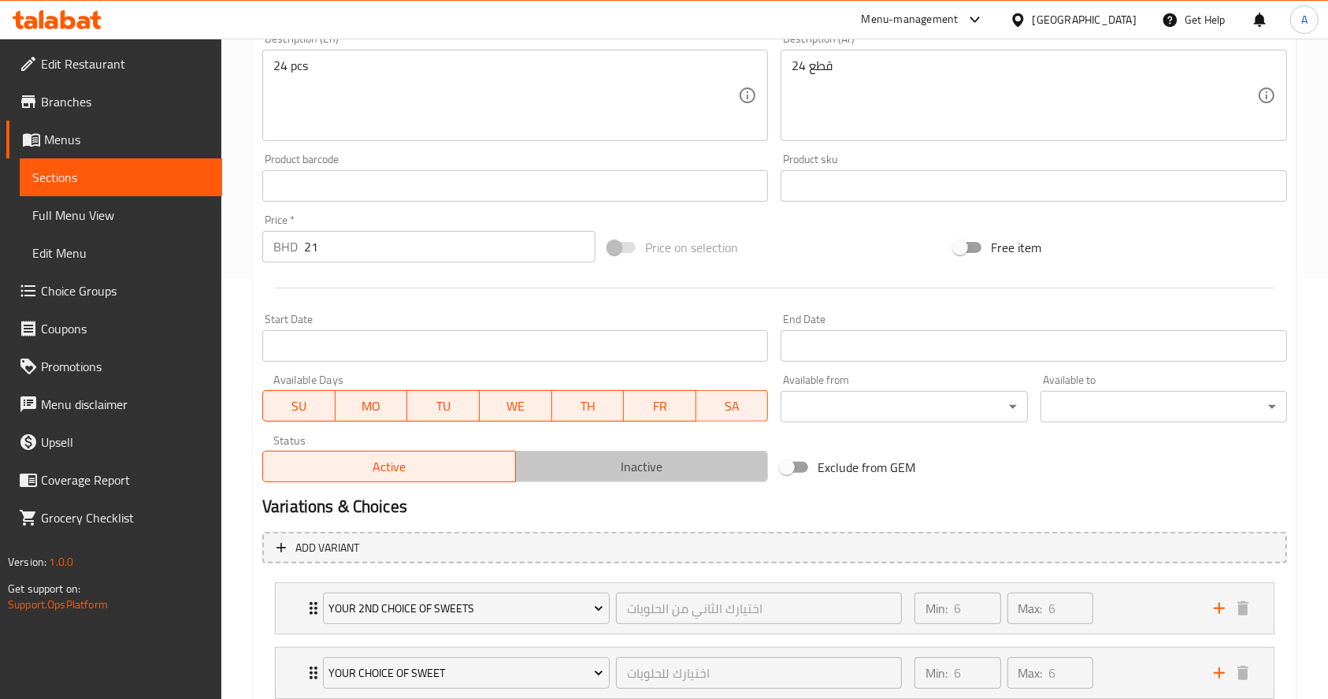
click at [598, 474] on span "Inactive" at bounding box center [642, 466] width 240 height 23
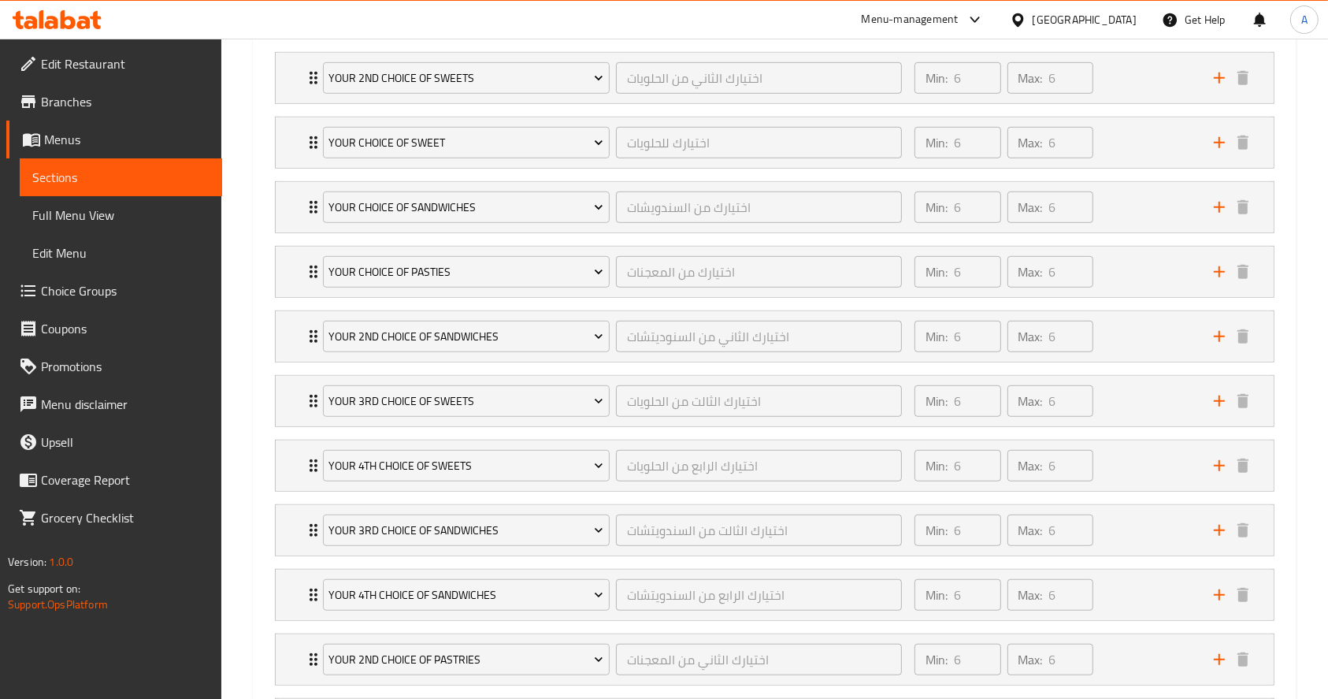
scroll to position [856, 0]
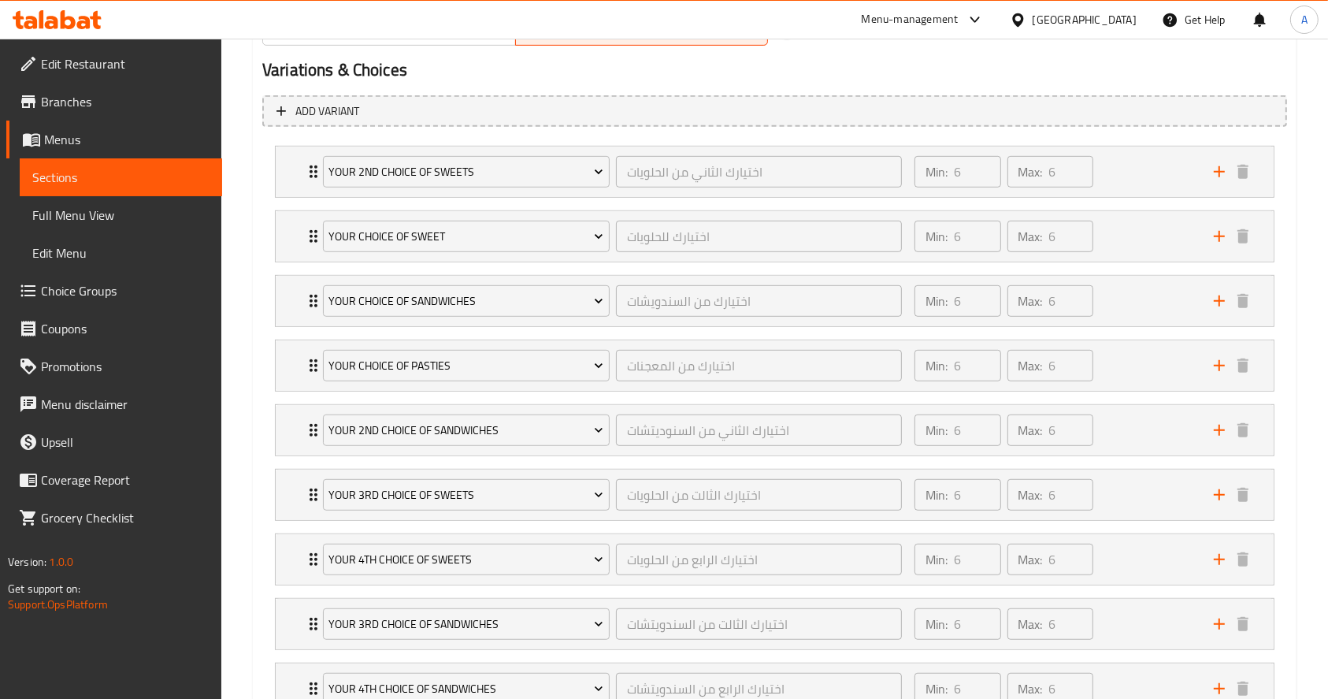
click at [135, 182] on span "Sections" at bounding box center [120, 177] width 177 height 19
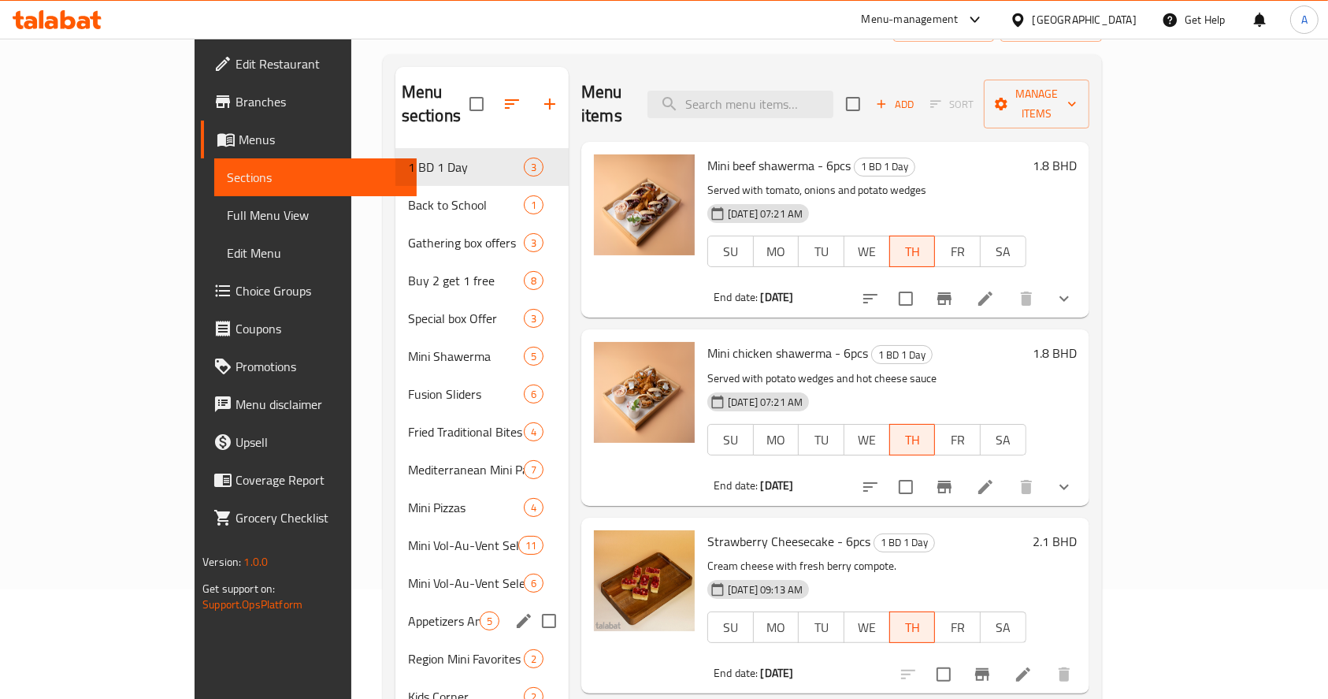
scroll to position [210, 0]
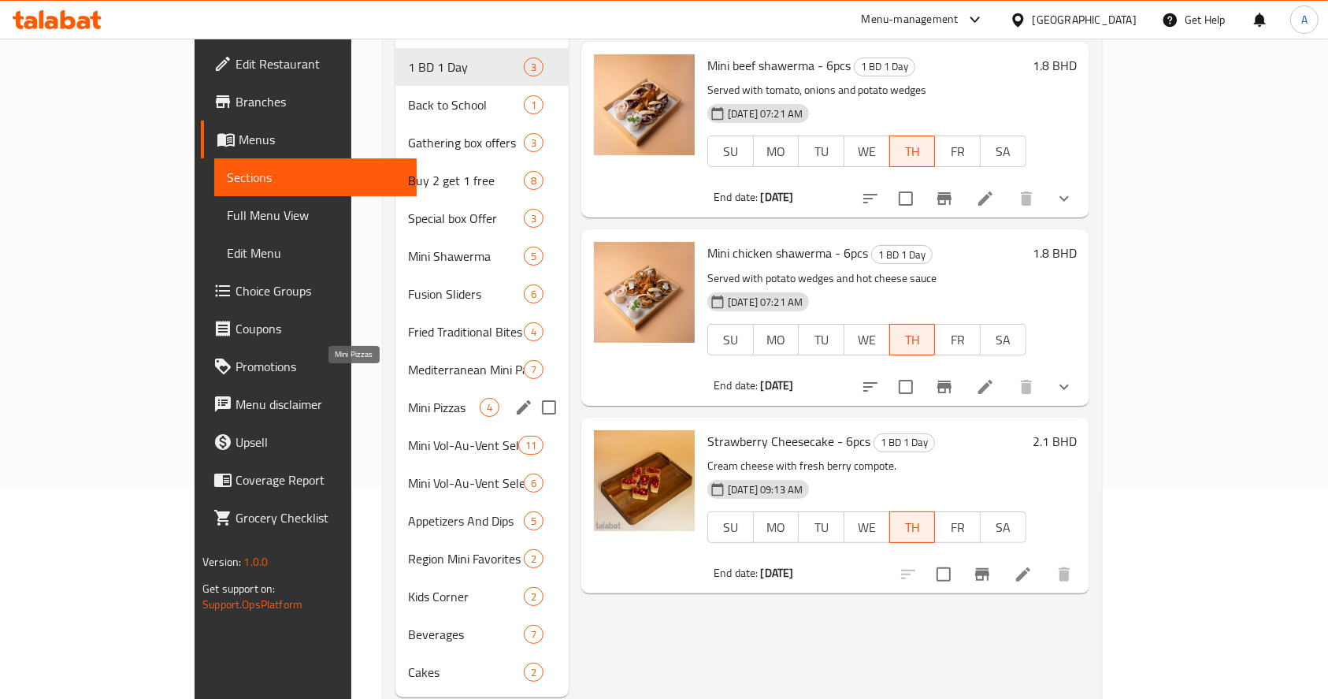
click at [408, 398] on span "Mini Pizzas" at bounding box center [444, 407] width 72 height 19
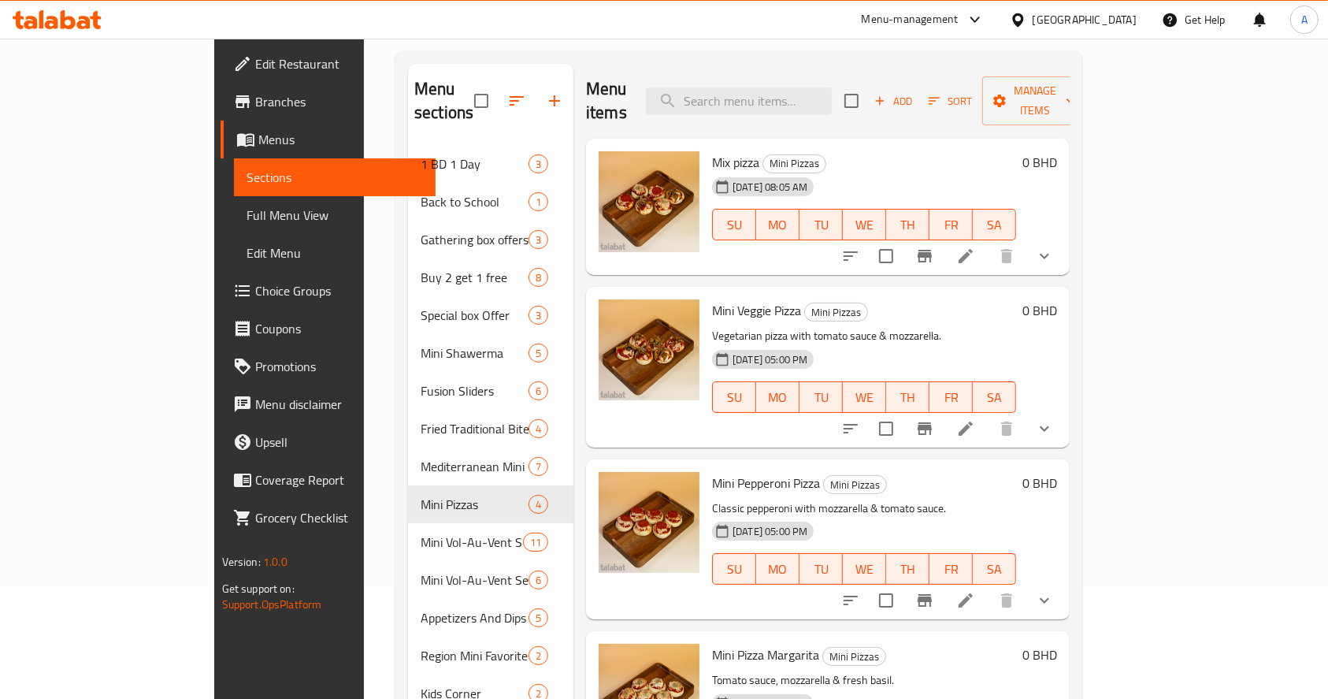
scroll to position [228, 0]
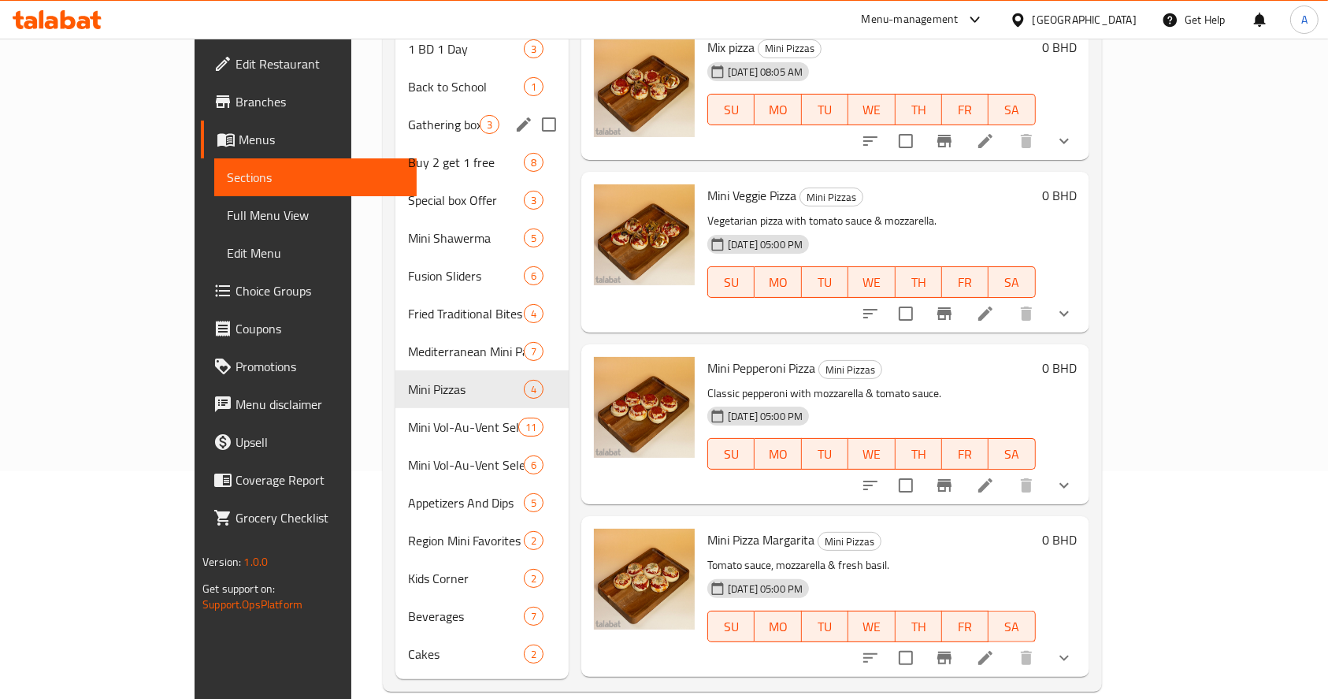
click at [395, 111] on div "Gathering box offers 3" at bounding box center [481, 125] width 173 height 38
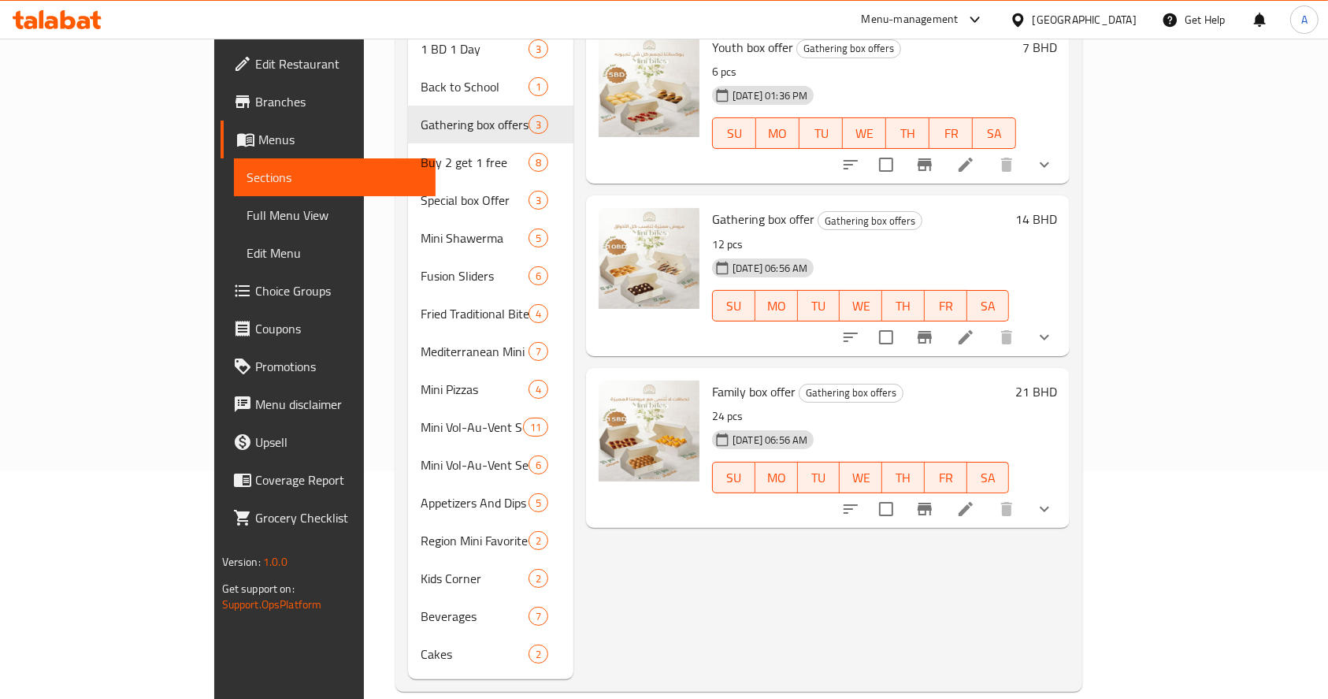
scroll to position [18, 0]
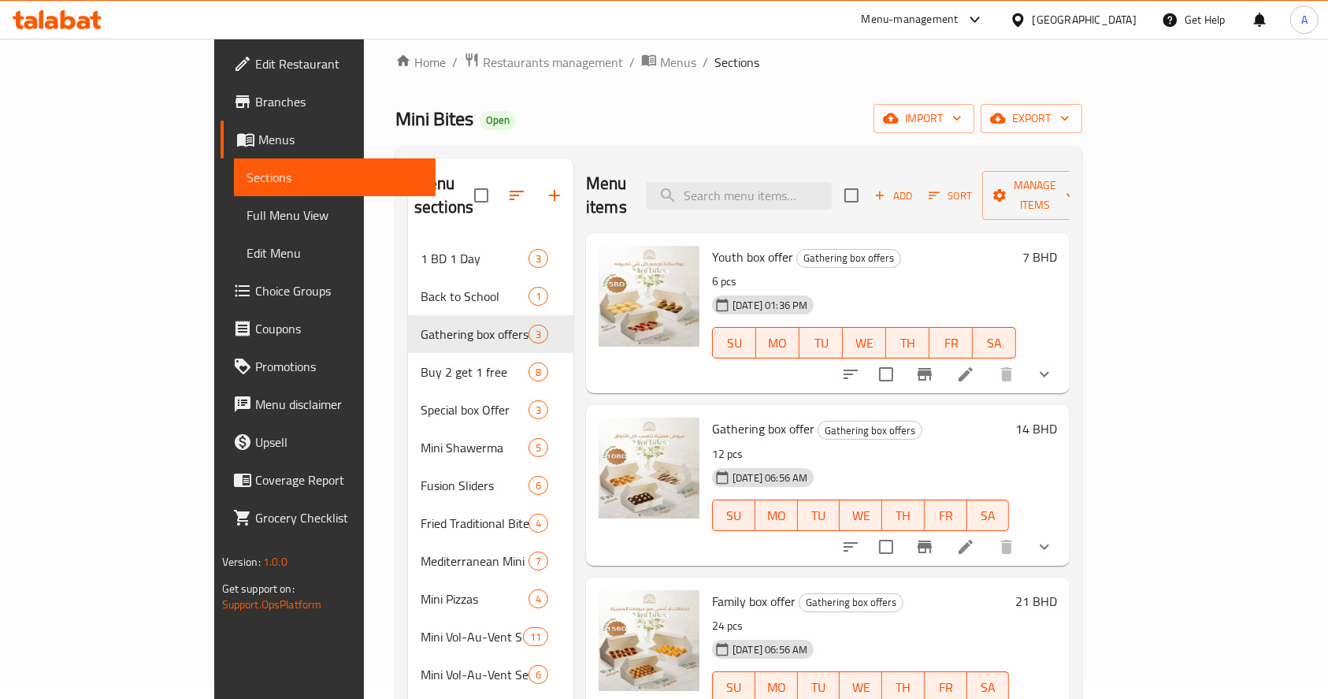
click at [988, 362] on li at bounding box center [966, 374] width 44 height 28
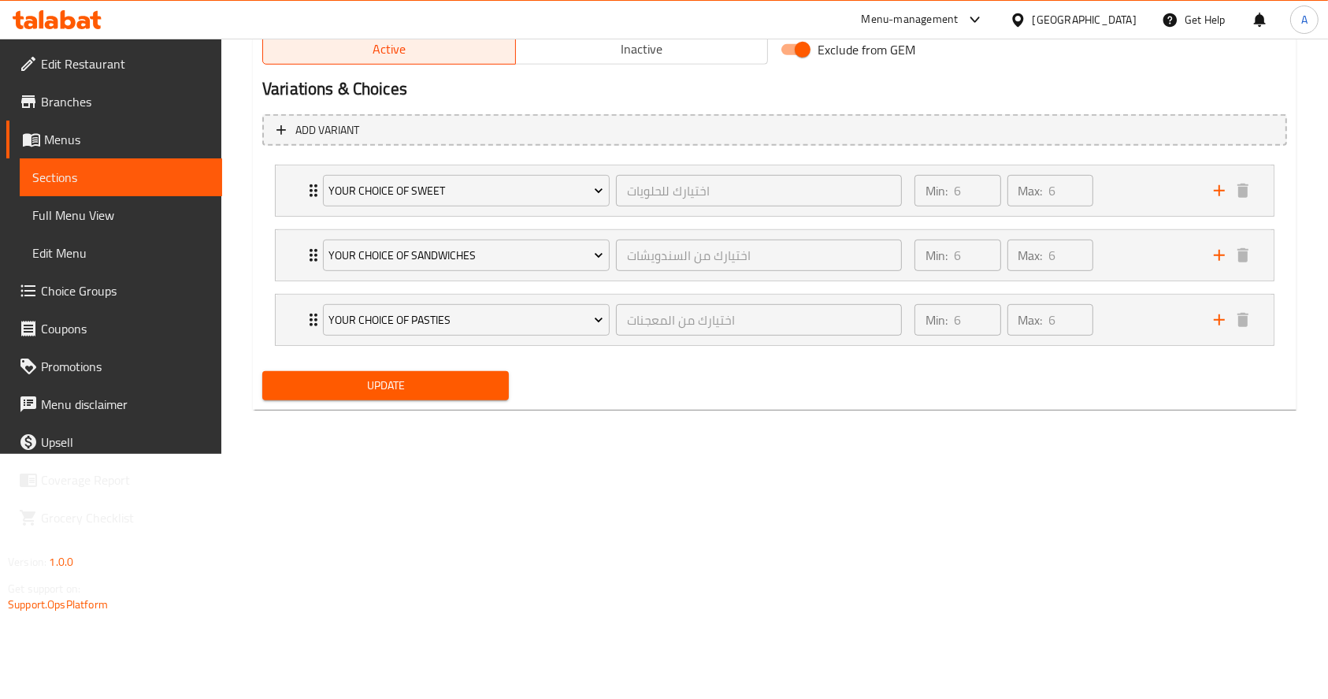
scroll to position [592, 0]
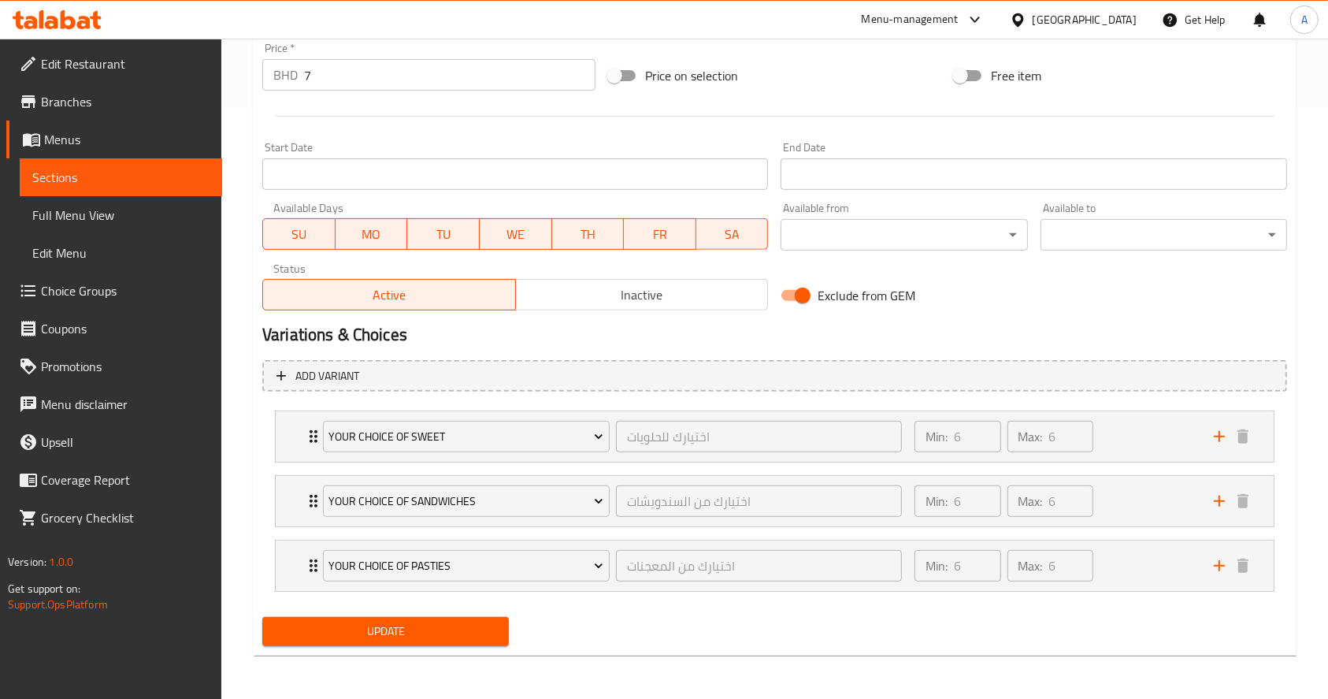
drag, startPoint x: 1255, startPoint y: 117, endPoint x: 1254, endPoint y: 146, distance: 29.2
click at [1256, 117] on hr at bounding box center [775, 116] width 1000 height 1
click at [1156, 568] on div "Min: 6 ​ Max: 6 ​" at bounding box center [1054, 565] width 299 height 50
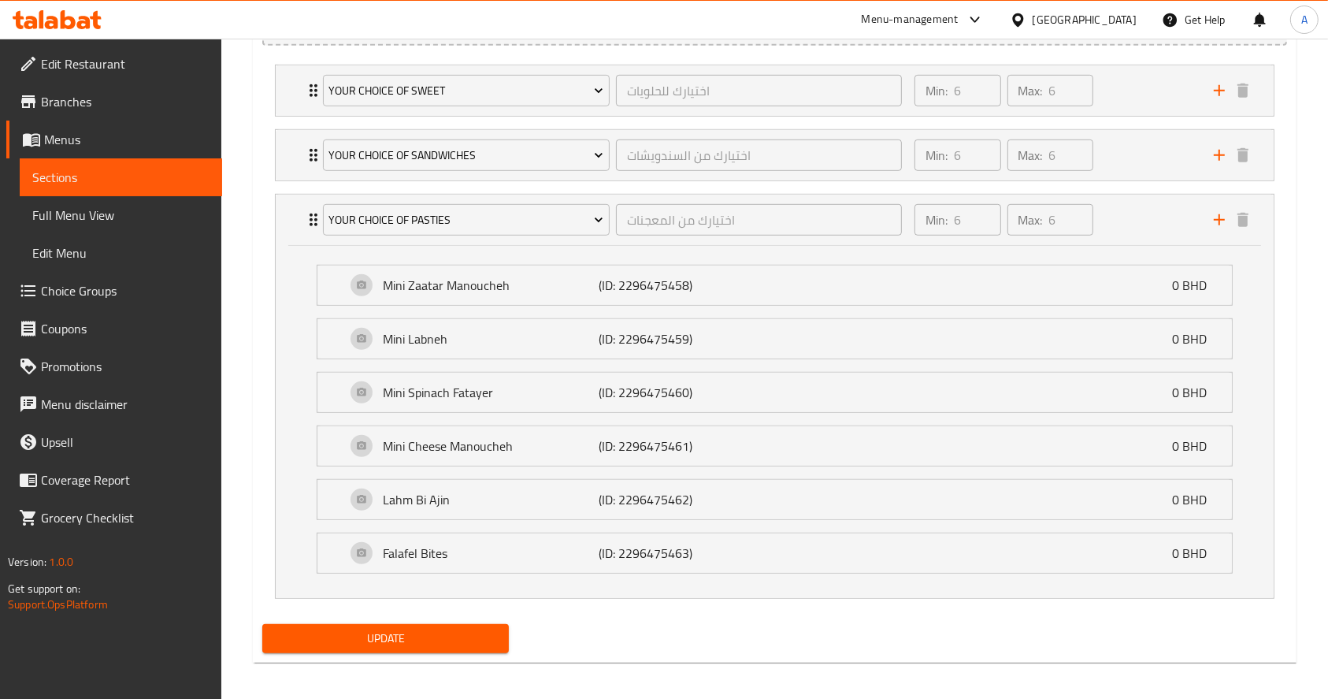
scroll to position [944, 0]
